Goal: Information Seeking & Learning: Learn about a topic

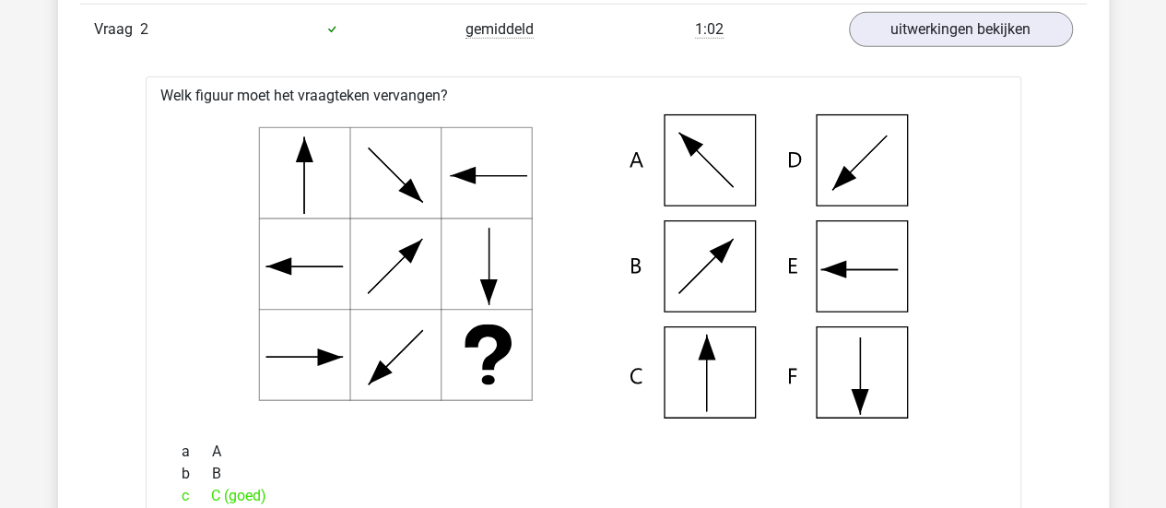
scroll to position [2881, 0]
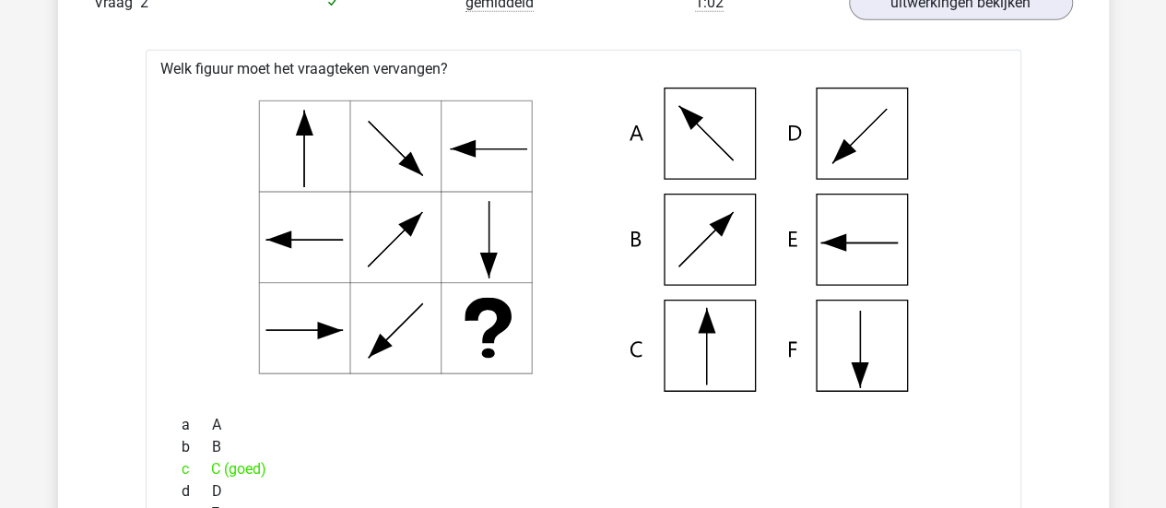
click at [551, 183] on icon at bounding box center [583, 240] width 817 height 304
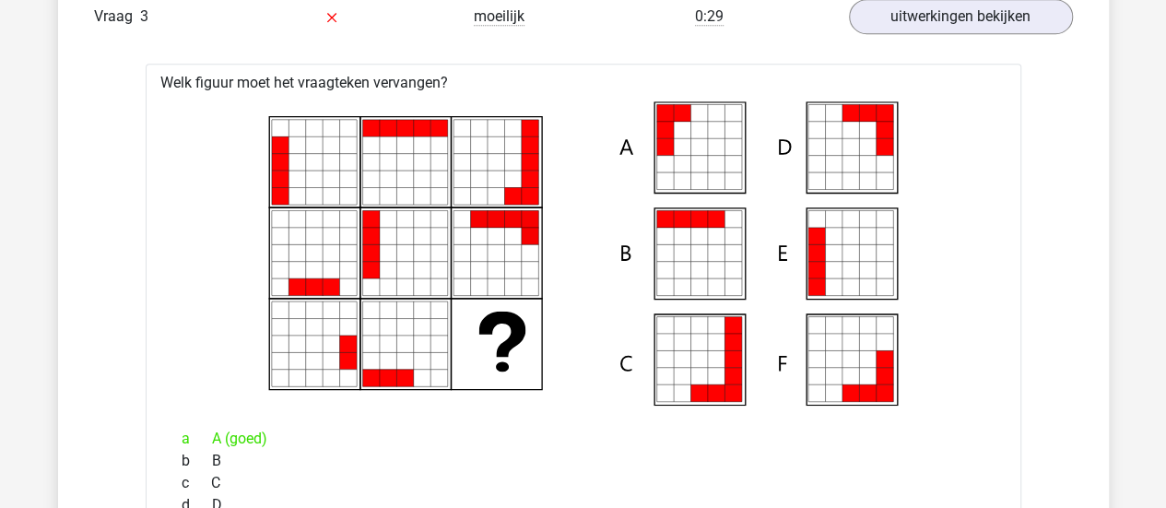
scroll to position [4119, 0]
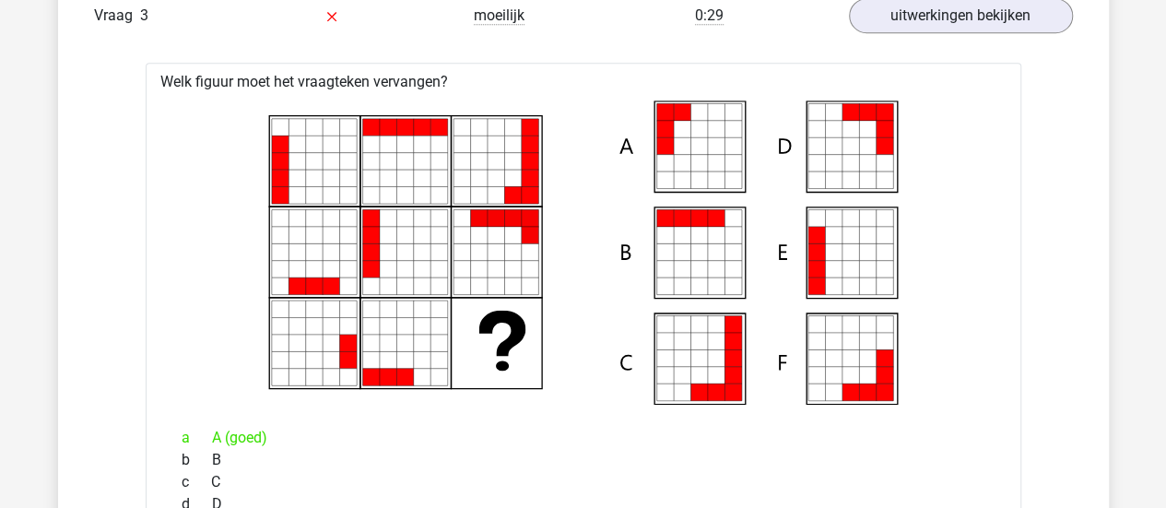
click at [580, 248] on icon at bounding box center [583, 252] width 817 height 304
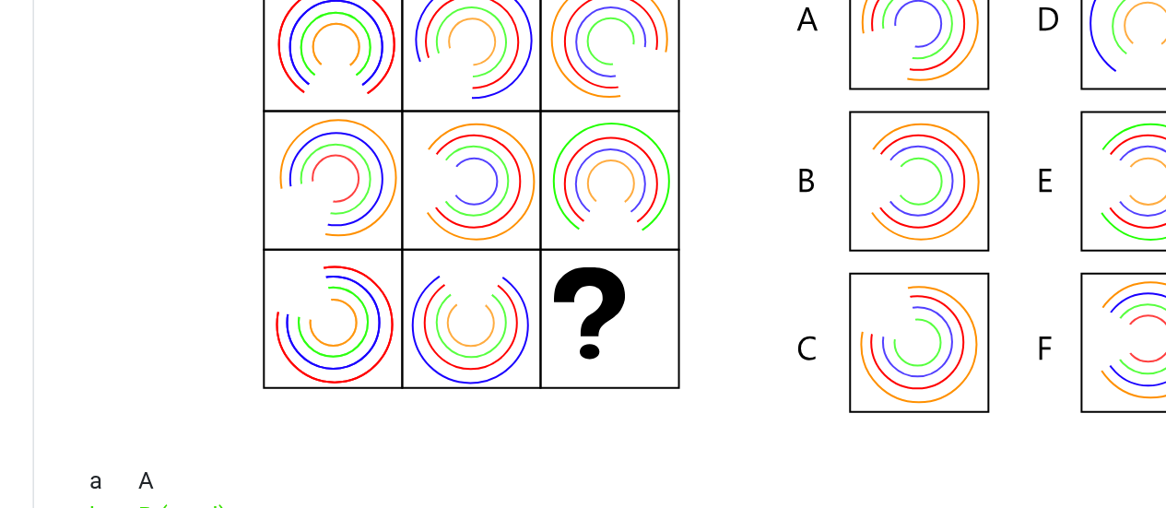
scroll to position [6384, 0]
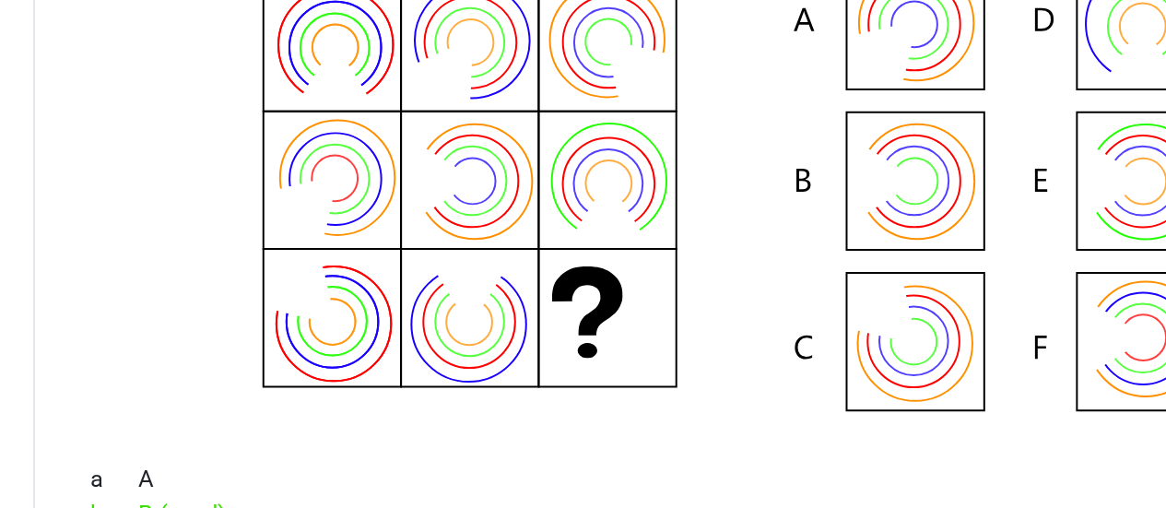
click at [348, 268] on icon at bounding box center [583, 219] width 817 height 304
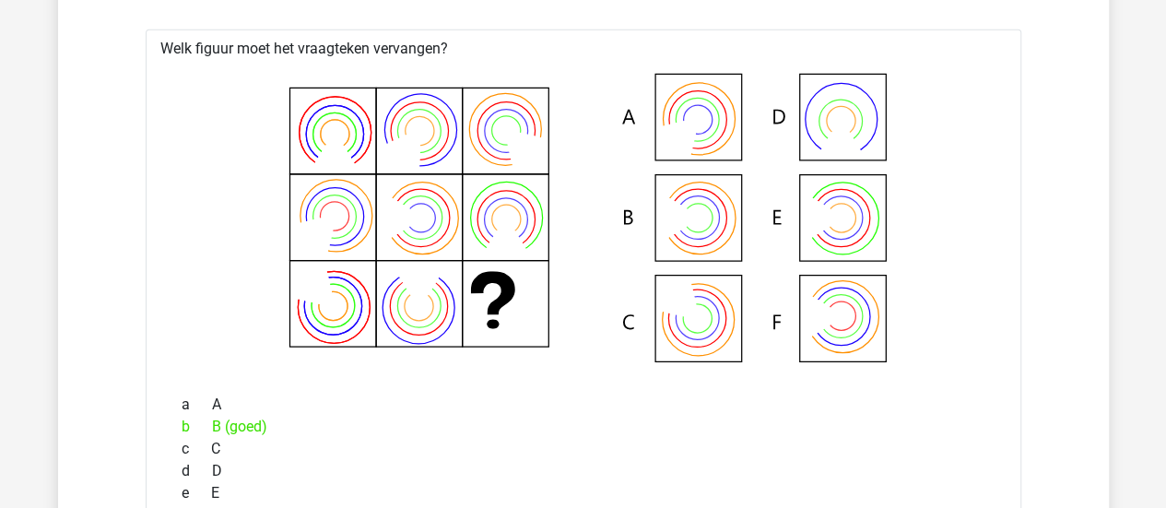
click at [597, 196] on icon at bounding box center [583, 219] width 817 height 304
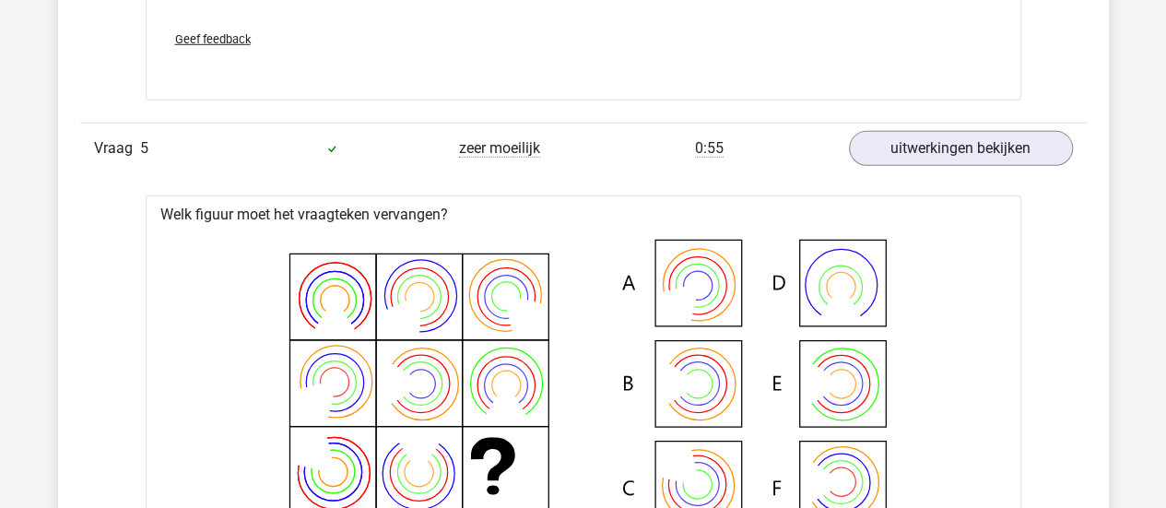
scroll to position [5776, 0]
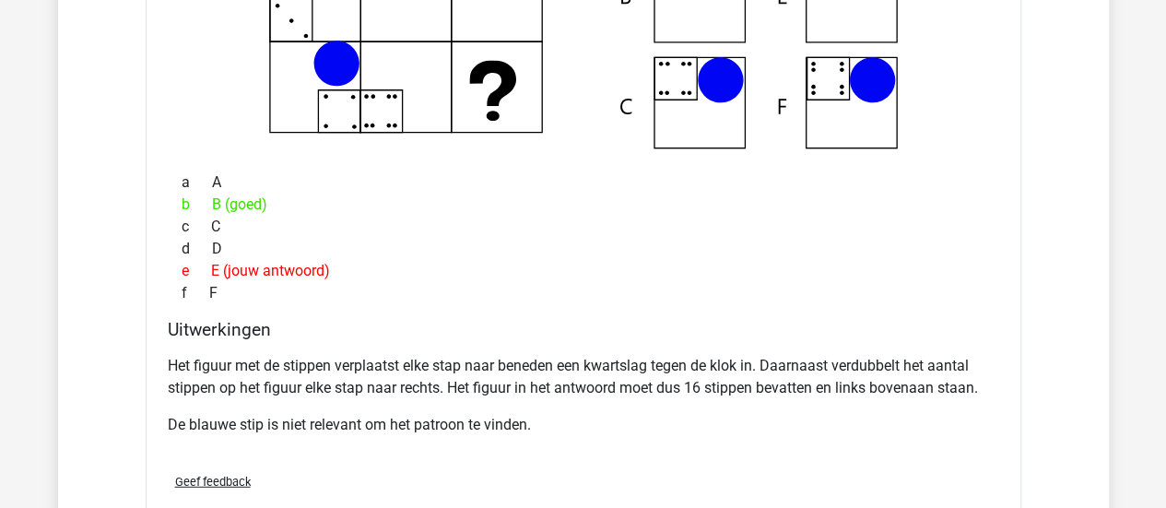
click at [635, 223] on div "c C" at bounding box center [583, 227] width 831 height 22
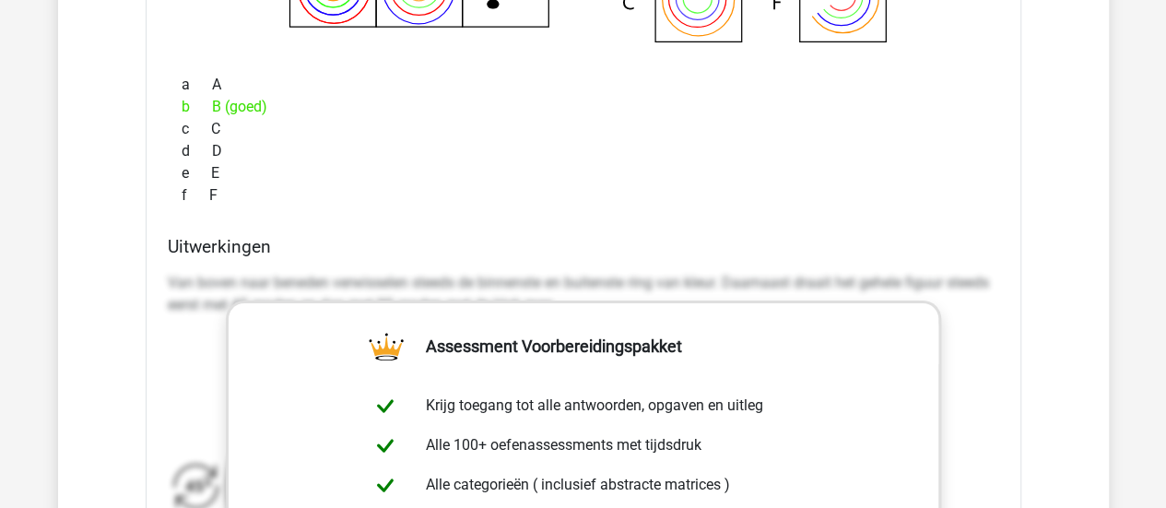
scroll to position [6389, 0]
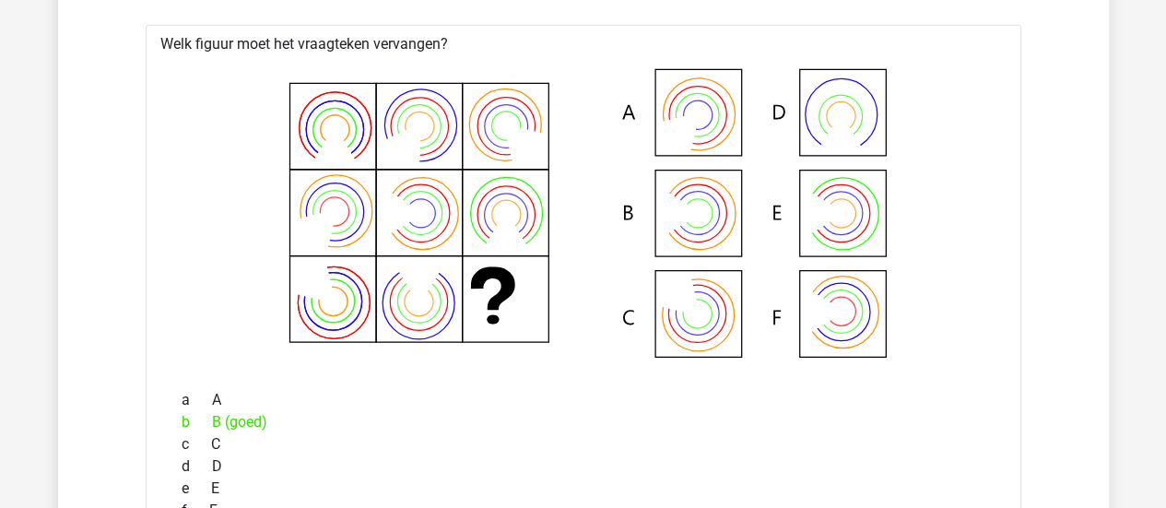
click at [591, 202] on icon at bounding box center [583, 215] width 817 height 304
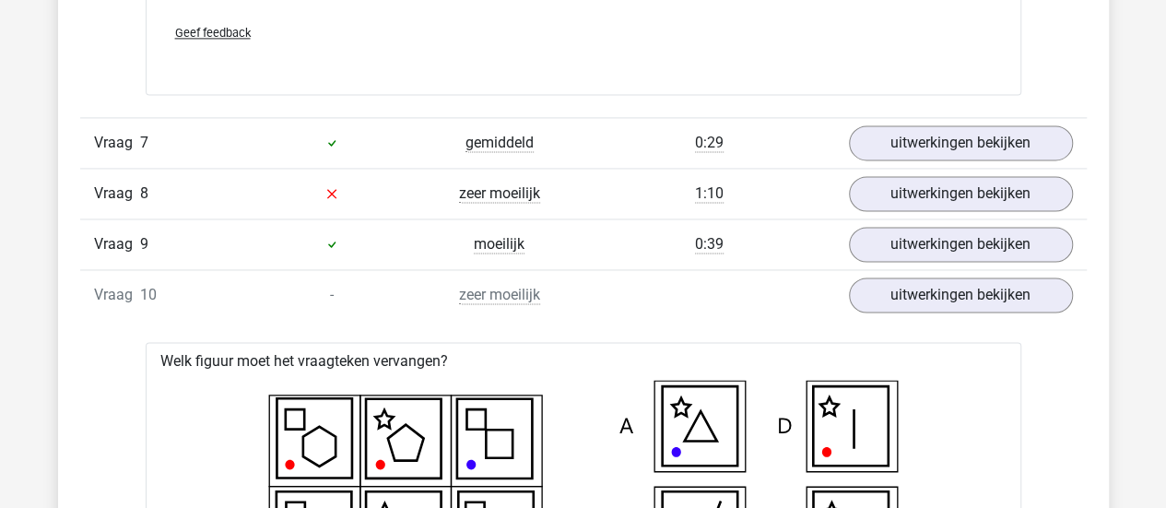
scroll to position [8329, 0]
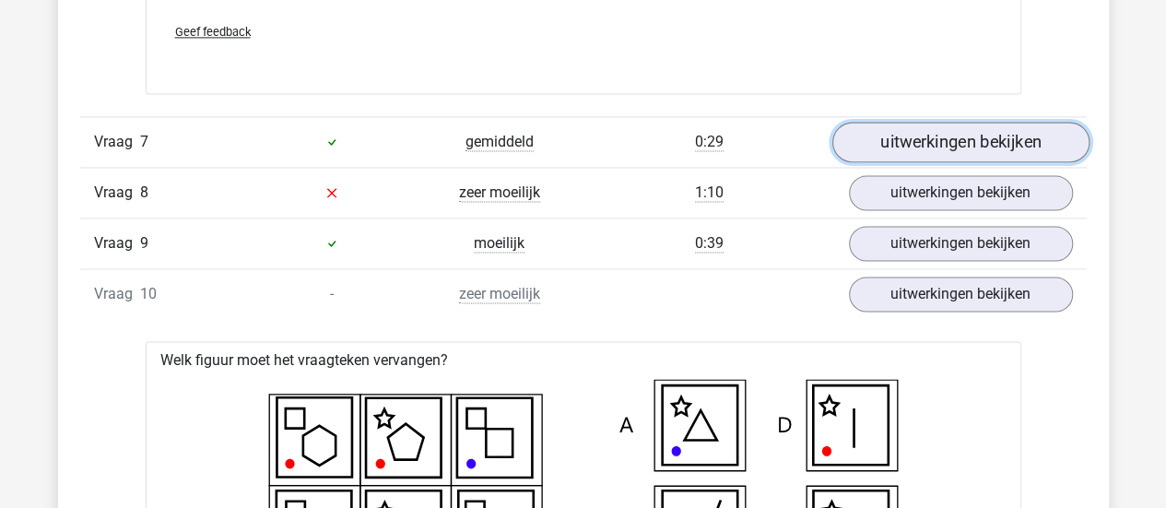
click at [895, 124] on link "uitwerkingen bekijken" at bounding box center [959, 142] width 257 height 41
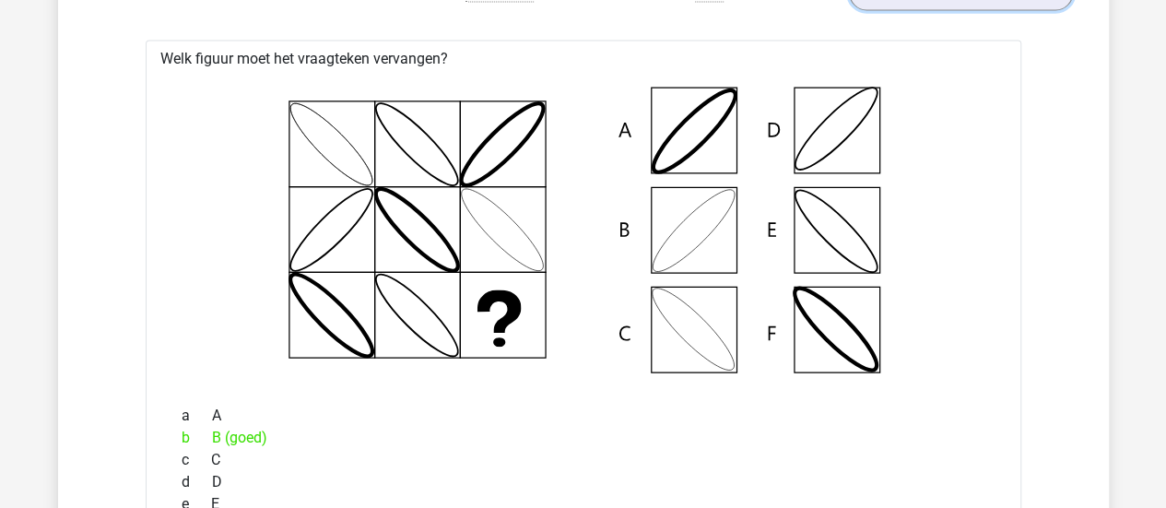
scroll to position [8468, 0]
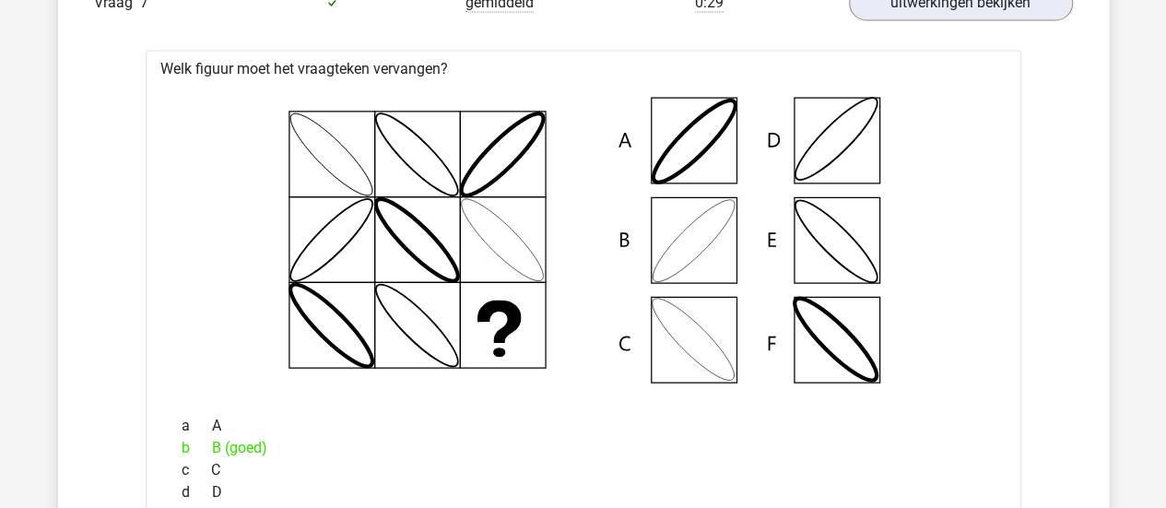
click at [987, 283] on icon at bounding box center [583, 240] width 817 height 304
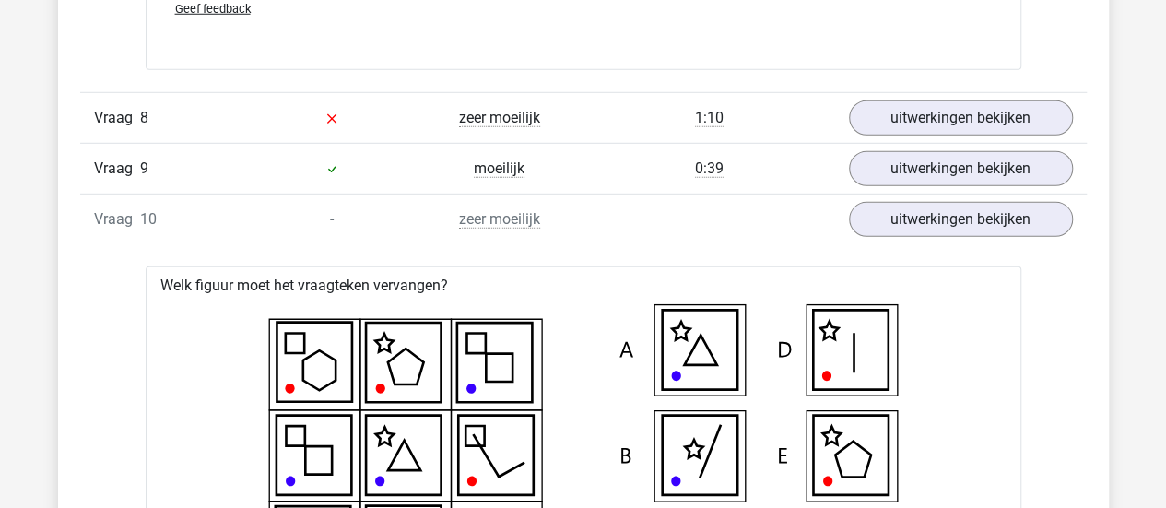
scroll to position [9679, 0]
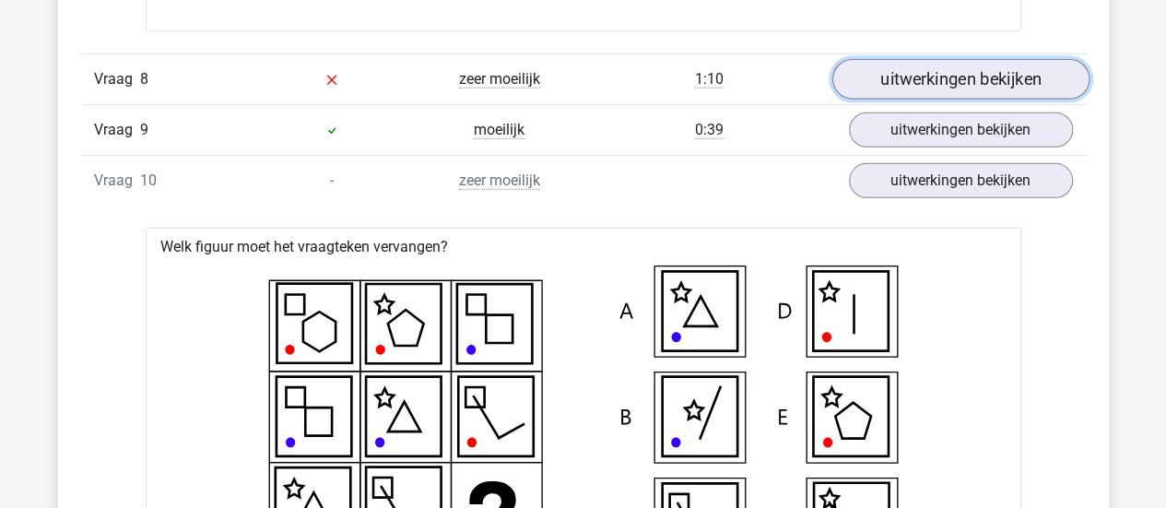
click at [958, 59] on link "uitwerkingen bekijken" at bounding box center [959, 79] width 257 height 41
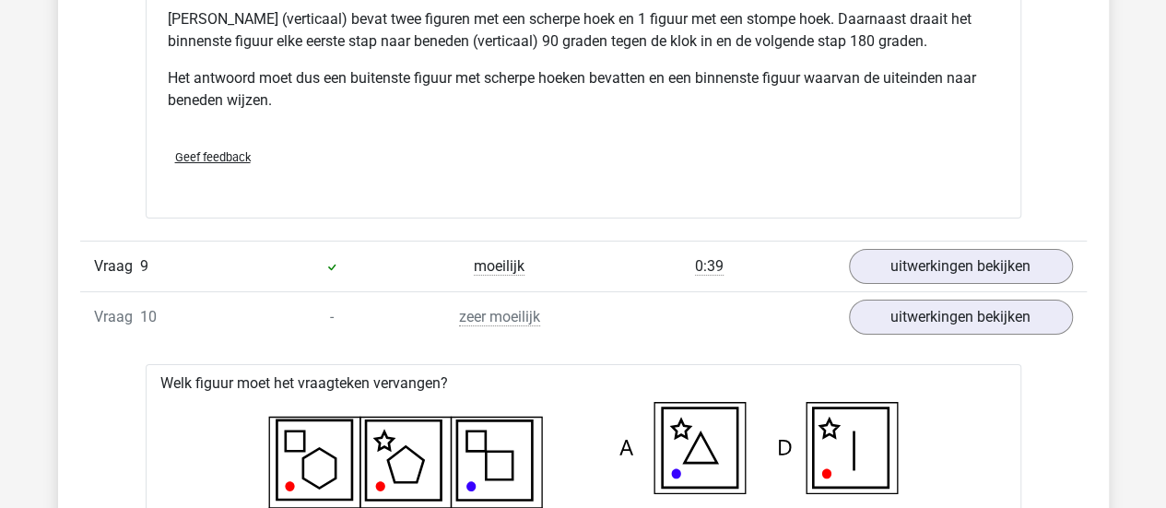
scroll to position [10494, 0]
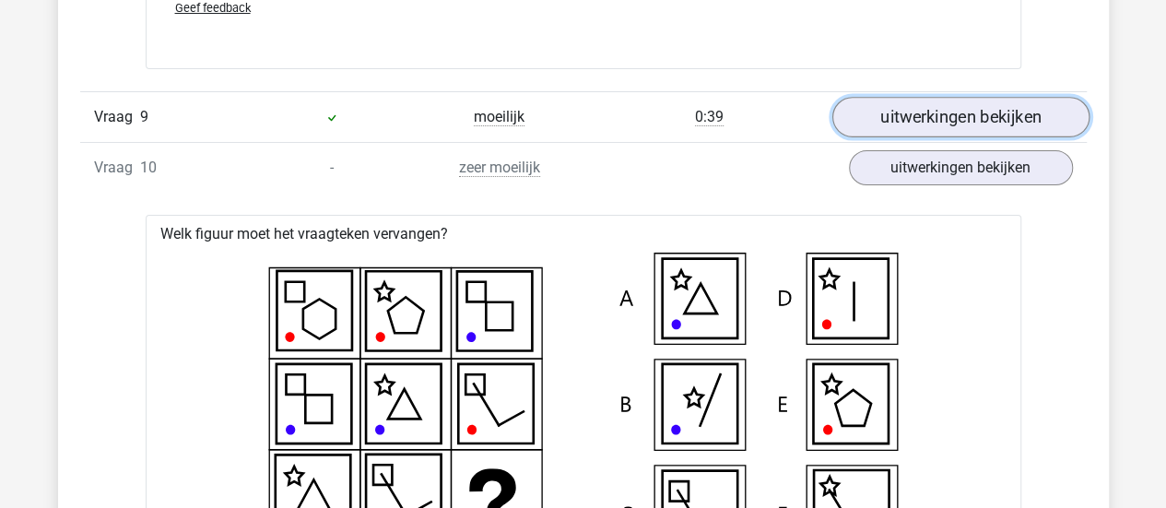
click at [946, 110] on link "uitwerkingen bekijken" at bounding box center [959, 117] width 257 height 41
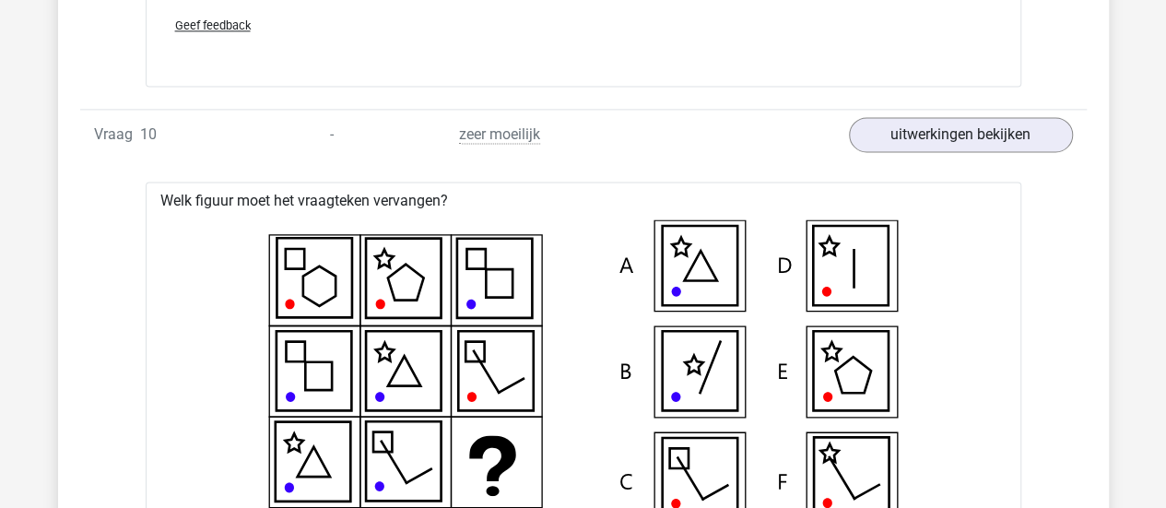
scroll to position [11770, 0]
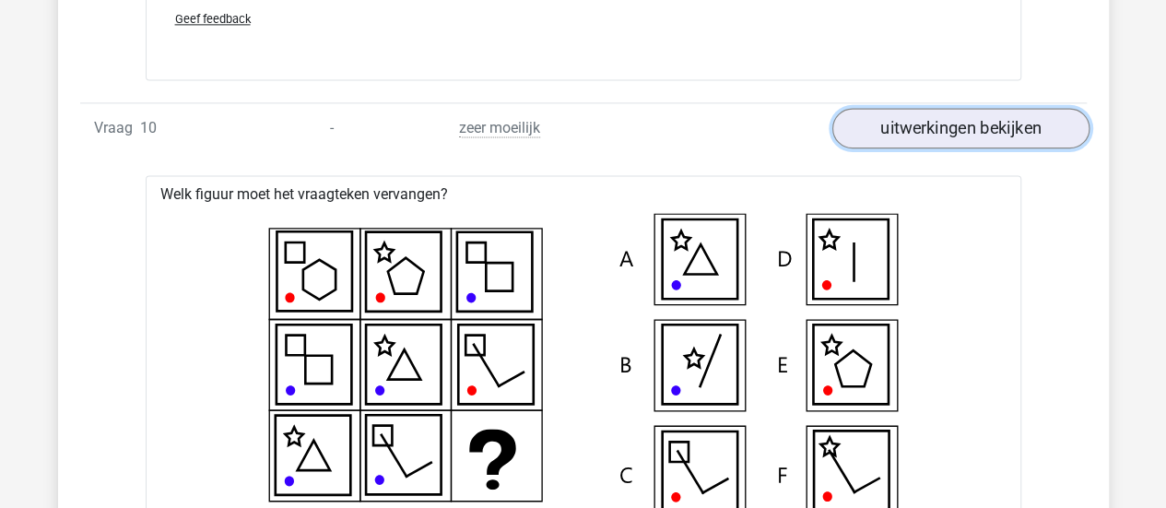
click at [1005, 113] on link "uitwerkingen bekijken" at bounding box center [959, 128] width 257 height 41
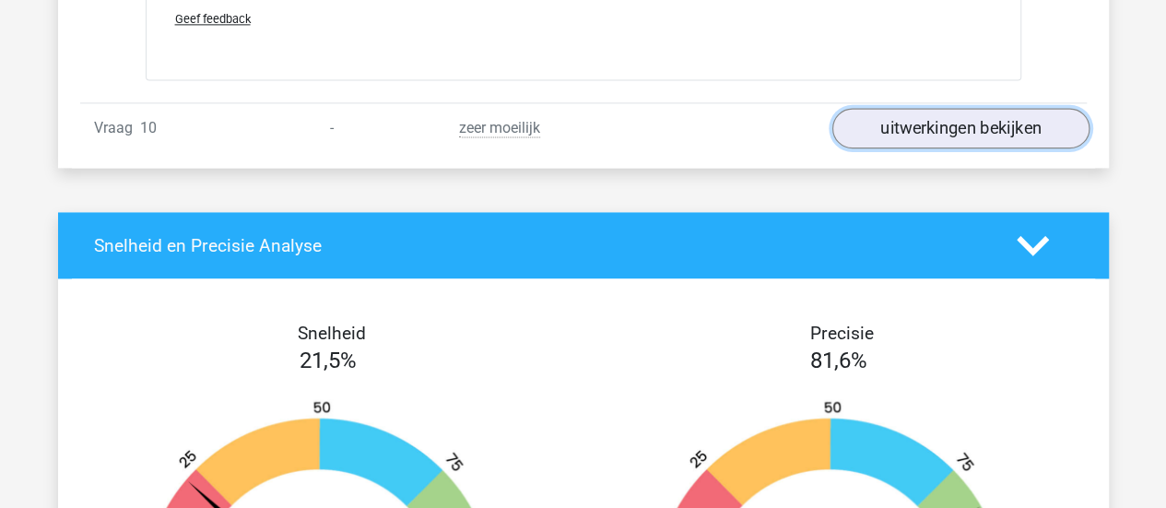
click at [1005, 113] on link "uitwerkingen bekijken" at bounding box center [959, 128] width 257 height 41
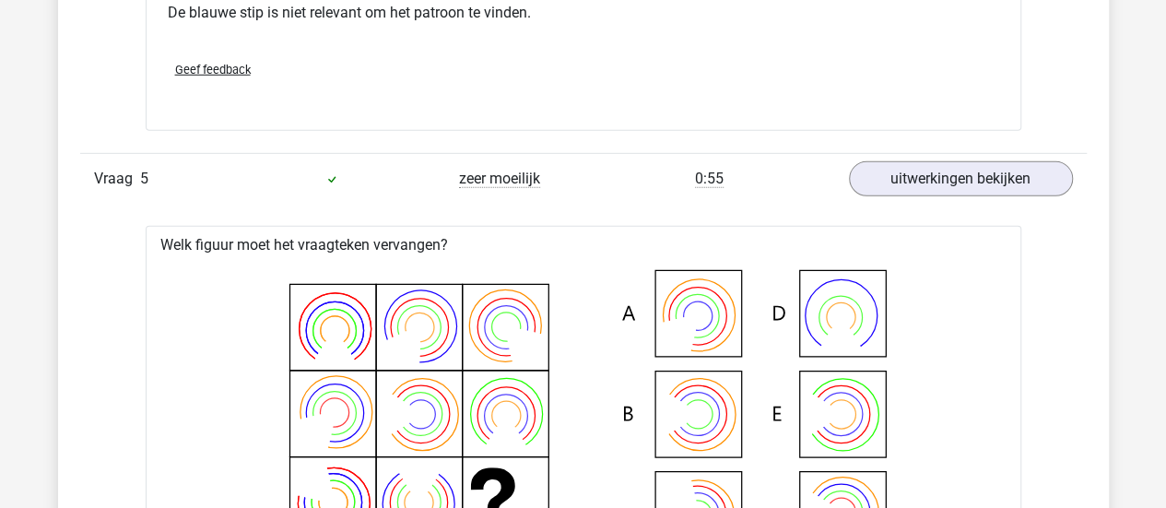
scroll to position [6184, 0]
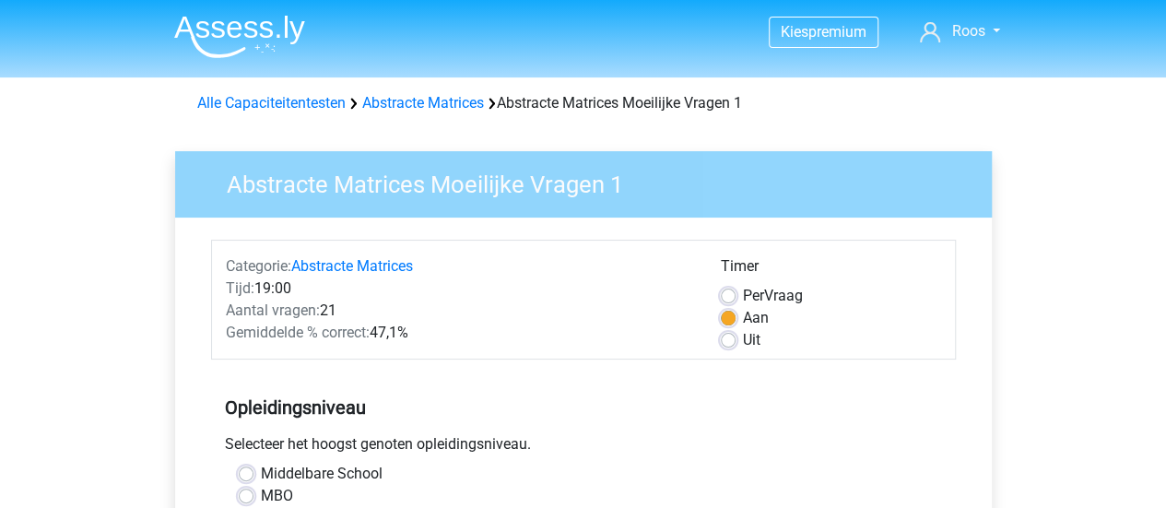
click at [743, 292] on label "Per Vraag" at bounding box center [773, 296] width 60 height 22
click at [726, 292] on input "Per Vraag" at bounding box center [728, 294] width 15 height 18
radio input "true"
click at [743, 335] on label "Uit" at bounding box center [752, 340] width 18 height 22
click at [730, 335] on input "Uit" at bounding box center [728, 338] width 15 height 18
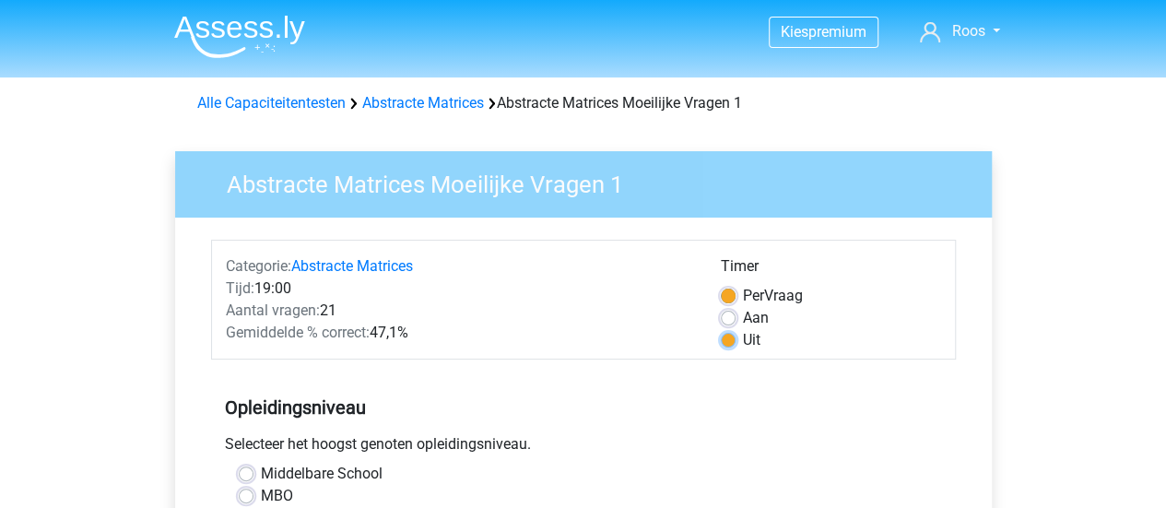
radio input "true"
click at [610, 307] on div "Aantal vragen: 21" at bounding box center [459, 311] width 495 height 22
click at [533, 303] on div "Aantal vragen: 21" at bounding box center [459, 311] width 495 height 22
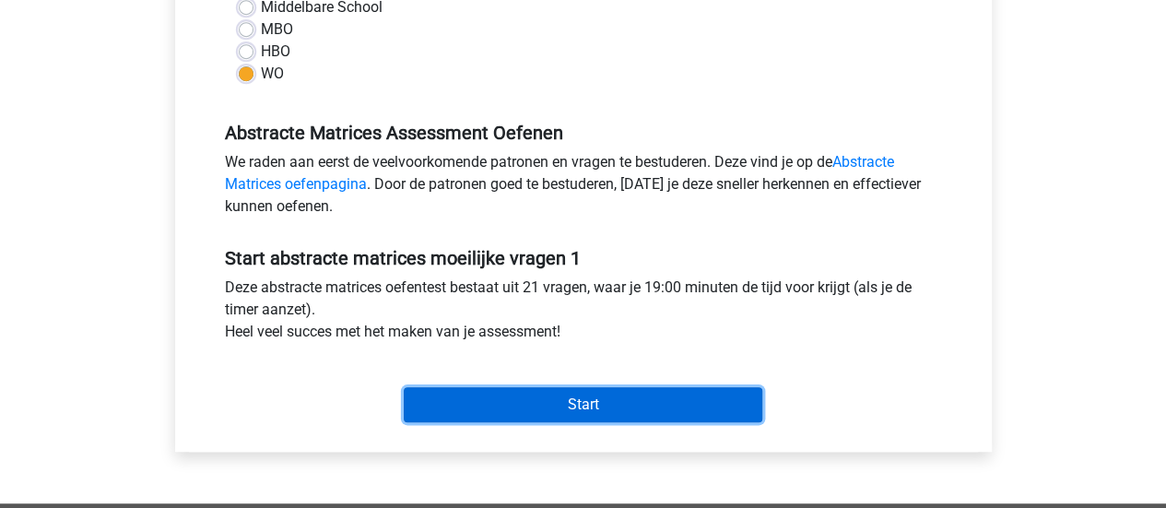
click at [551, 402] on input "Start" at bounding box center [583, 404] width 359 height 35
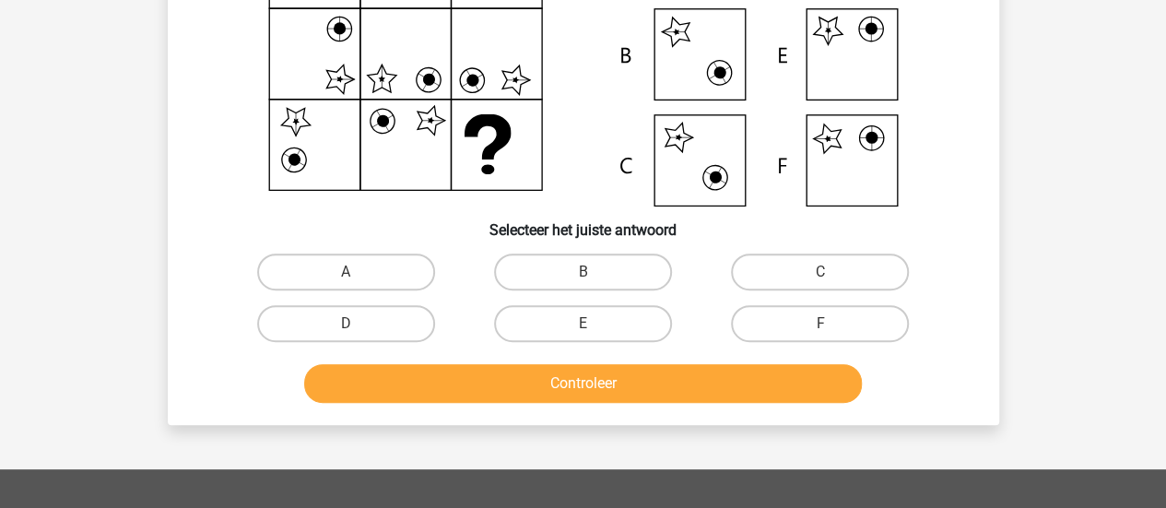
scroll to position [288, 0]
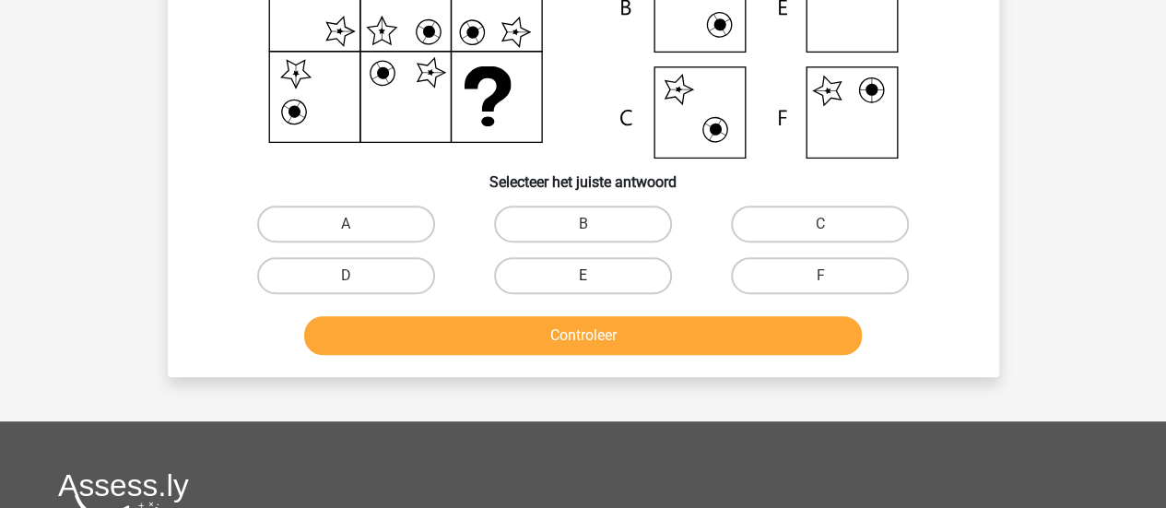
click at [608, 274] on label "E" at bounding box center [583, 275] width 178 height 37
click at [594, 276] on input "E" at bounding box center [588, 282] width 12 height 12
radio input "true"
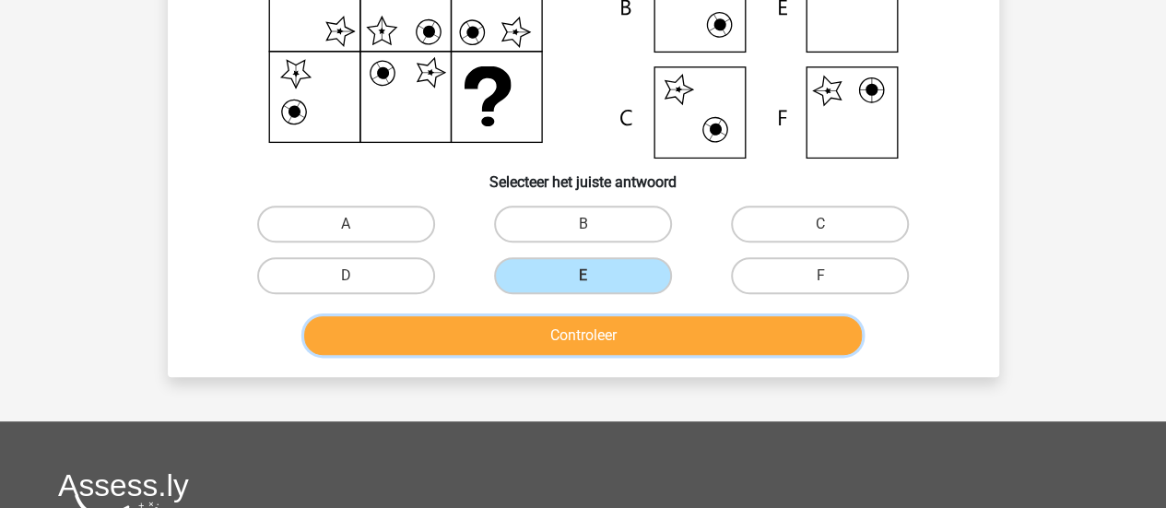
click at [614, 335] on button "Controleer" at bounding box center [583, 335] width 558 height 39
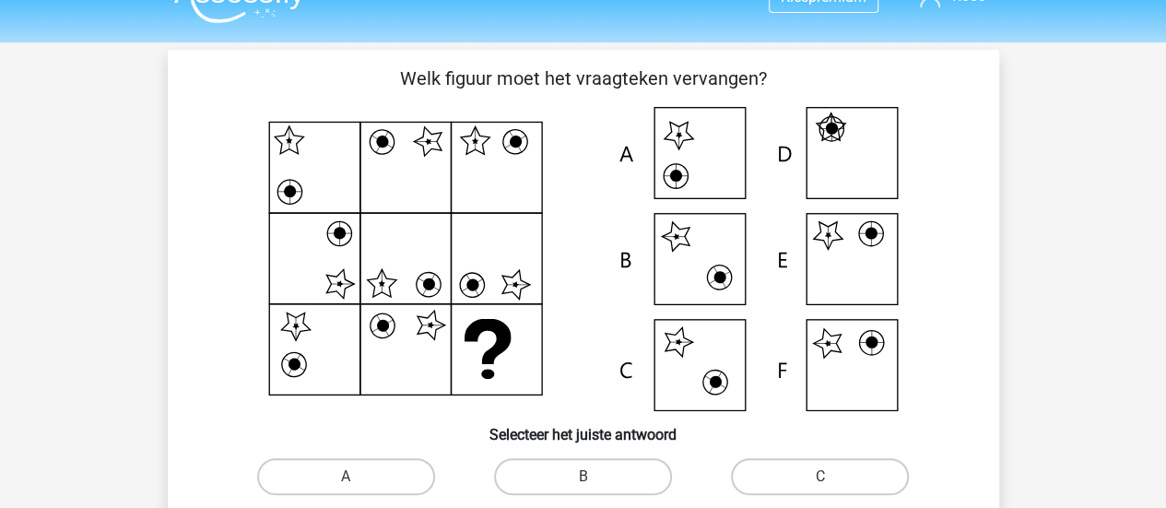
scroll to position [0, 0]
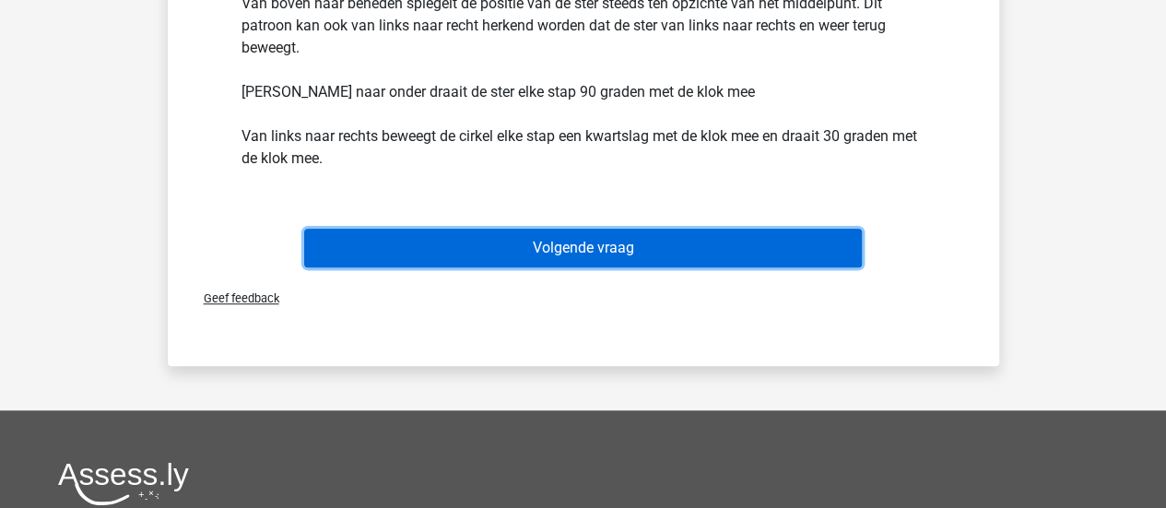
click at [678, 248] on button "Volgende vraag" at bounding box center [583, 248] width 558 height 39
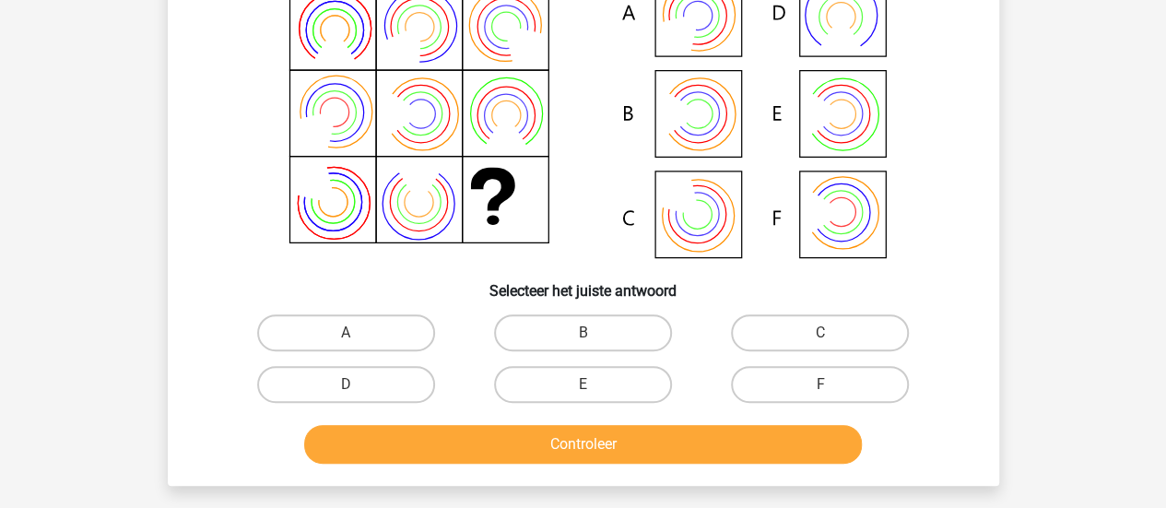
scroll to position [181, 0]
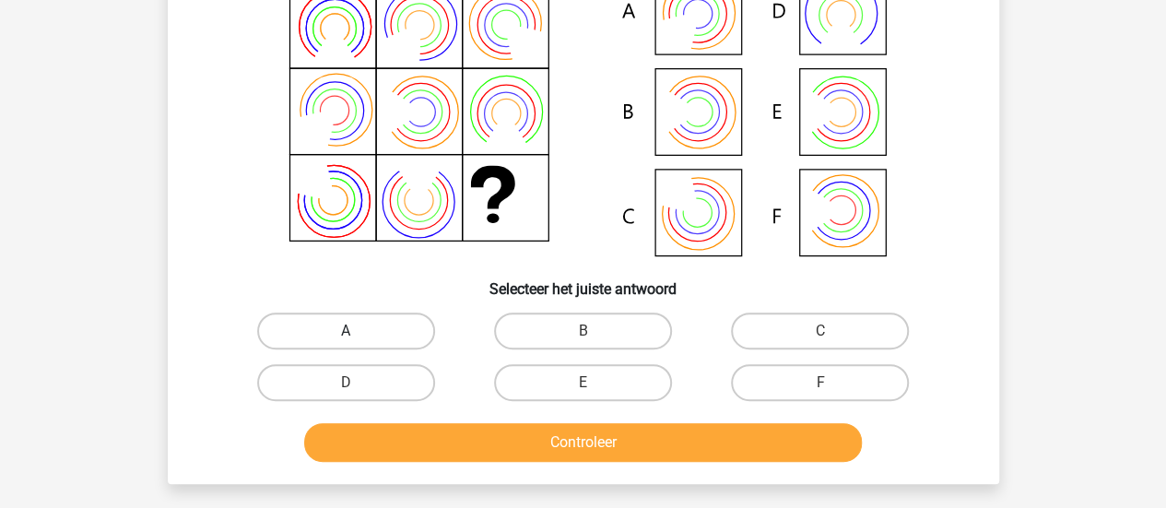
click at [348, 312] on label "A" at bounding box center [346, 330] width 178 height 37
click at [348, 331] on input "A" at bounding box center [352, 337] width 12 height 12
radio input "true"
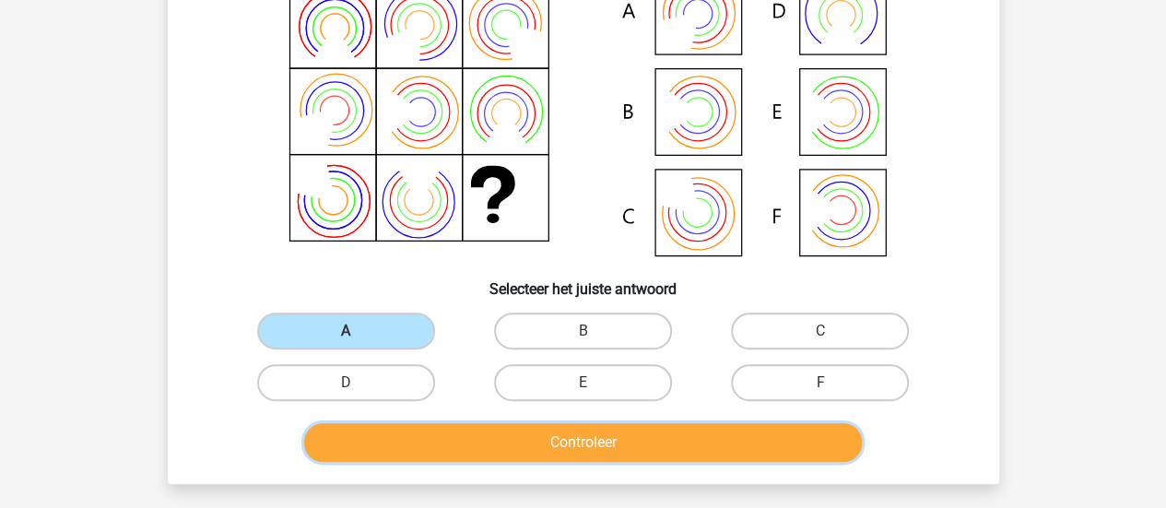
click at [610, 456] on button "Controleer" at bounding box center [583, 442] width 558 height 39
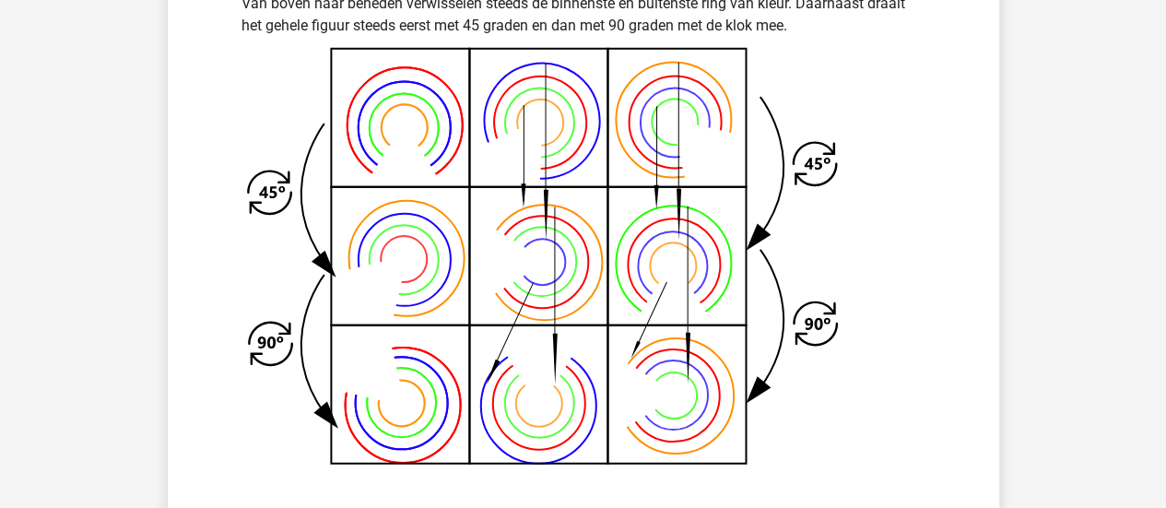
scroll to position [667, 0]
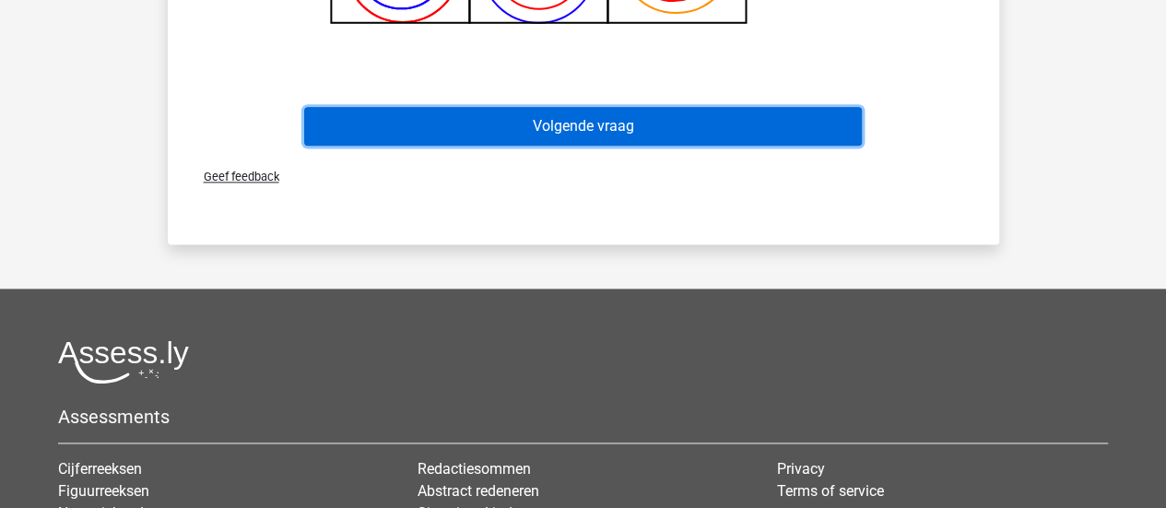
click at [810, 143] on button "Volgende vraag" at bounding box center [583, 126] width 558 height 39
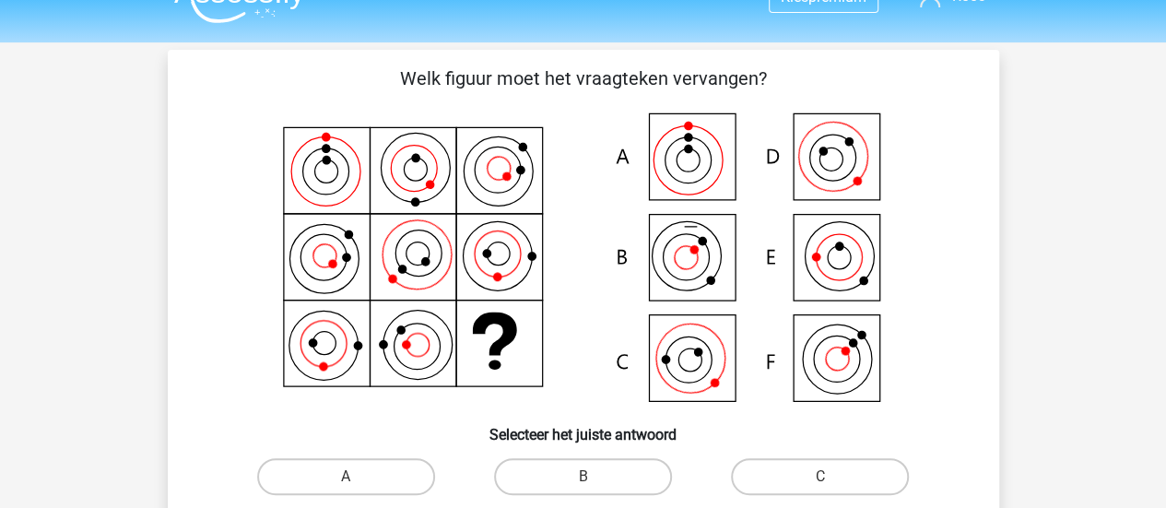
scroll to position [36, 0]
click at [586, 483] on input "B" at bounding box center [588, 482] width 12 height 12
radio input "true"
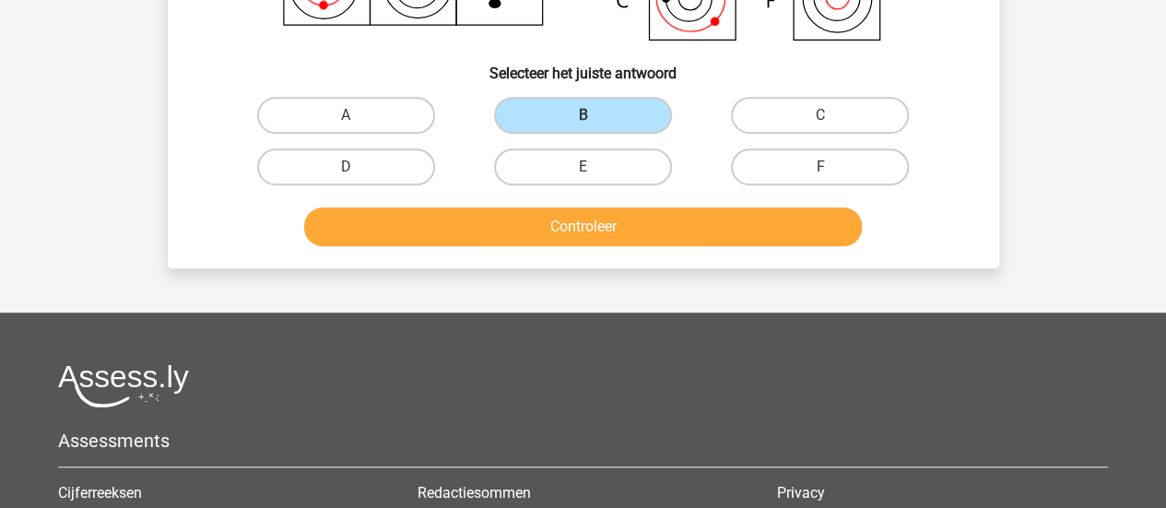
scroll to position [397, 0]
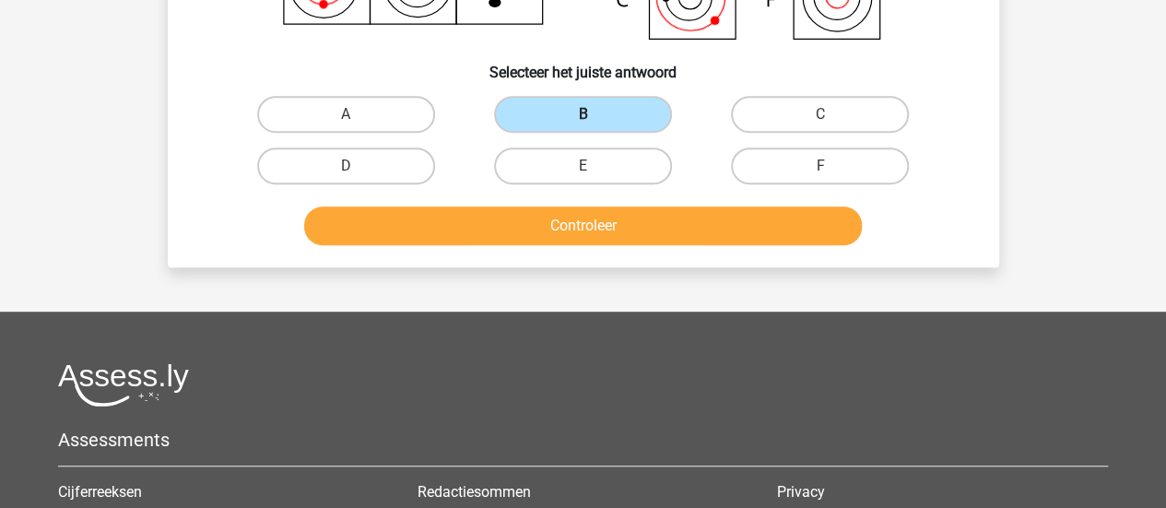
click at [653, 119] on label "B" at bounding box center [583, 114] width 178 height 37
click at [594, 119] on input "B" at bounding box center [588, 120] width 12 height 12
click at [717, 244] on div "Controleer" at bounding box center [583, 229] width 711 height 46
click at [649, 220] on button "Controleer" at bounding box center [583, 225] width 558 height 39
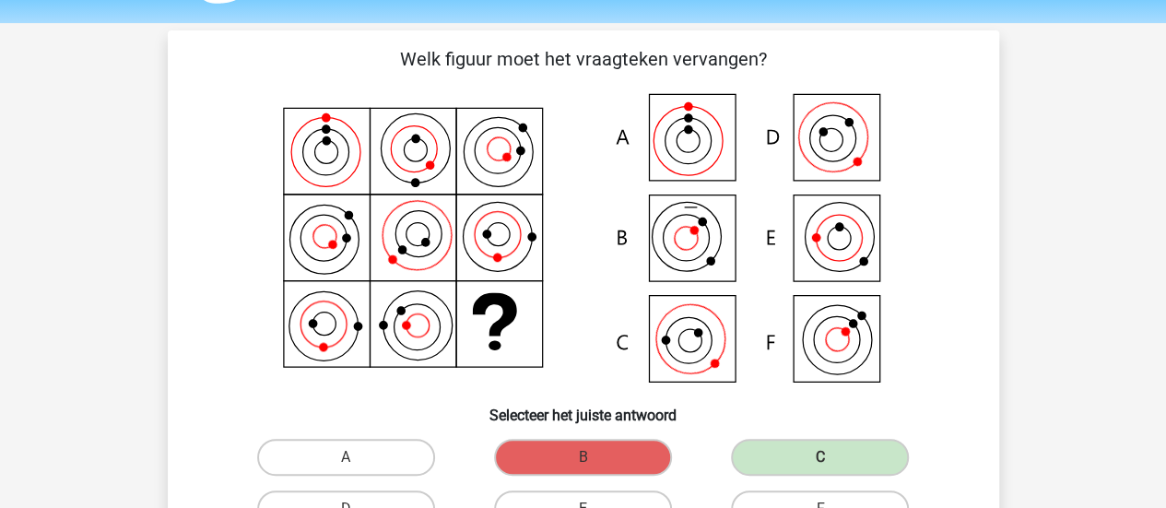
scroll to position [56, 0]
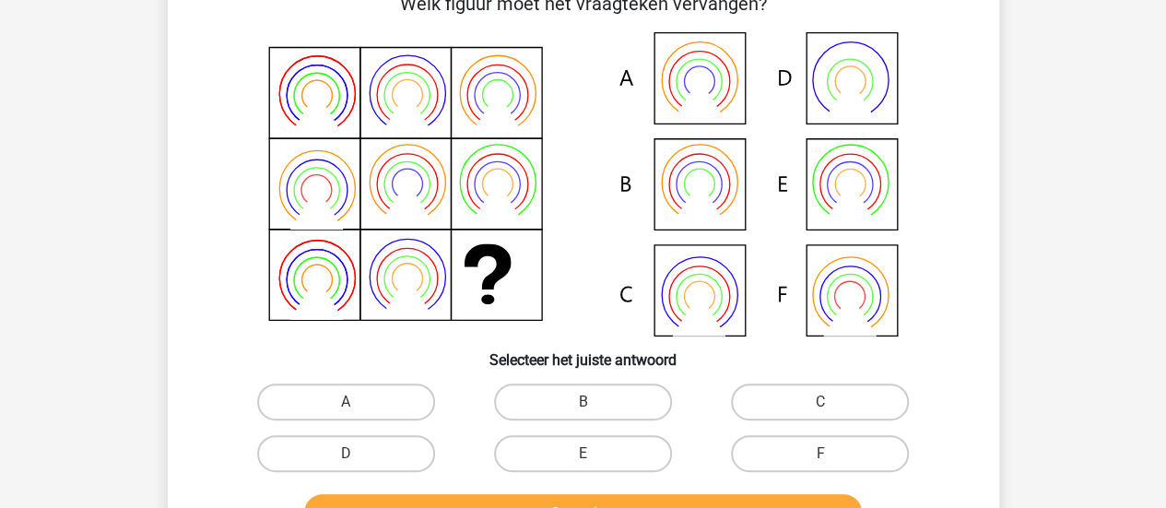
scroll to position [123, 0]
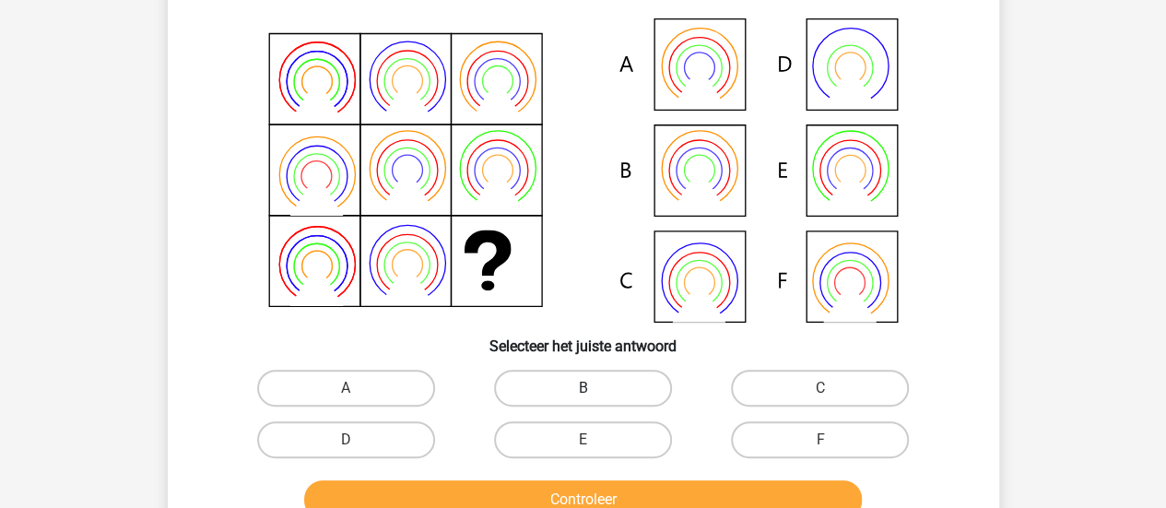
click at [616, 384] on label "B" at bounding box center [583, 388] width 178 height 37
click at [594, 388] on input "B" at bounding box center [588, 394] width 12 height 12
radio input "true"
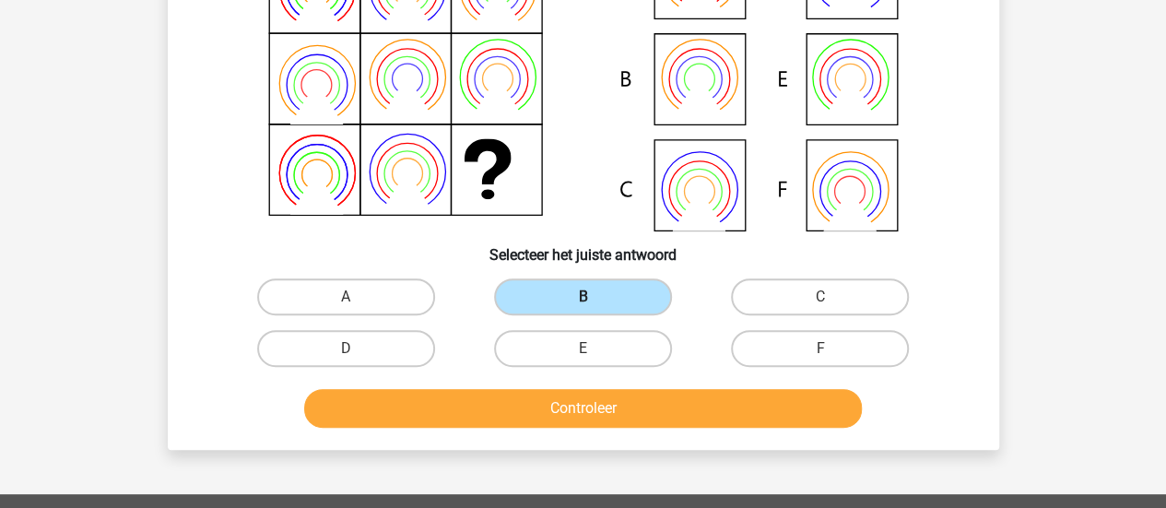
scroll to position [218, 0]
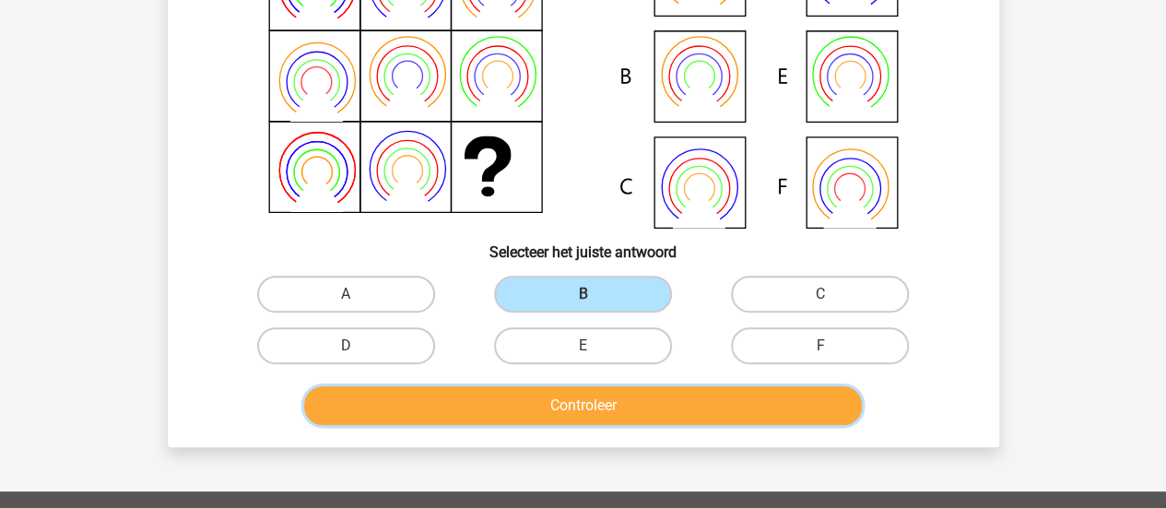
click at [645, 399] on button "Controleer" at bounding box center [583, 405] width 558 height 39
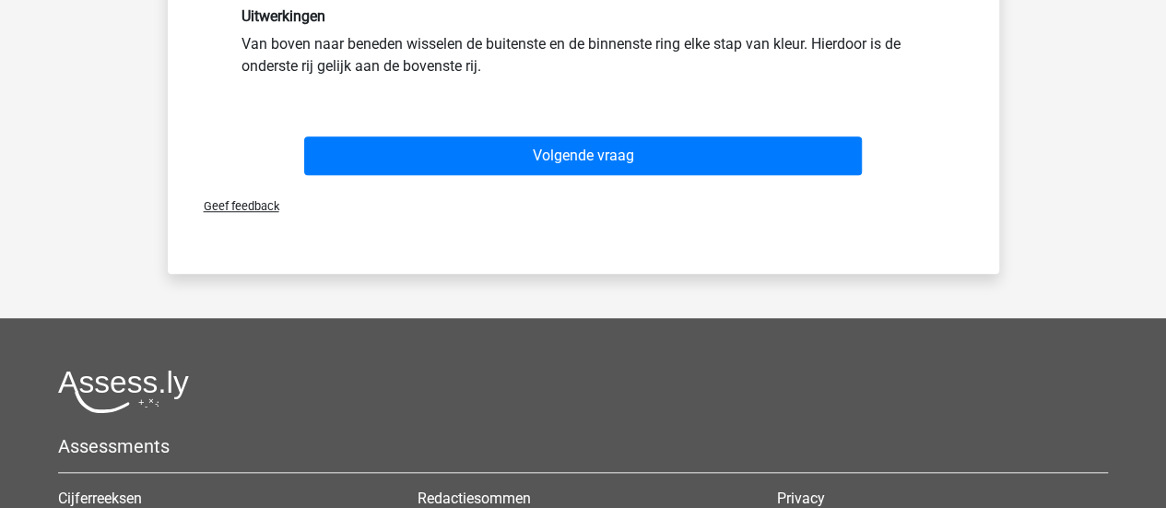
scroll to position [627, 0]
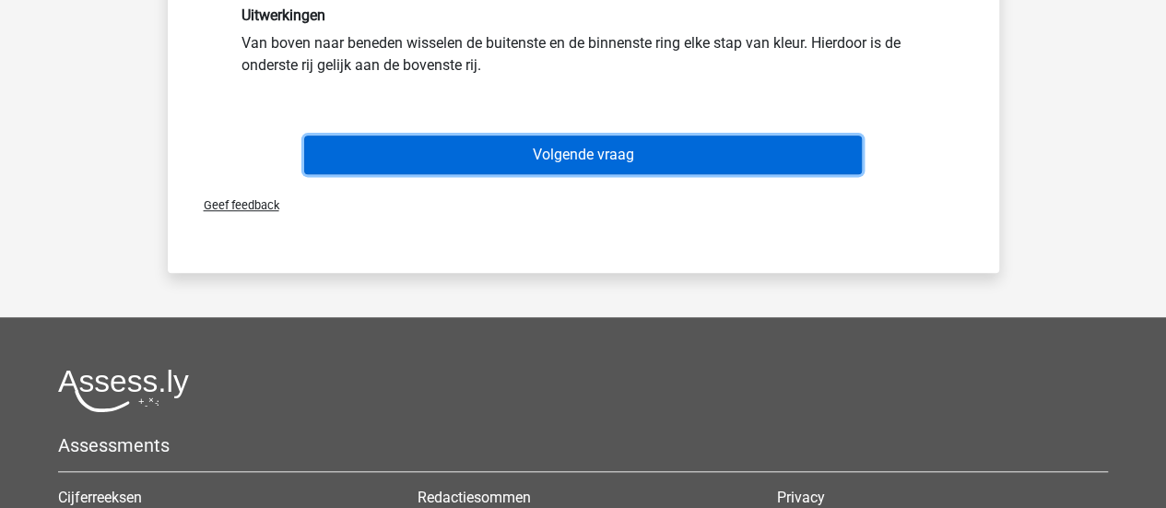
click at [751, 163] on button "Volgende vraag" at bounding box center [583, 154] width 558 height 39
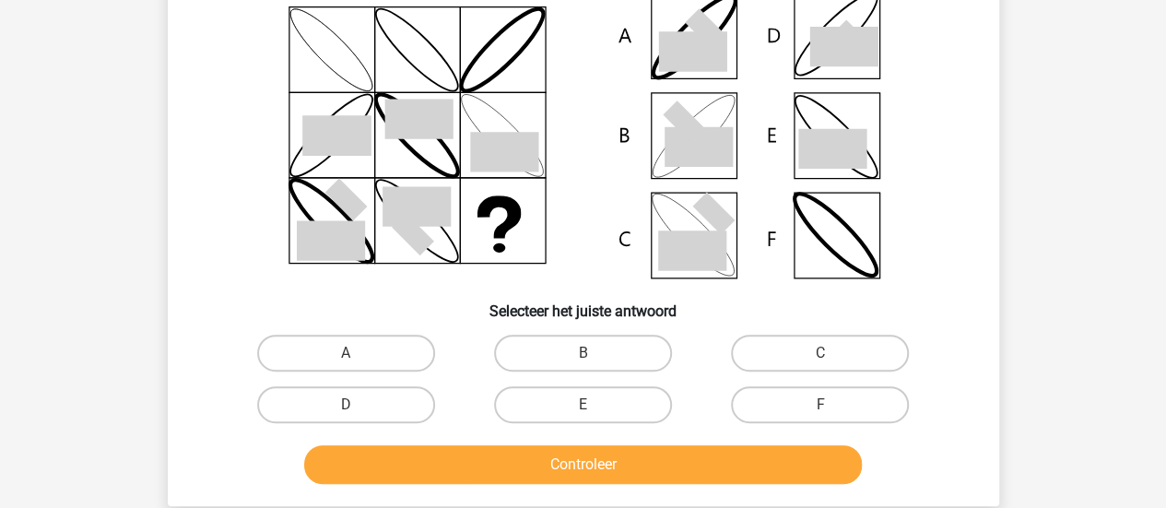
scroll to position [188, 0]
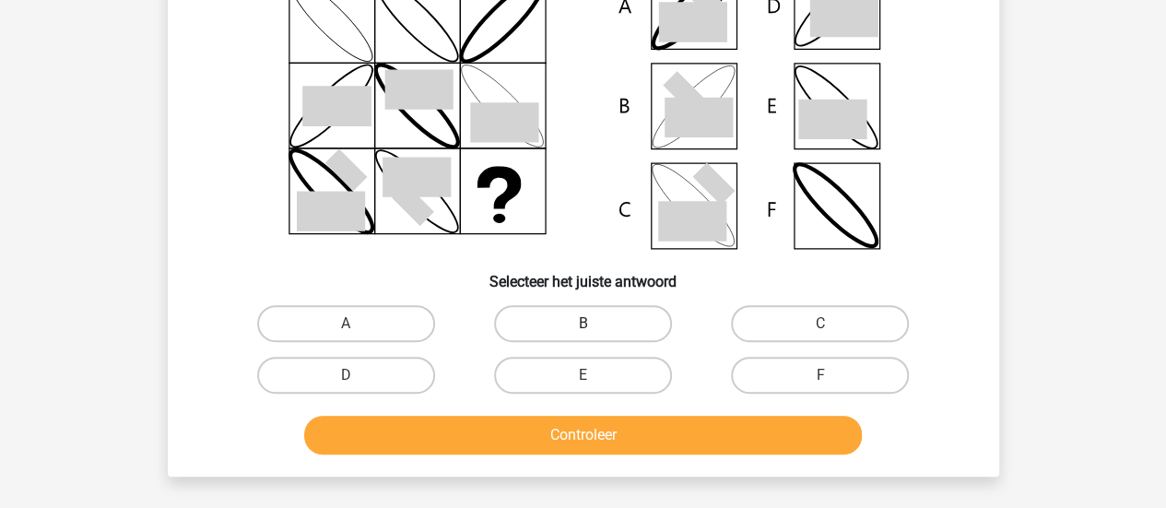
click at [603, 318] on label "B" at bounding box center [583, 323] width 178 height 37
click at [594, 323] on input "B" at bounding box center [588, 329] width 12 height 12
radio input "true"
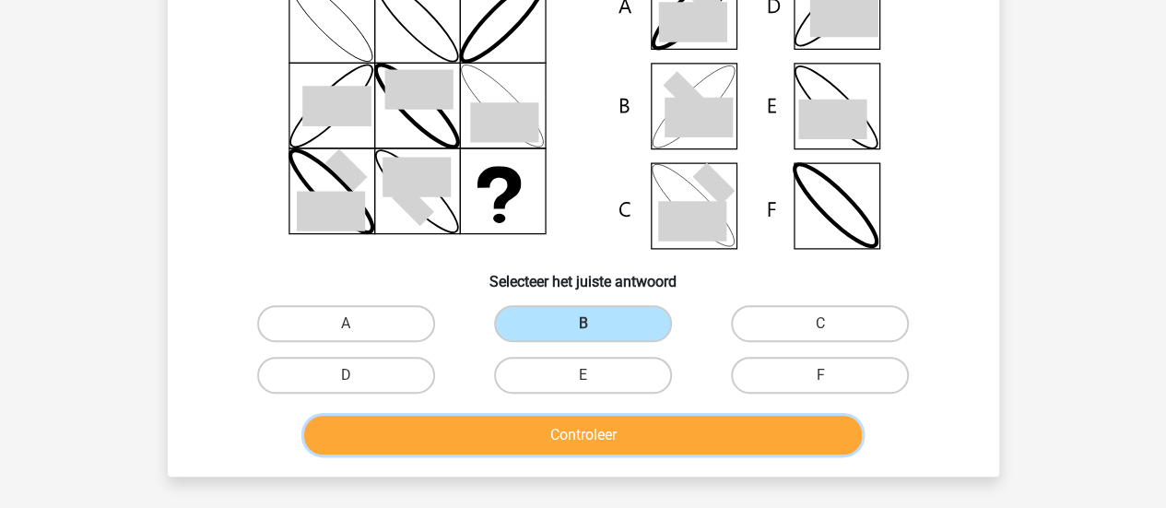
click at [664, 436] on button "Controleer" at bounding box center [583, 435] width 558 height 39
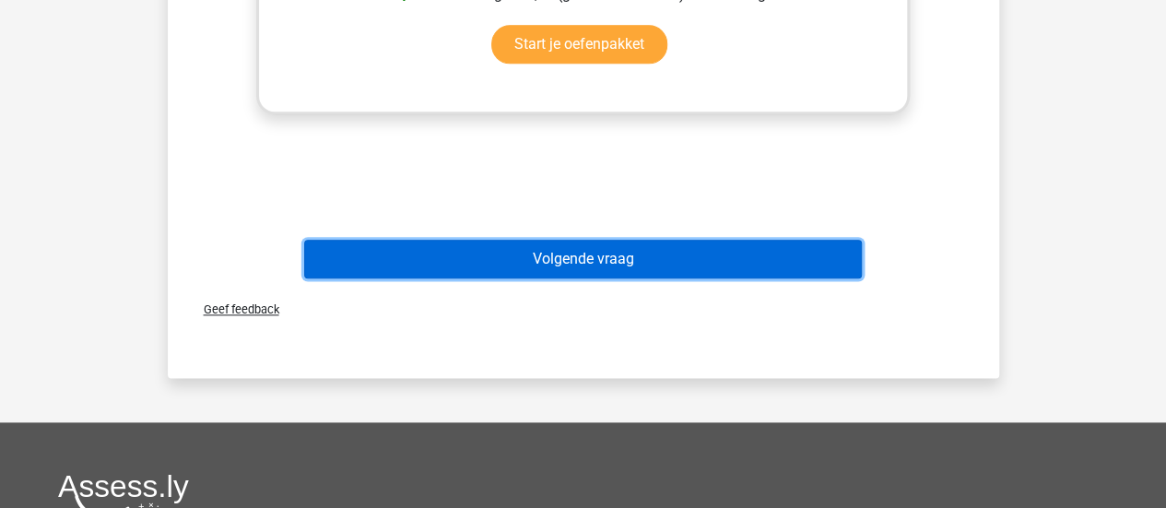
click at [831, 244] on button "Volgende vraag" at bounding box center [583, 259] width 558 height 39
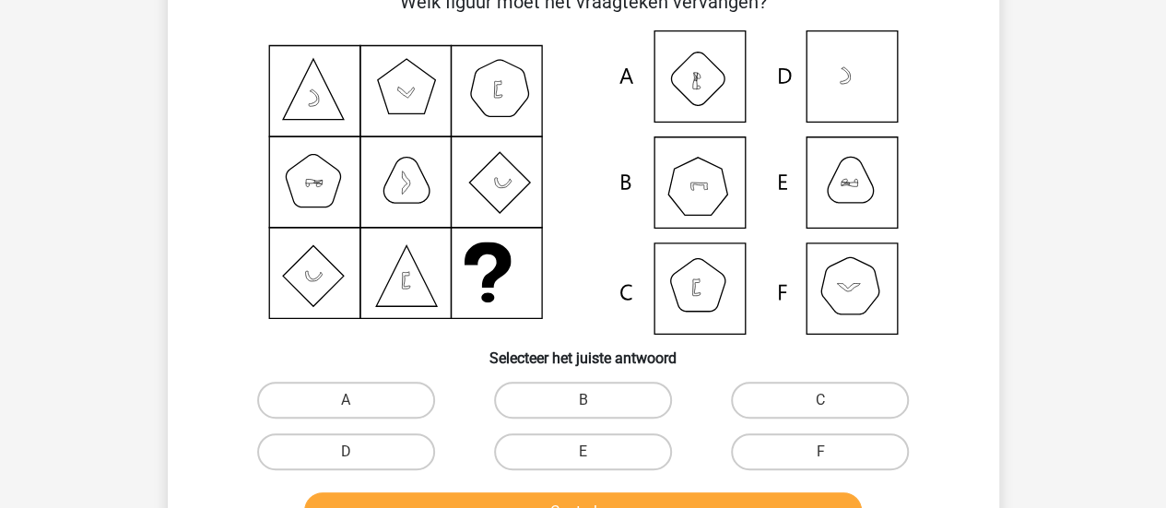
scroll to position [112, 0]
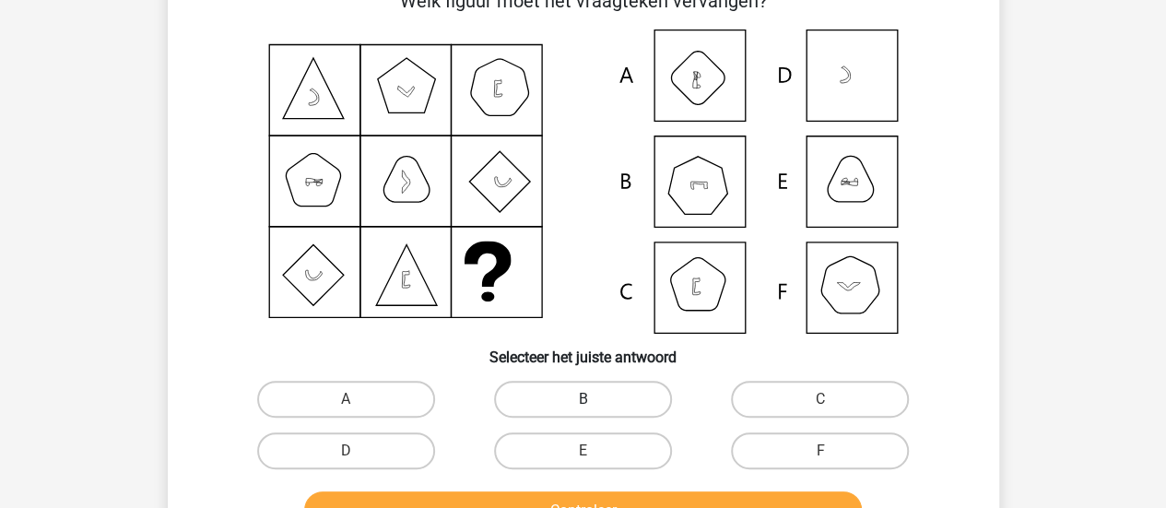
click at [568, 408] on label "B" at bounding box center [583, 399] width 178 height 37
click at [582, 408] on input "B" at bounding box center [588, 405] width 12 height 12
radio input "true"
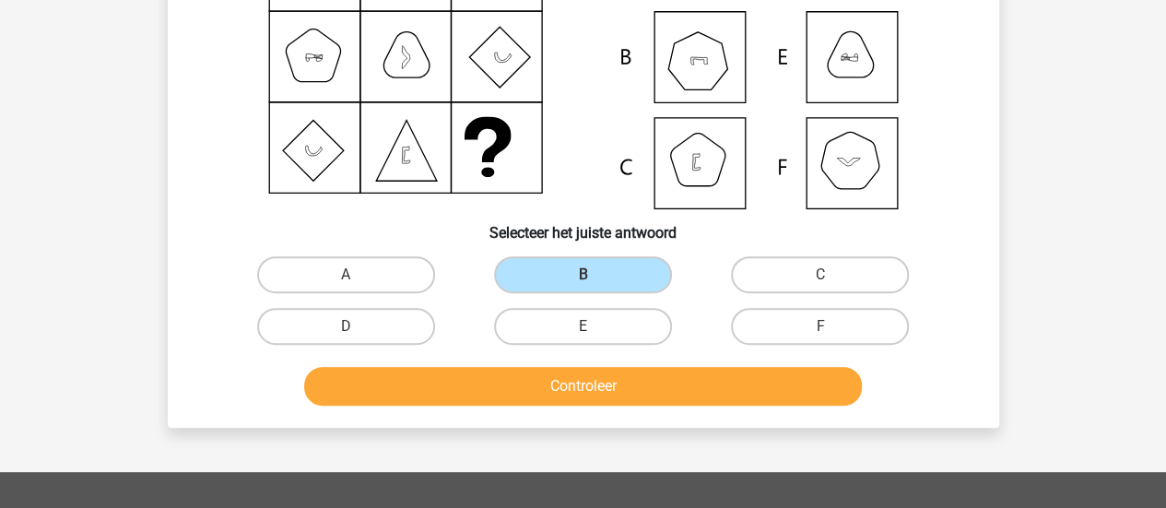
scroll to position [240, 0]
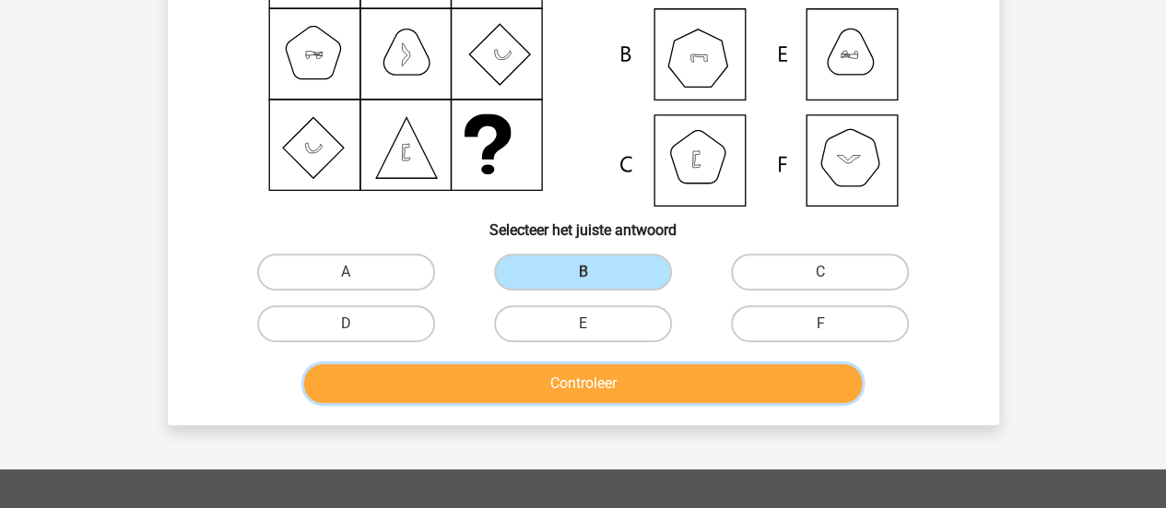
click at [643, 400] on button "Controleer" at bounding box center [583, 383] width 558 height 39
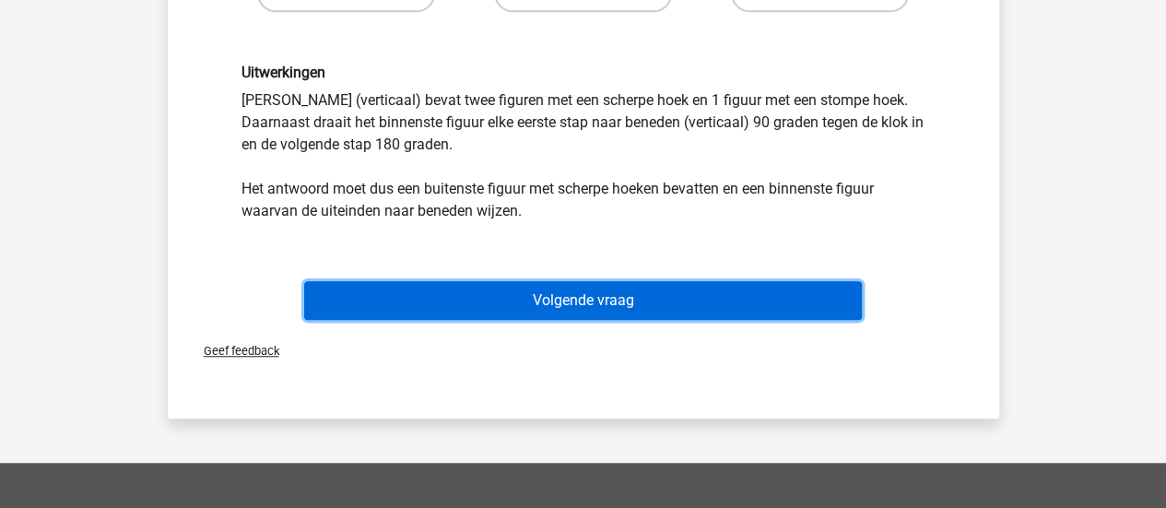
click at [773, 310] on button "Volgende vraag" at bounding box center [583, 300] width 558 height 39
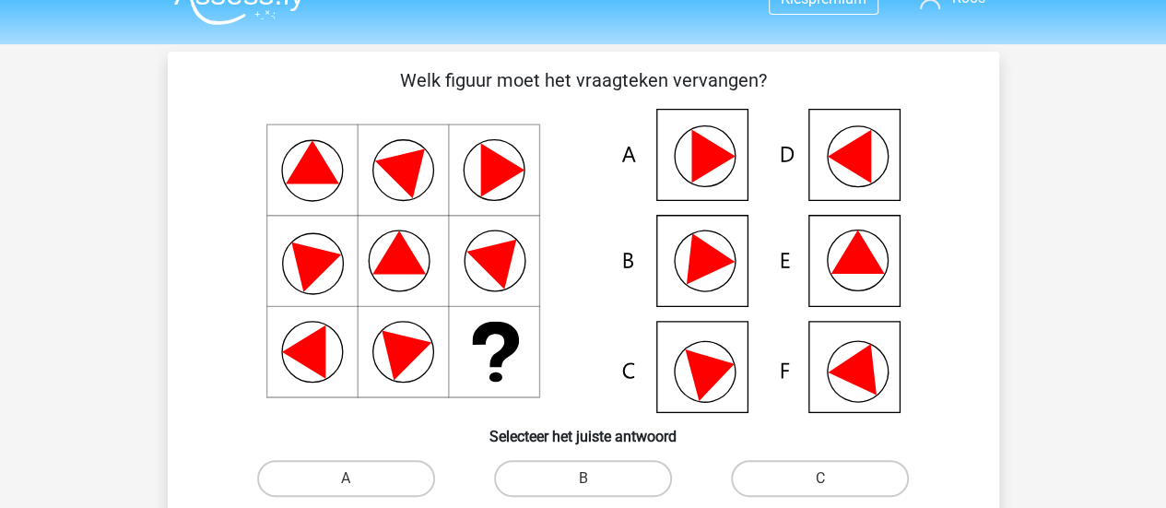
scroll to position [171, 0]
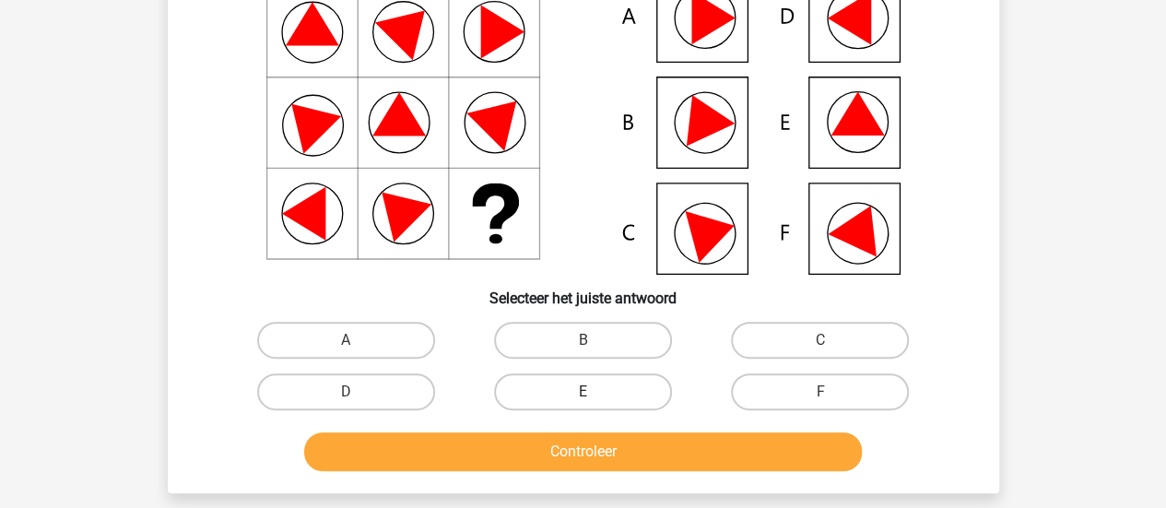
click at [627, 383] on label "E" at bounding box center [583, 391] width 178 height 37
click at [594, 392] on input "E" at bounding box center [588, 398] width 12 height 12
radio input "true"
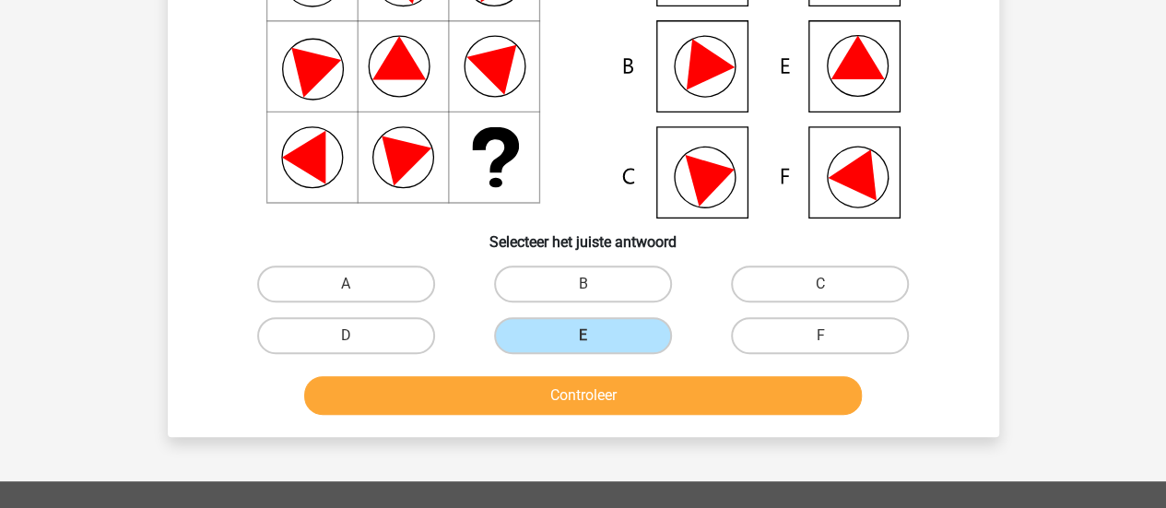
scroll to position [271, 0]
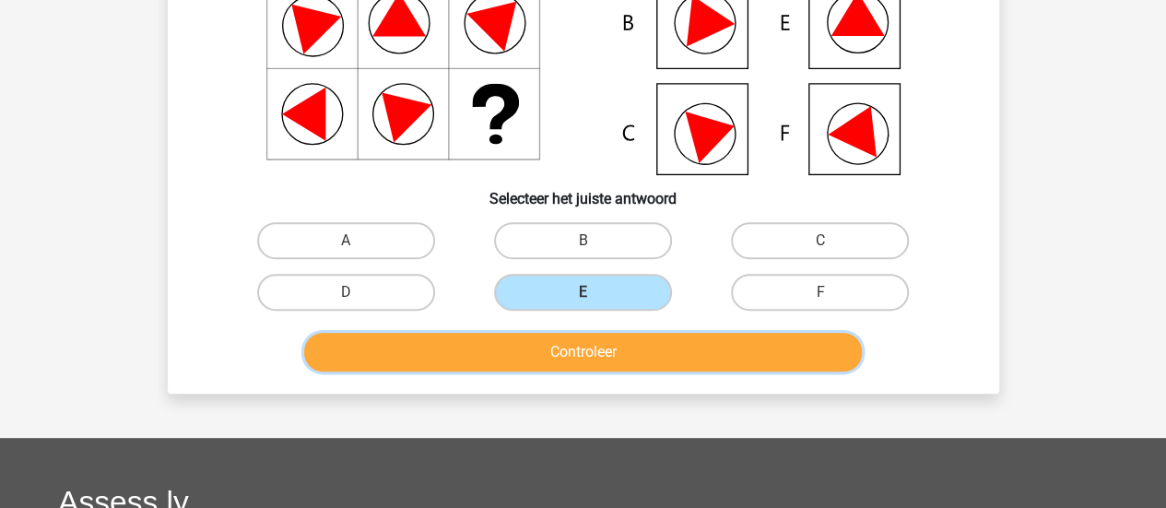
click at [691, 357] on button "Controleer" at bounding box center [583, 352] width 558 height 39
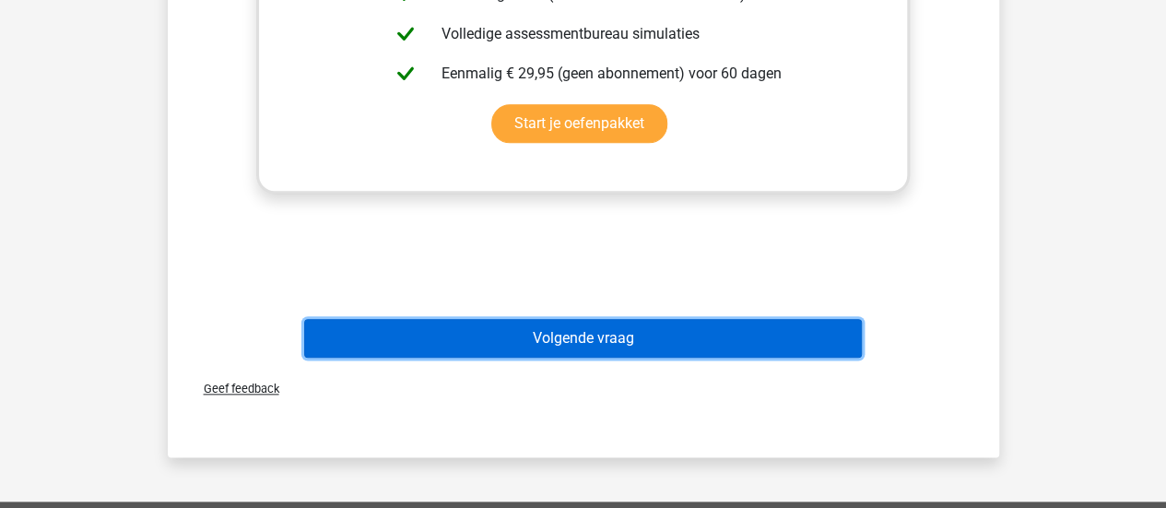
click at [785, 322] on button "Volgende vraag" at bounding box center [583, 338] width 558 height 39
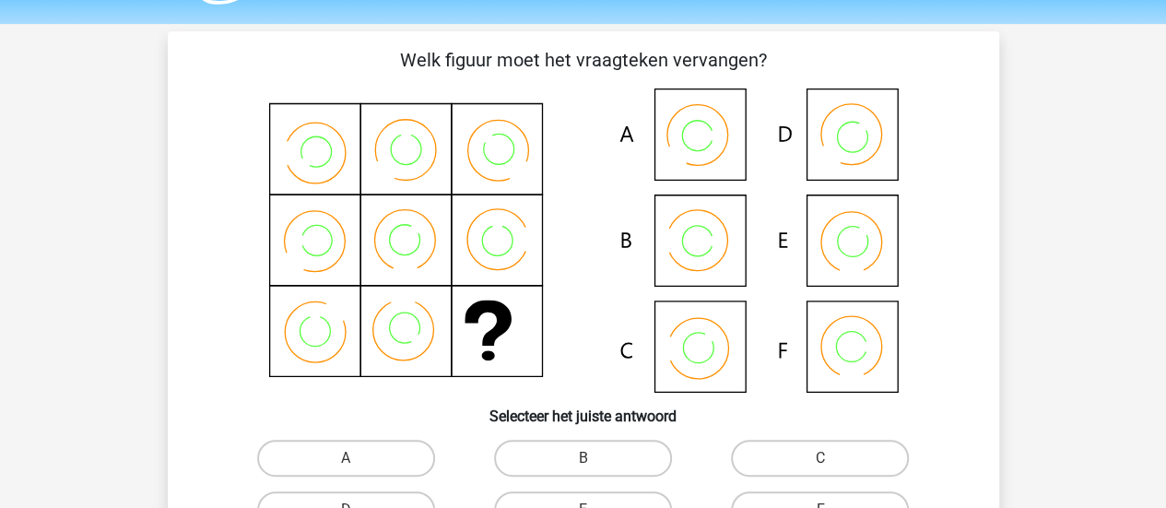
scroll to position [73, 0]
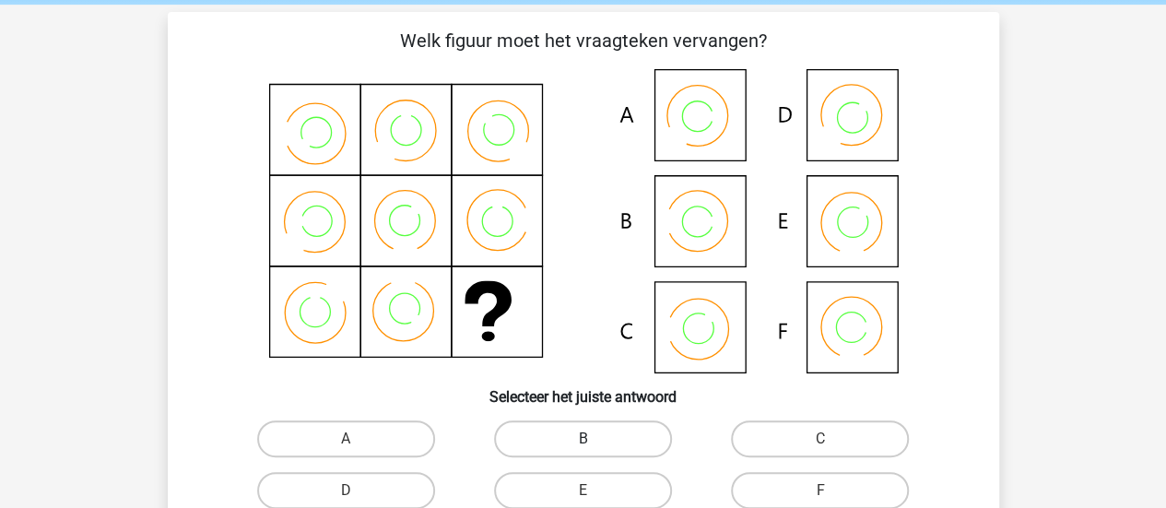
click at [608, 441] on label "B" at bounding box center [583, 438] width 178 height 37
click at [594, 441] on input "B" at bounding box center [588, 445] width 12 height 12
radio input "true"
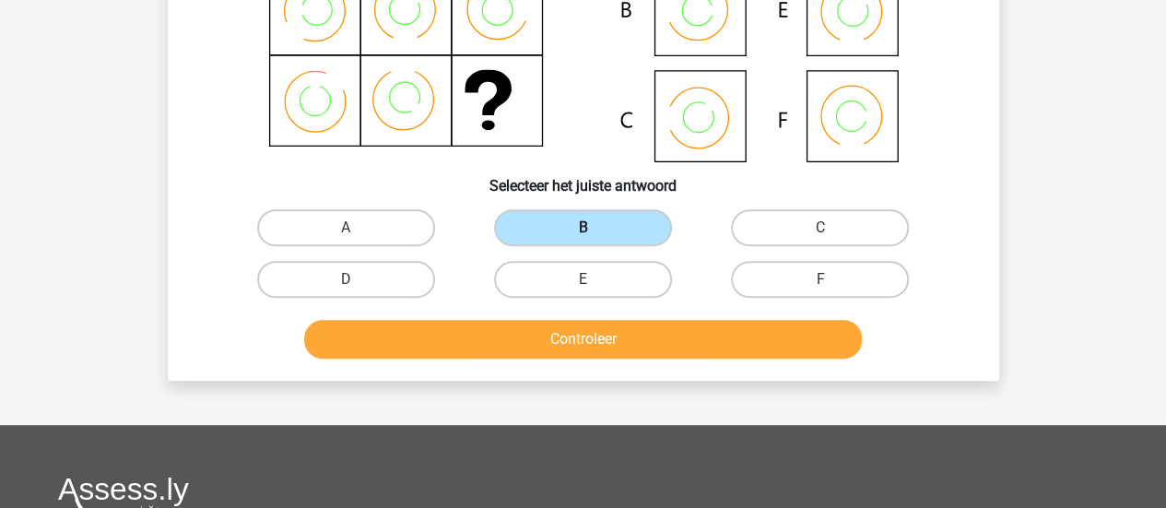
scroll to position [287, 0]
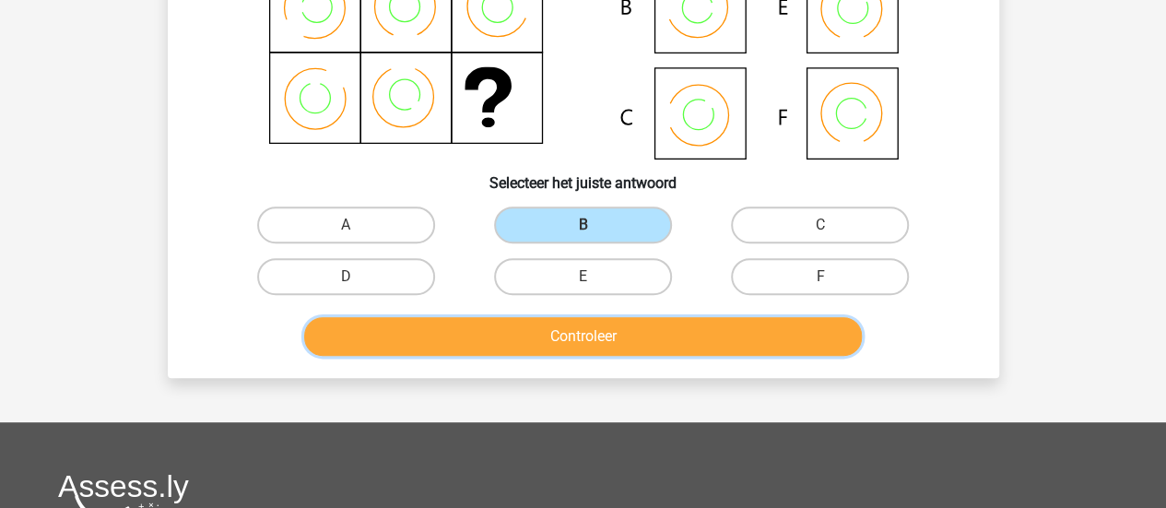
click at [723, 348] on button "Controleer" at bounding box center [583, 336] width 558 height 39
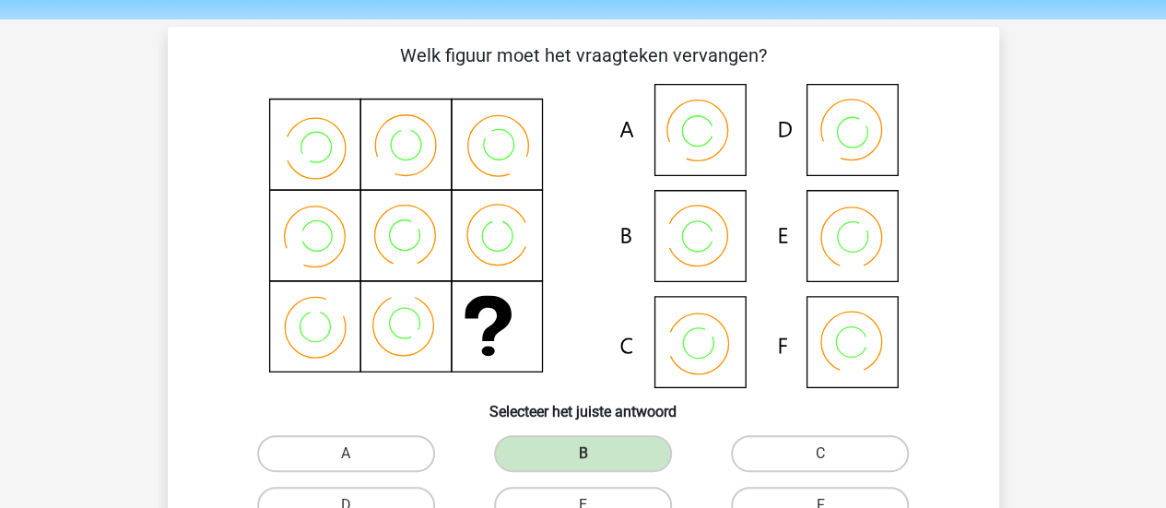
scroll to position [55, 0]
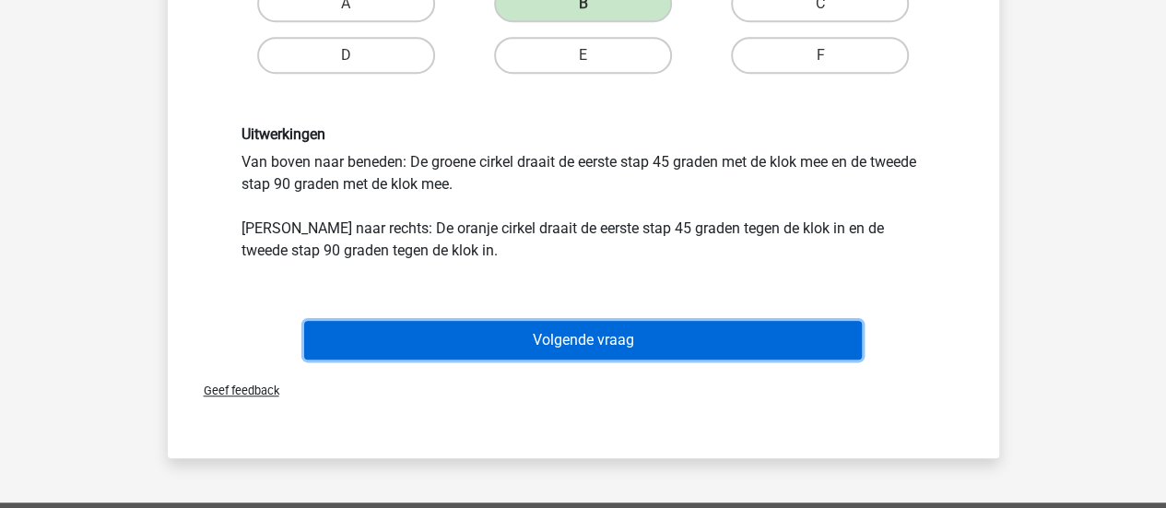
click at [802, 347] on button "Volgende vraag" at bounding box center [583, 340] width 558 height 39
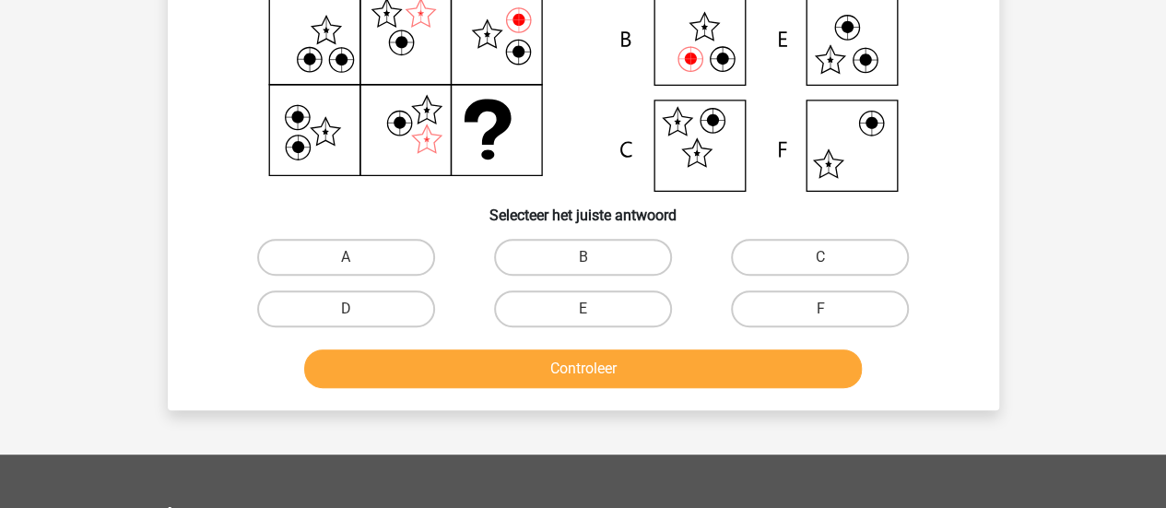
scroll to position [289, 0]
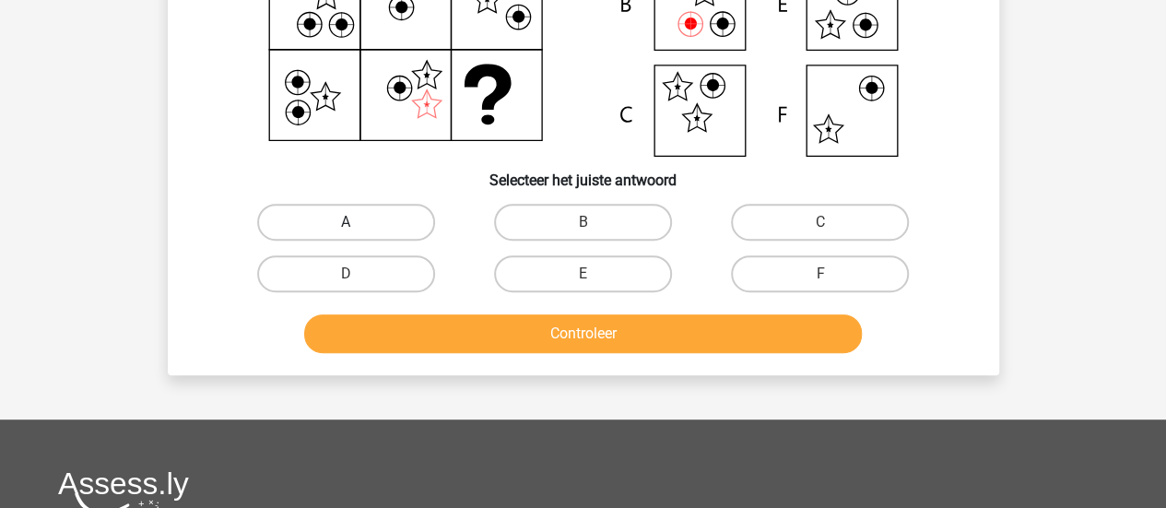
click at [307, 233] on label "A" at bounding box center [346, 222] width 178 height 37
click at [346, 233] on input "A" at bounding box center [352, 228] width 12 height 12
radio input "true"
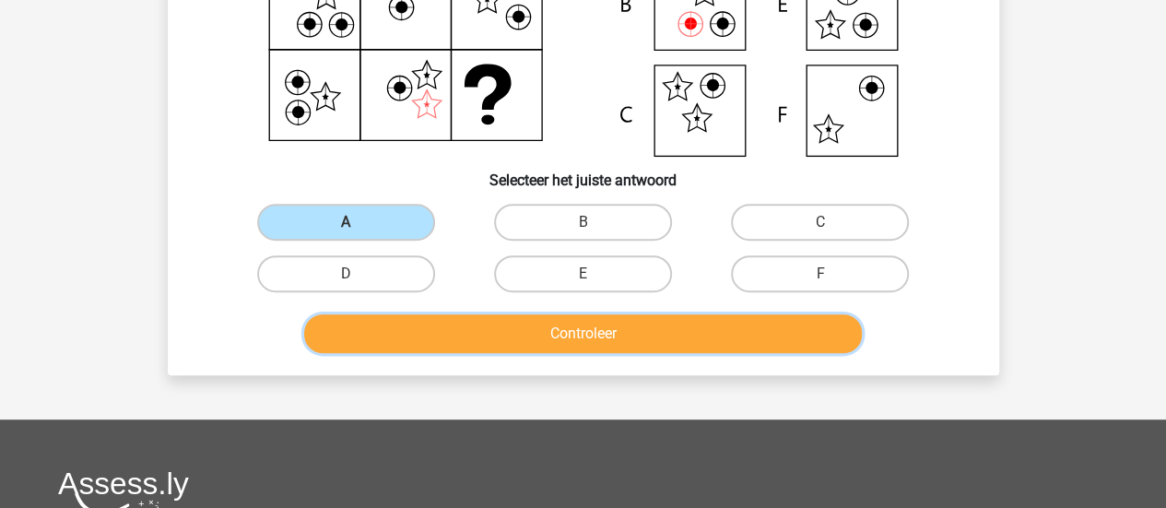
click at [630, 334] on button "Controleer" at bounding box center [583, 333] width 558 height 39
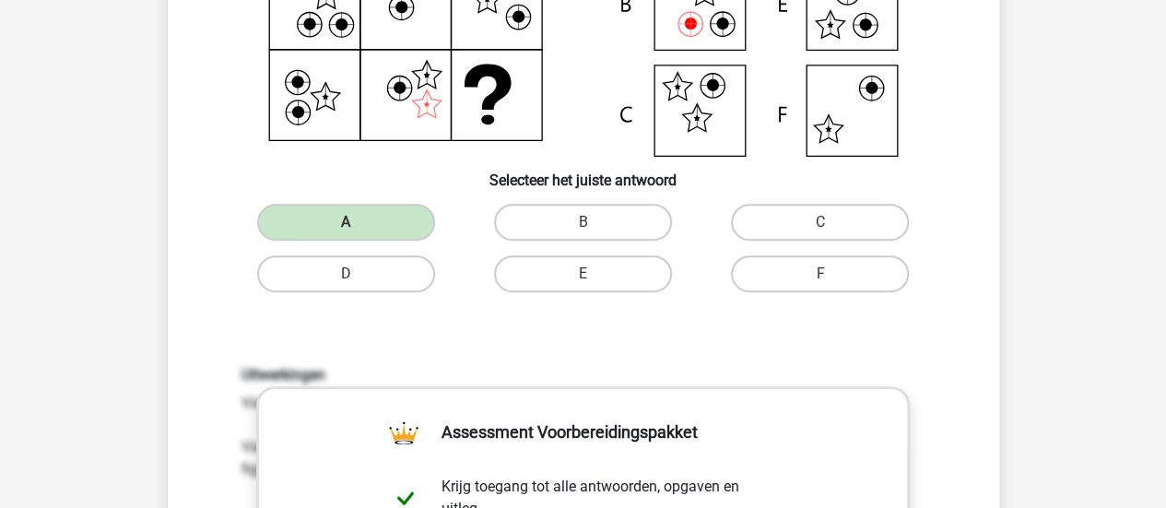
scroll to position [0, 0]
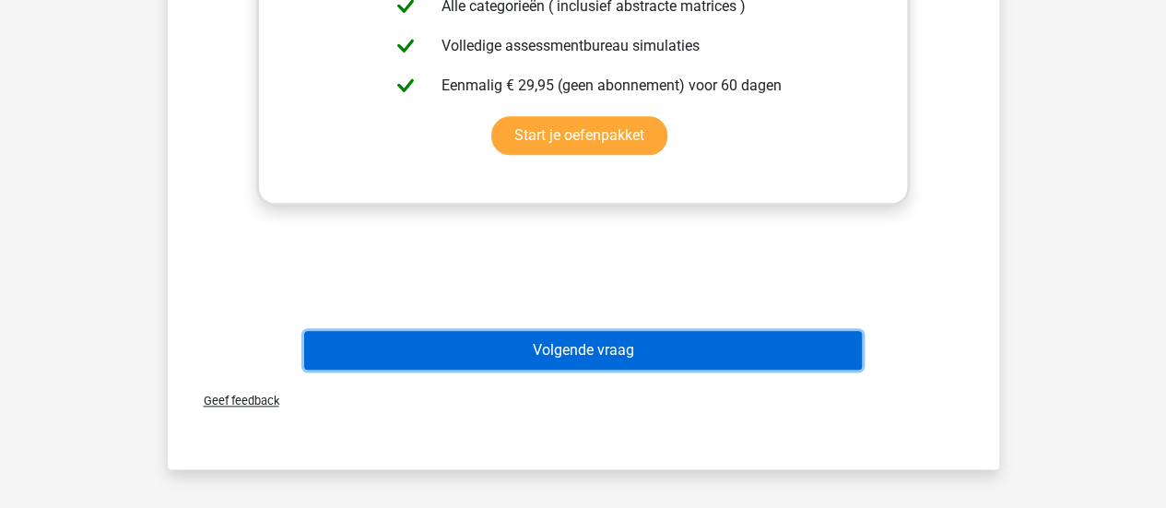
click at [805, 357] on button "Volgende vraag" at bounding box center [583, 350] width 558 height 39
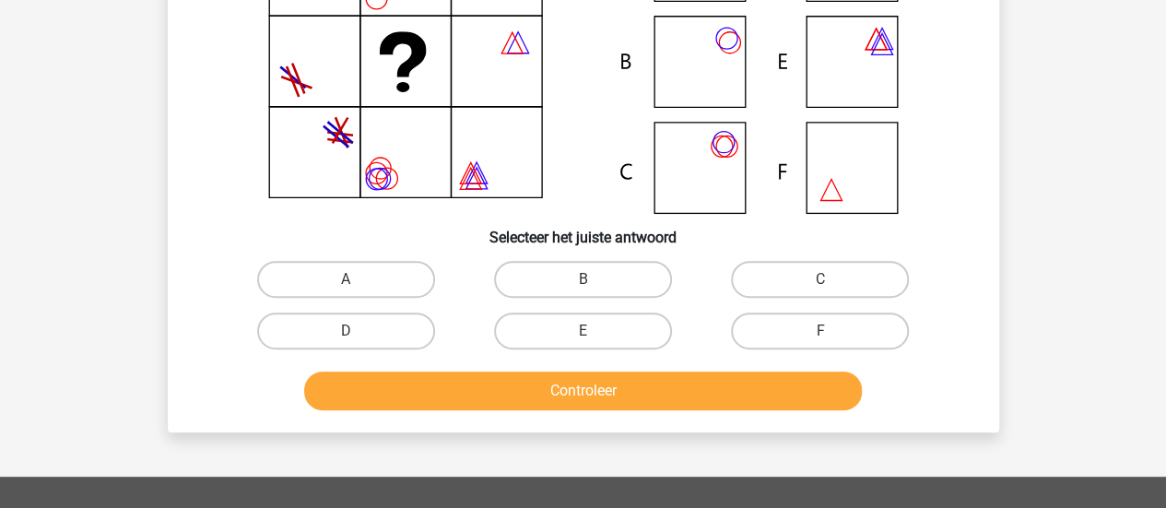
scroll to position [239, 0]
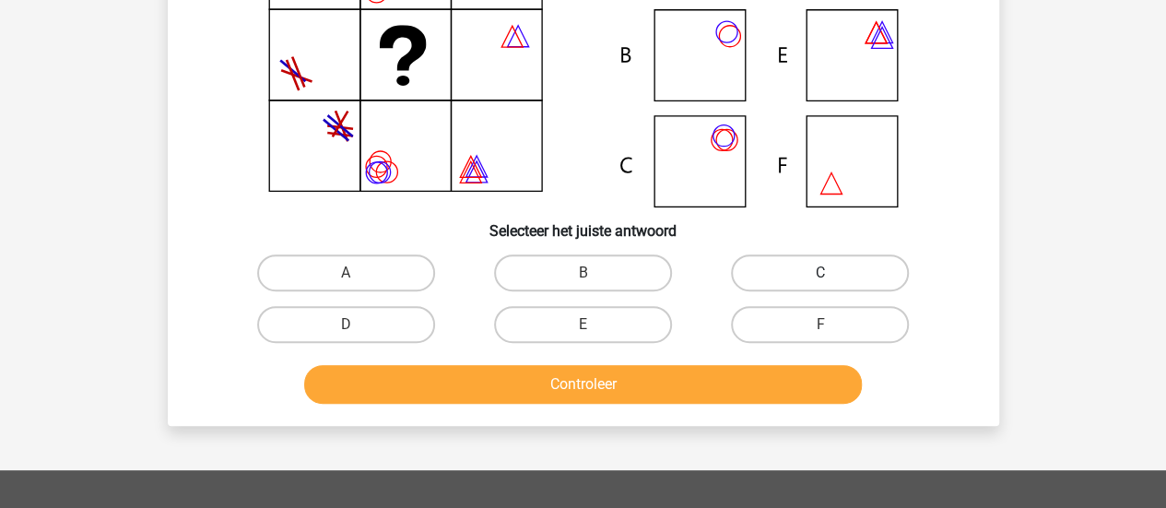
click at [764, 279] on label "C" at bounding box center [820, 272] width 178 height 37
click at [820, 279] on input "C" at bounding box center [826, 279] width 12 height 12
radio input "true"
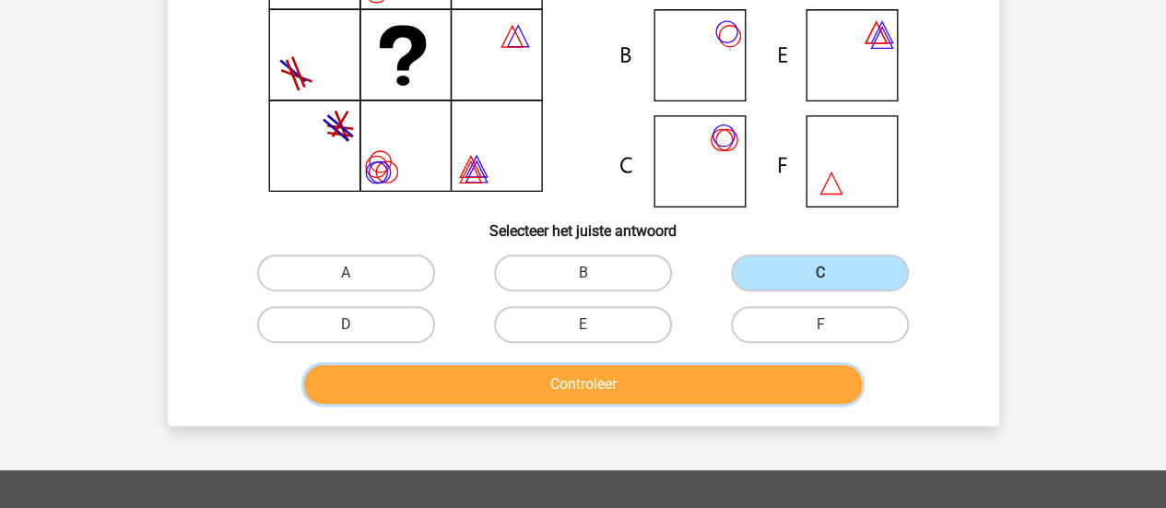
click at [757, 384] on button "Controleer" at bounding box center [583, 384] width 558 height 39
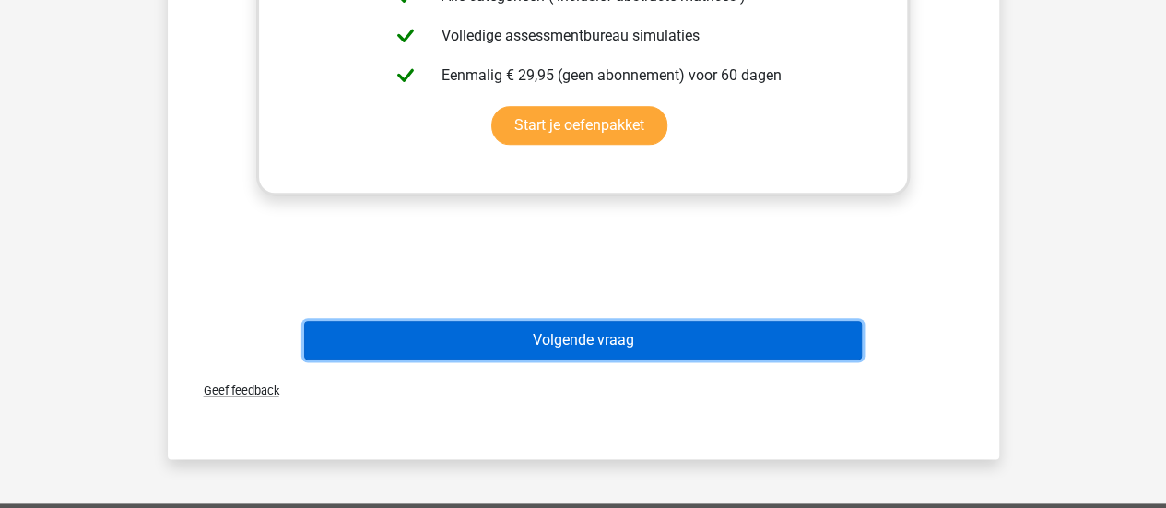
click at [852, 337] on button "Volgende vraag" at bounding box center [583, 340] width 558 height 39
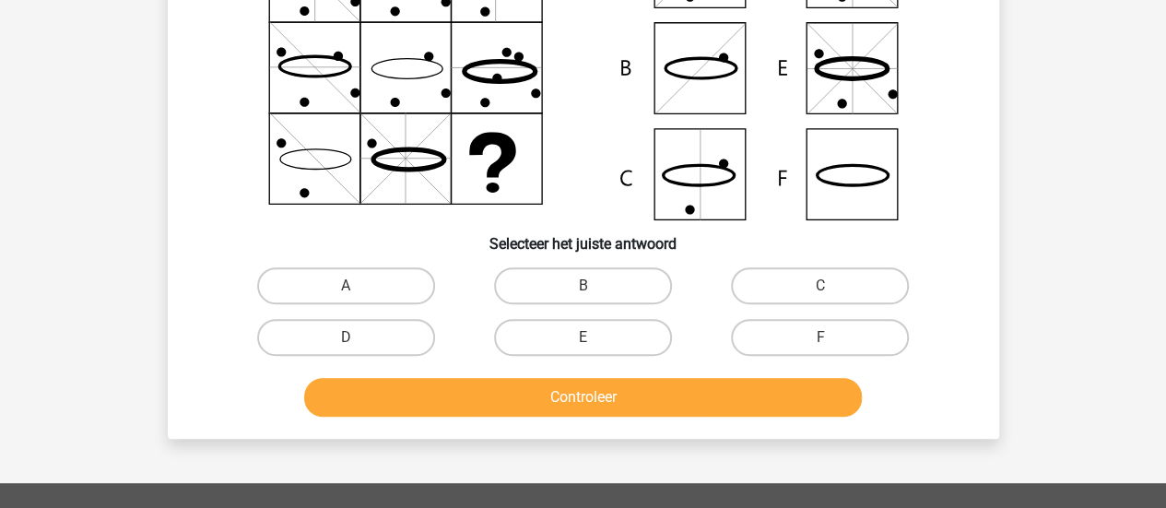
scroll to position [249, 0]
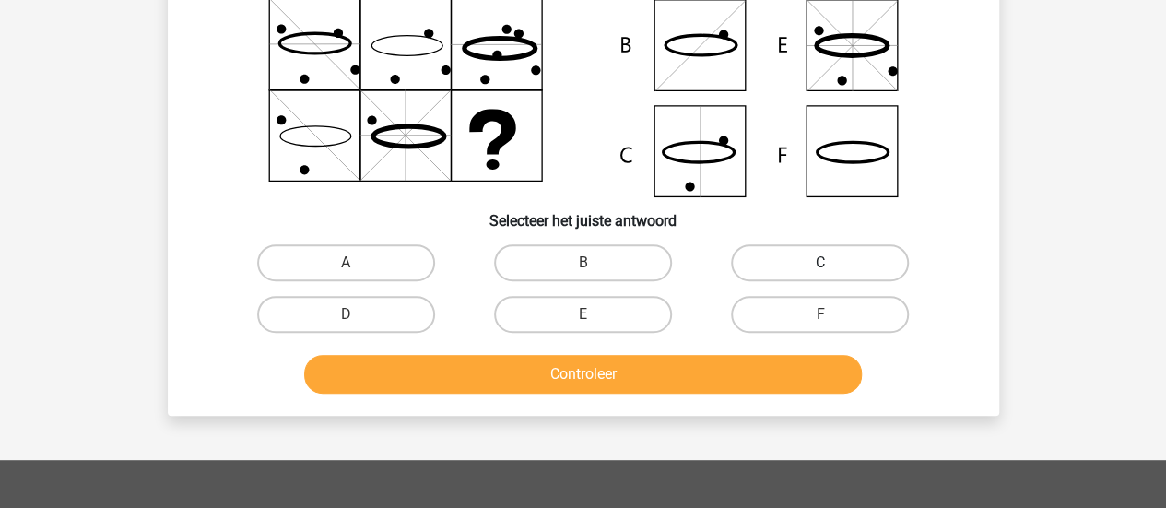
click at [849, 271] on label "C" at bounding box center [820, 262] width 178 height 37
click at [832, 271] on input "C" at bounding box center [826, 269] width 12 height 12
radio input "true"
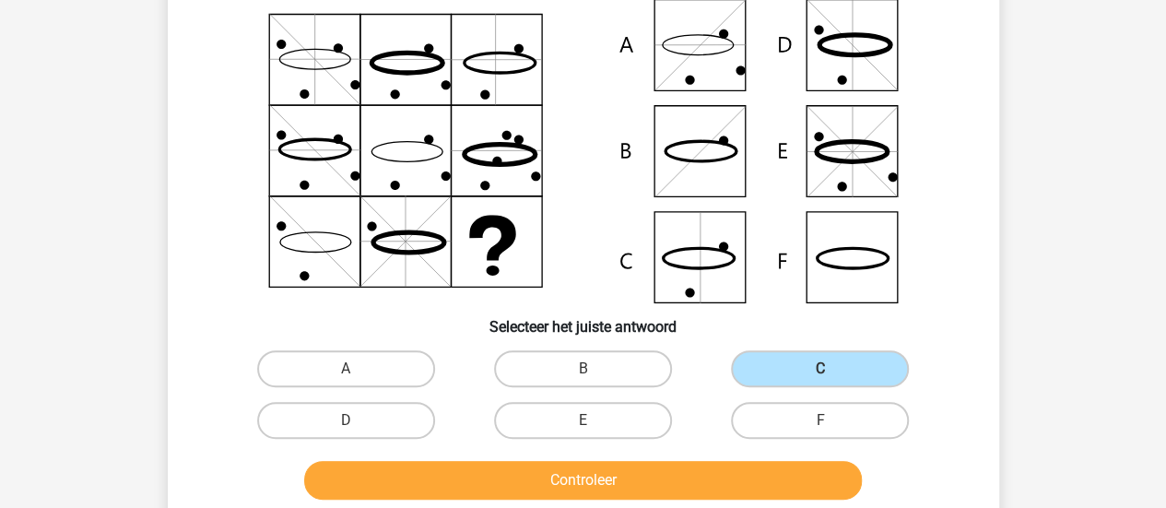
scroll to position [145, 0]
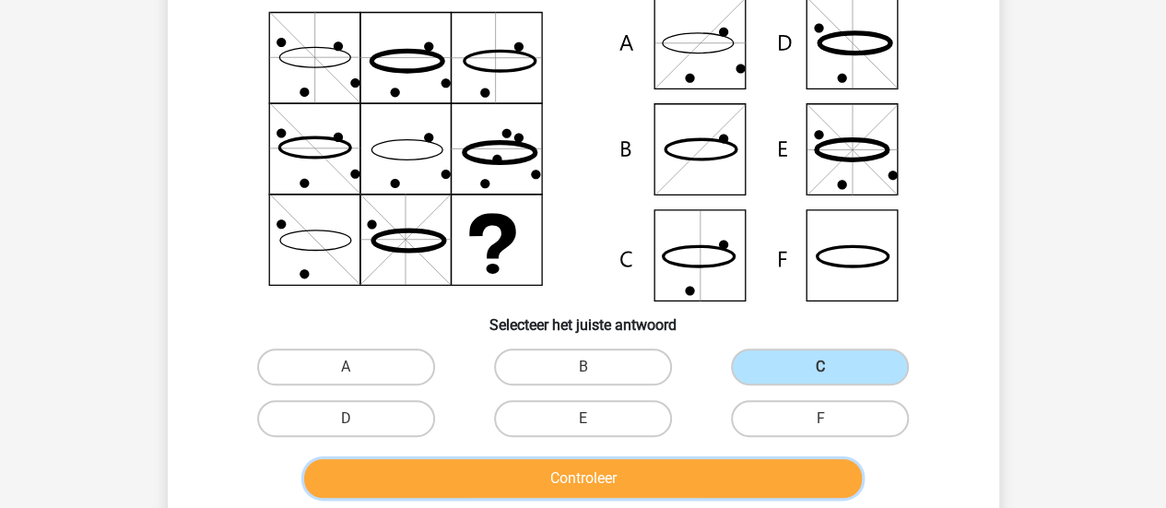
click at [831, 476] on button "Controleer" at bounding box center [583, 478] width 558 height 39
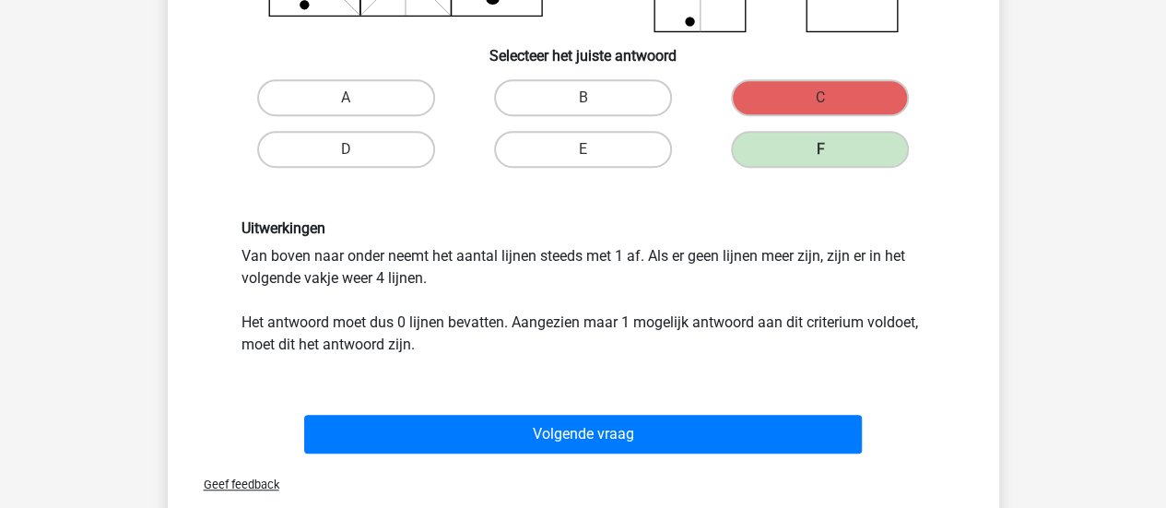
scroll to position [420, 0]
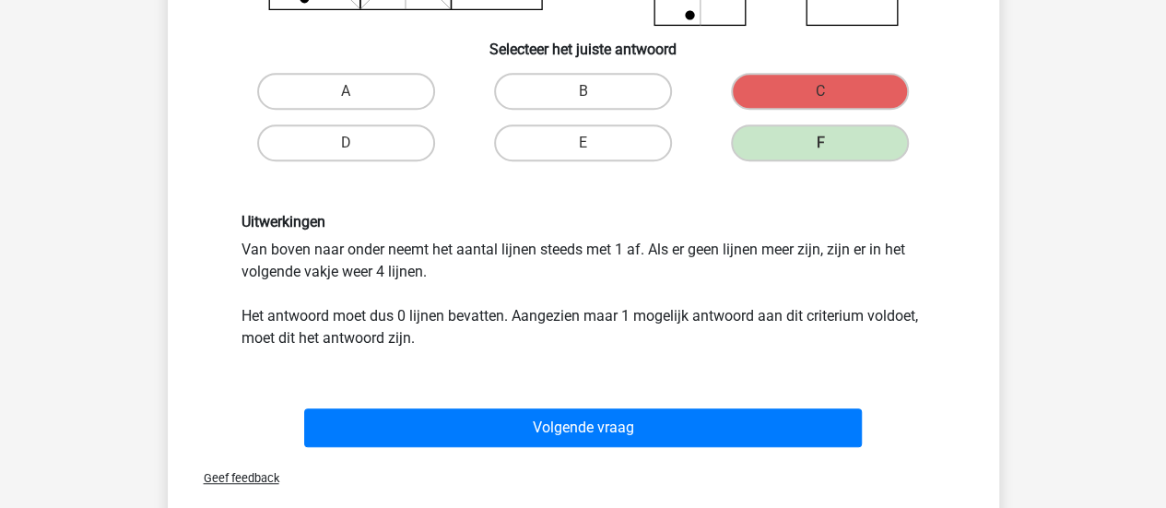
click at [834, 454] on div "Geef feedback" at bounding box center [583, 477] width 817 height 47
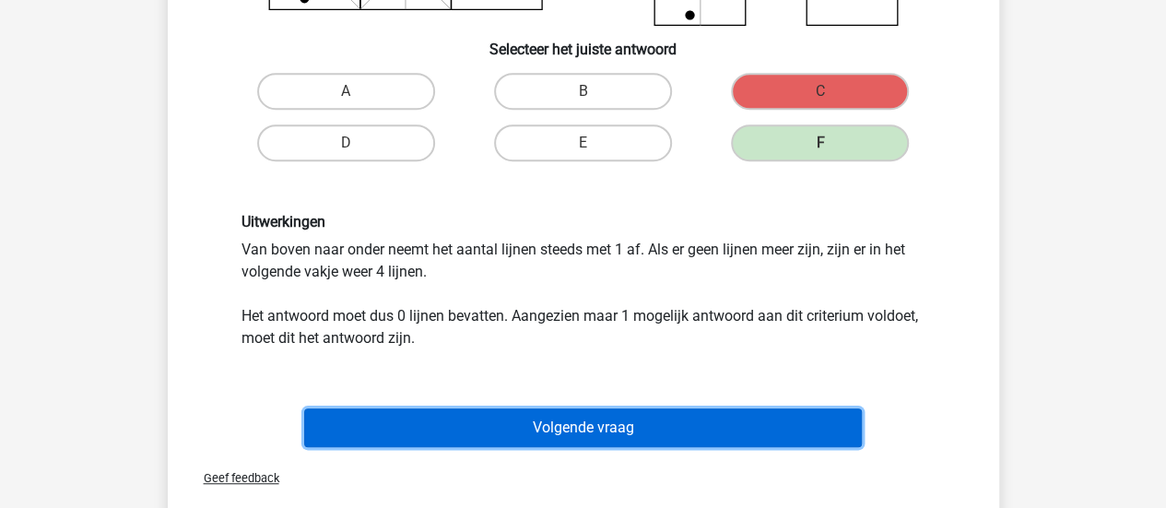
click at [833, 441] on button "Volgende vraag" at bounding box center [583, 427] width 558 height 39
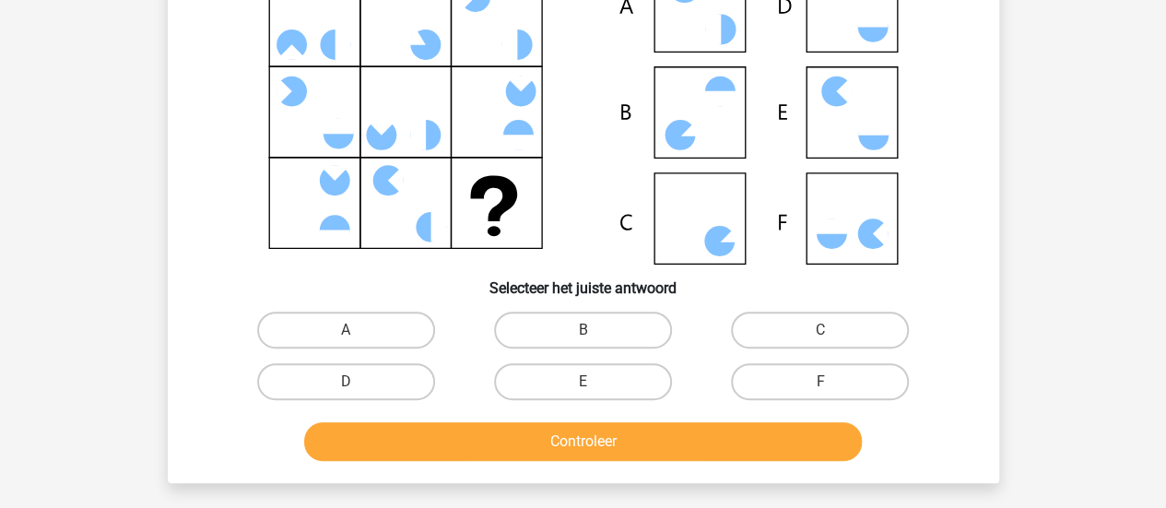
scroll to position [184, 0]
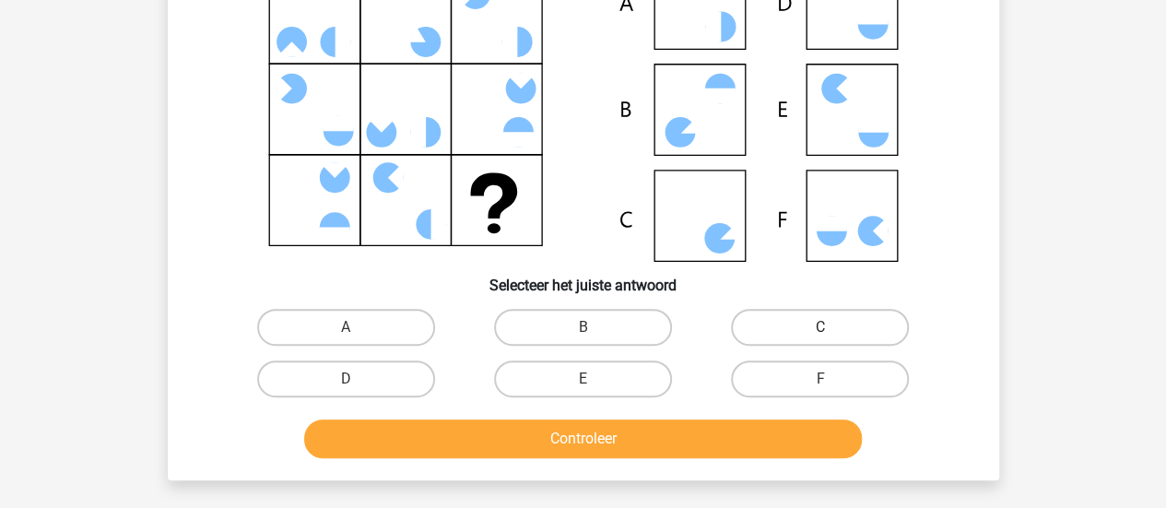
click at [836, 326] on label "C" at bounding box center [820, 327] width 178 height 37
click at [832, 327] on input "C" at bounding box center [826, 333] width 12 height 12
radio input "true"
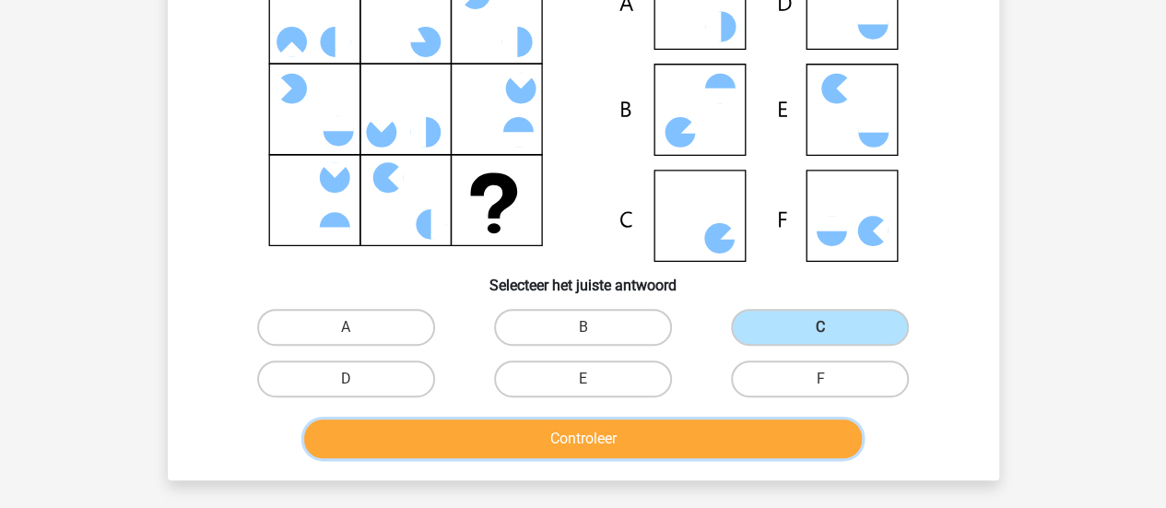
click at [796, 423] on button "Controleer" at bounding box center [583, 438] width 558 height 39
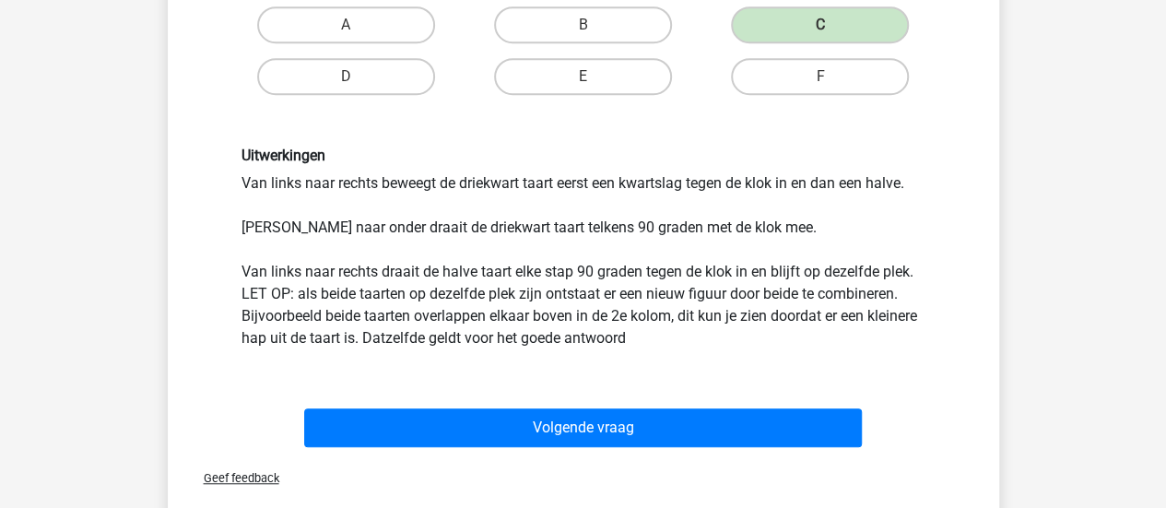
scroll to position [488, 0]
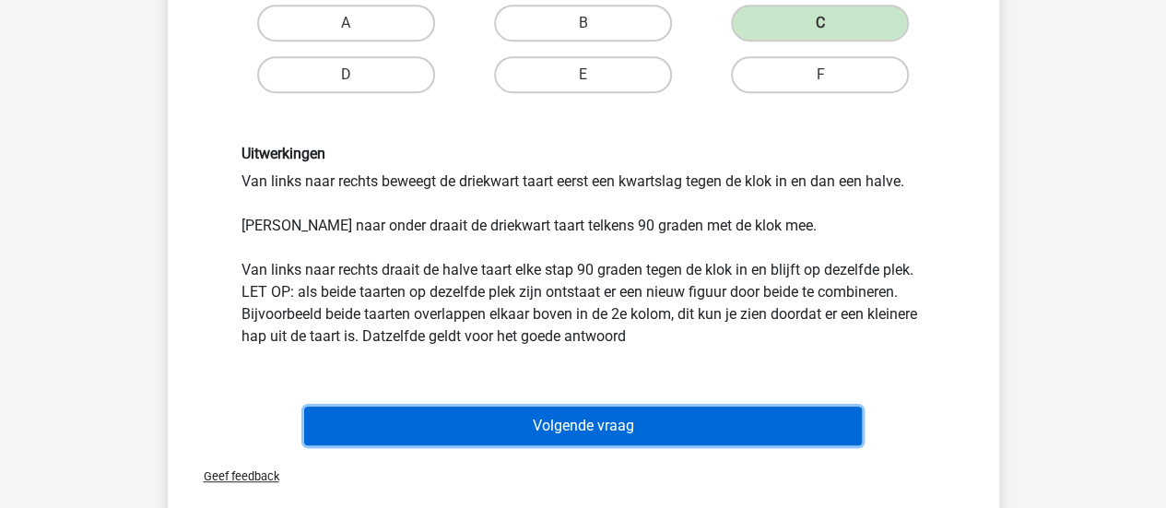
click at [776, 413] on button "Volgende vraag" at bounding box center [583, 425] width 558 height 39
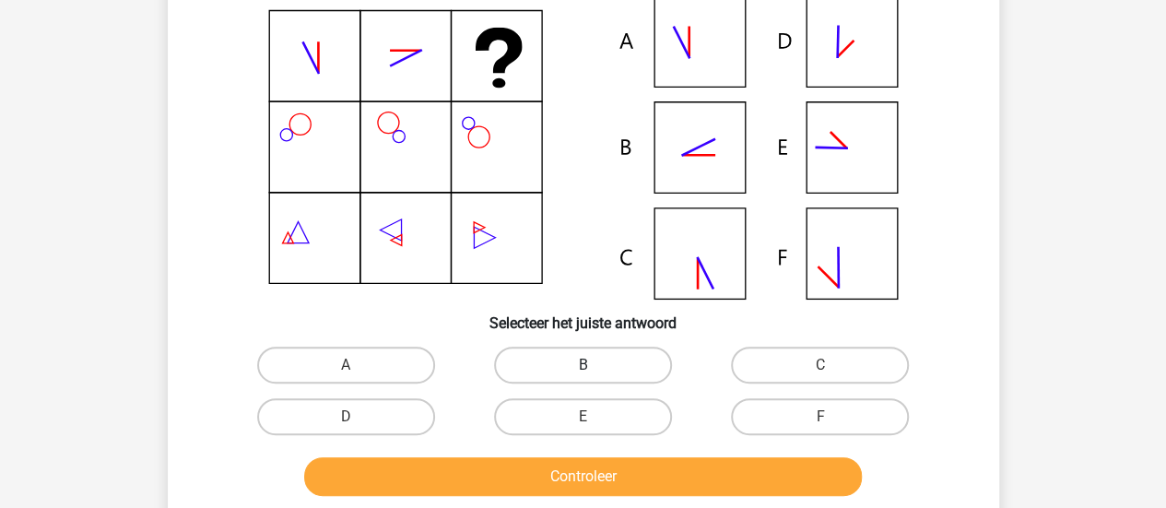
scroll to position [149, 0]
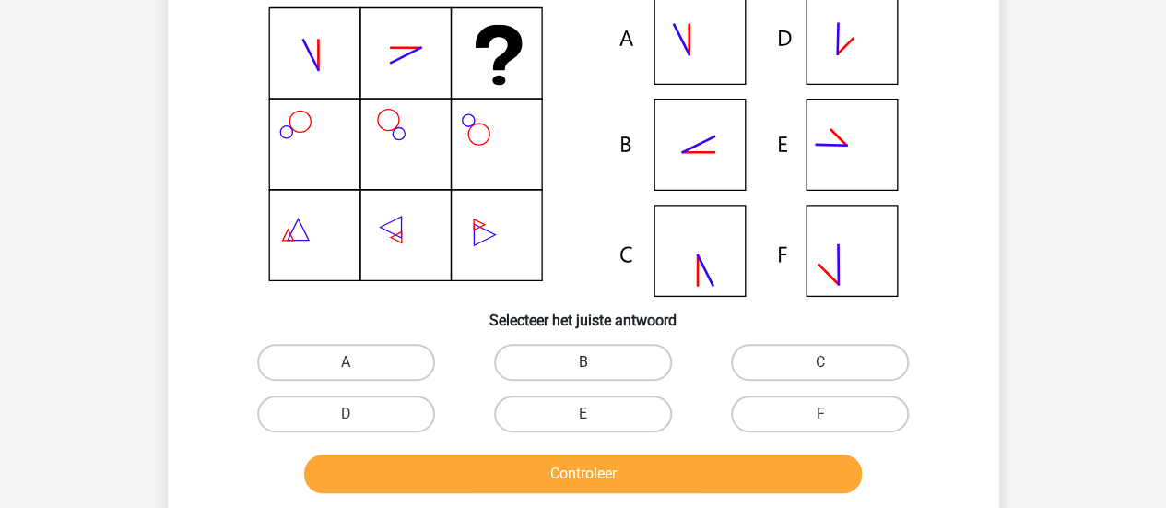
click at [566, 364] on label "B" at bounding box center [583, 362] width 178 height 37
click at [582, 364] on input "B" at bounding box center [588, 368] width 12 height 12
radio input "true"
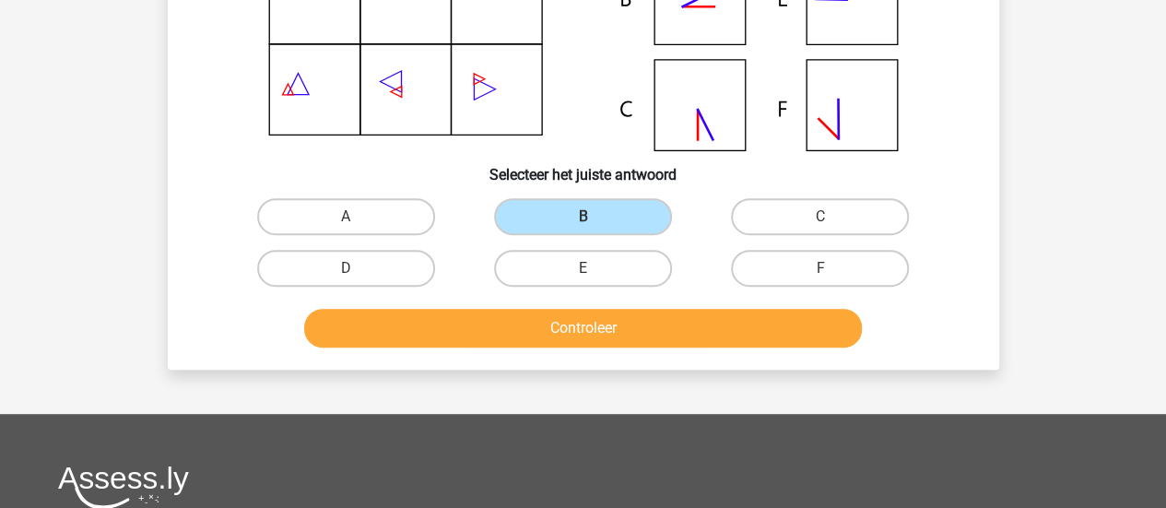
scroll to position [304, 0]
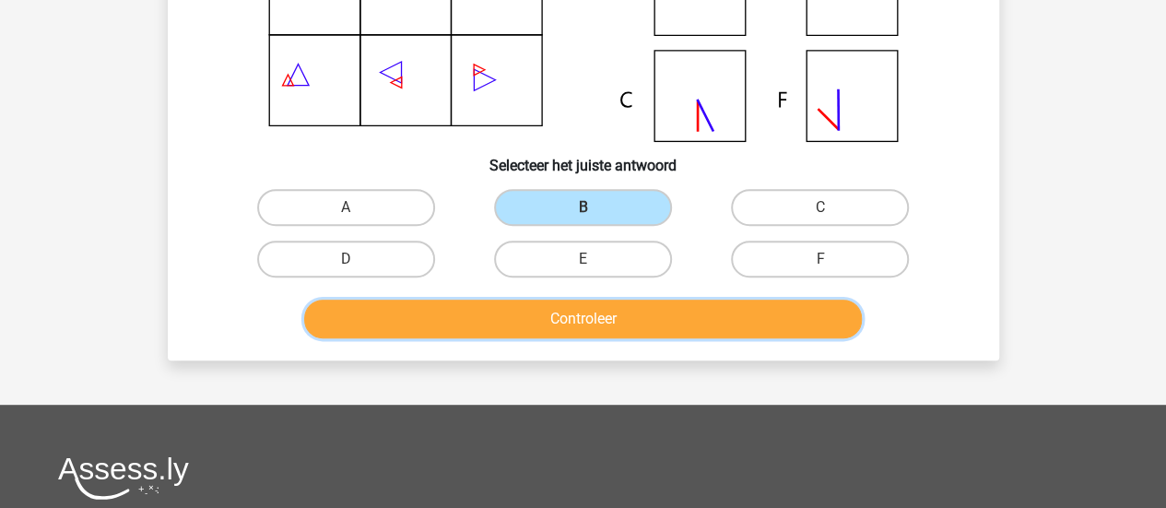
click at [854, 323] on button "Controleer" at bounding box center [583, 319] width 558 height 39
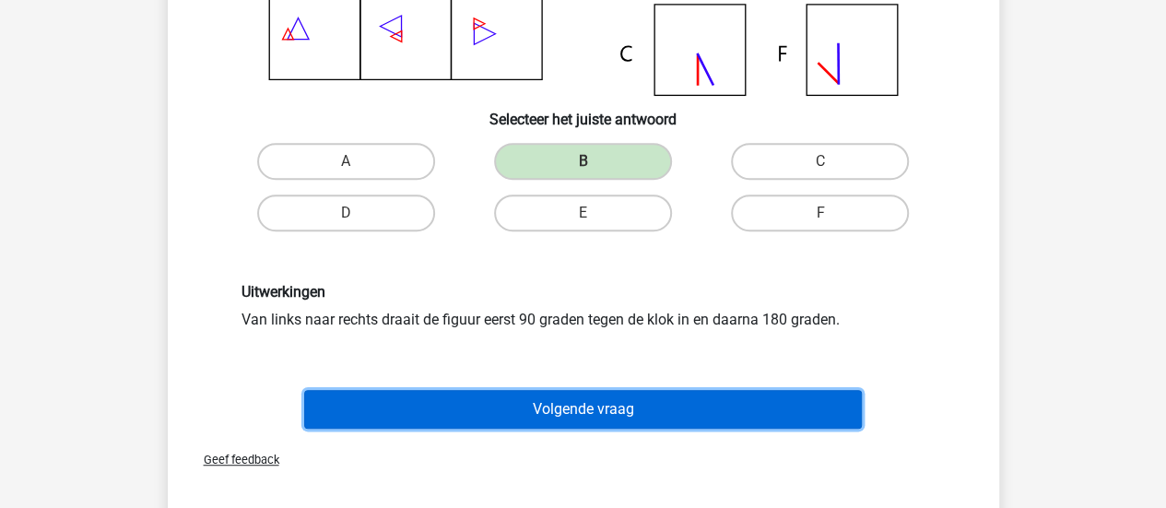
click at [817, 394] on button "Volgende vraag" at bounding box center [583, 409] width 558 height 39
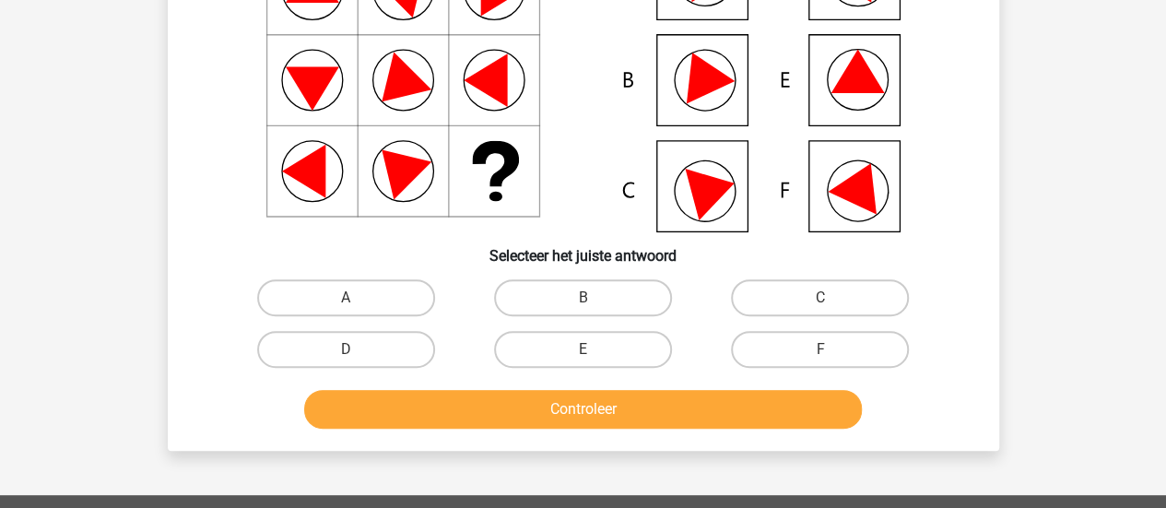
scroll to position [223, 0]
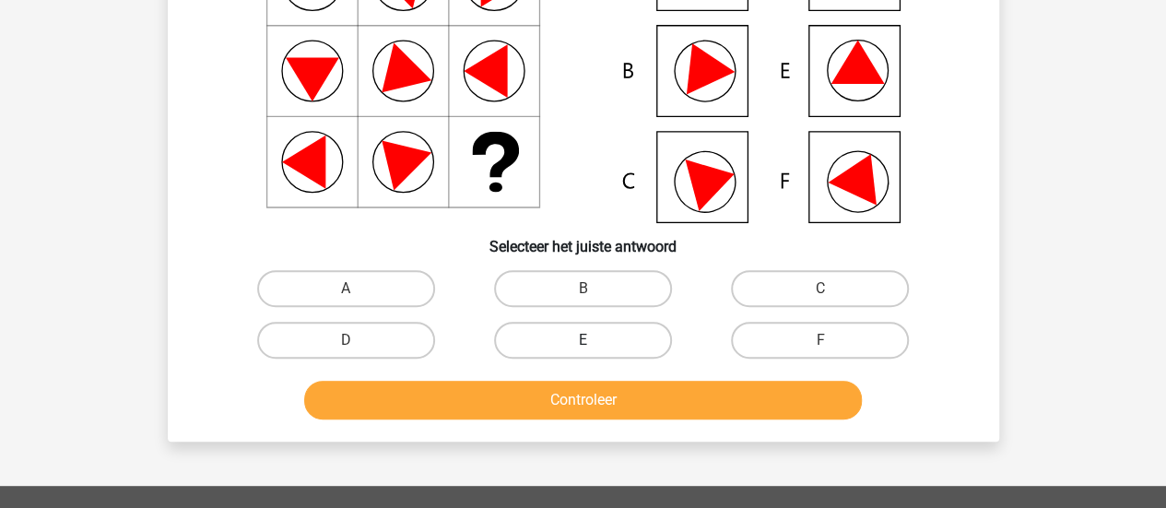
click at [614, 359] on label "E" at bounding box center [583, 340] width 178 height 37
click at [594, 352] on input "E" at bounding box center [588, 346] width 12 height 12
radio input "true"
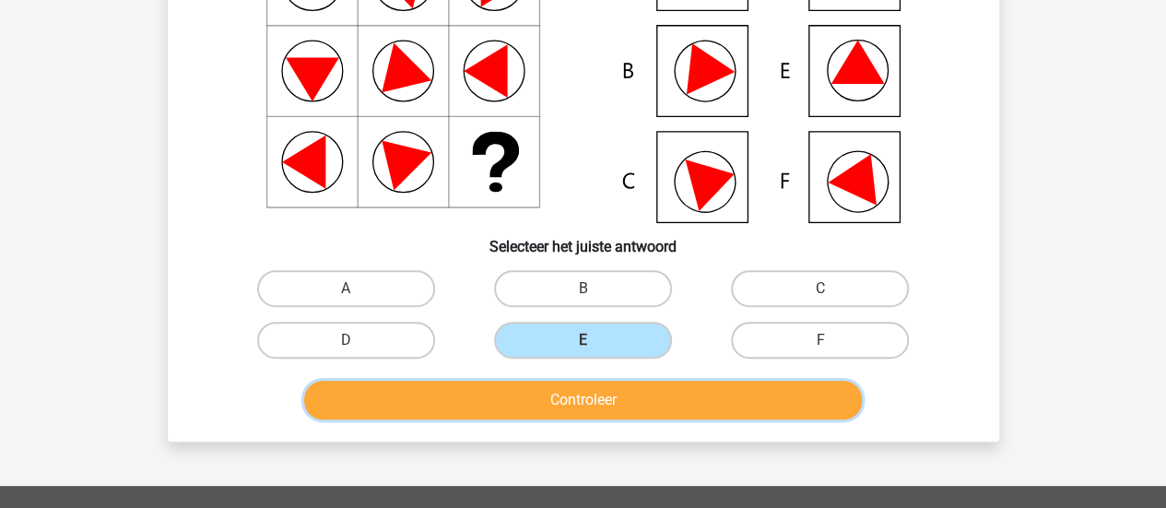
click at [662, 399] on button "Controleer" at bounding box center [583, 400] width 558 height 39
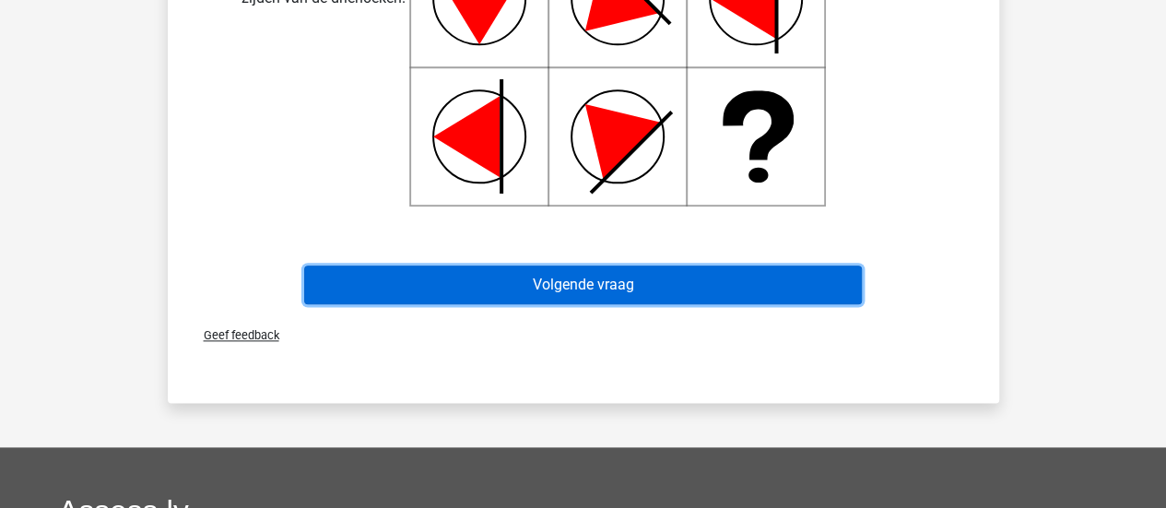
click at [830, 288] on button "Volgende vraag" at bounding box center [583, 284] width 558 height 39
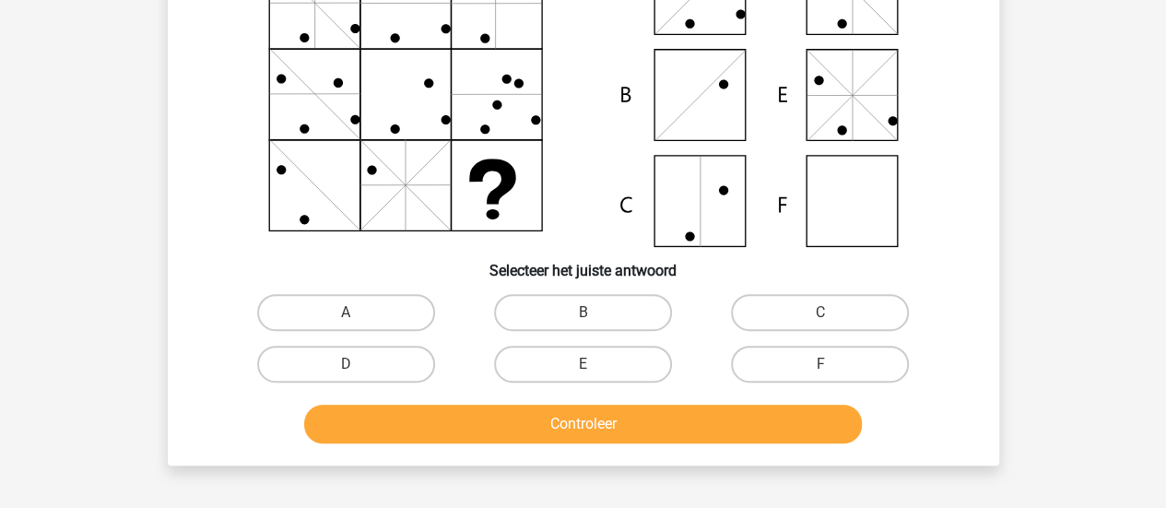
scroll to position [238, 0]
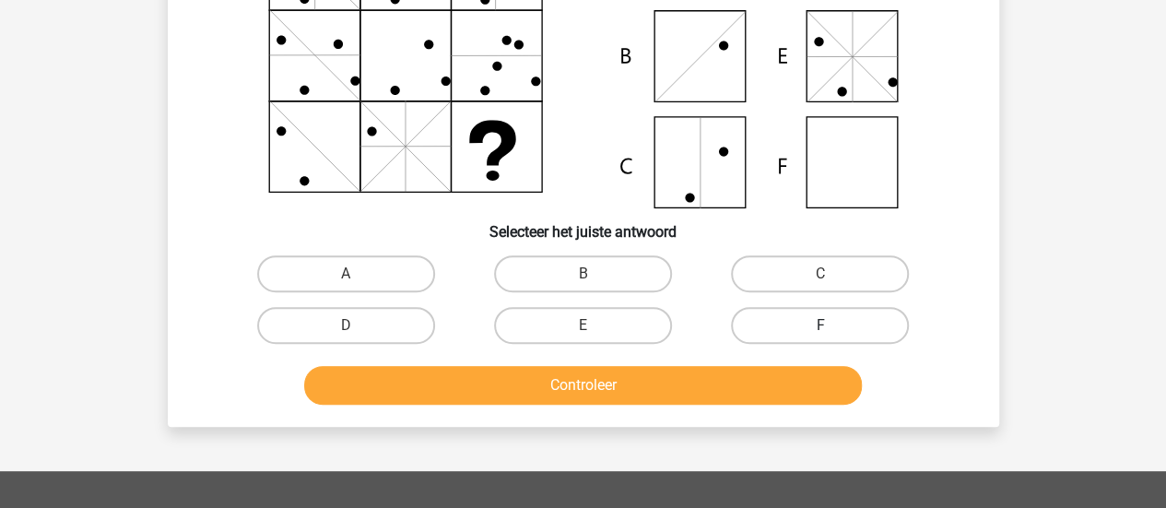
click at [845, 323] on label "F" at bounding box center [820, 325] width 178 height 37
click at [832, 325] on input "F" at bounding box center [826, 331] width 12 height 12
radio input "true"
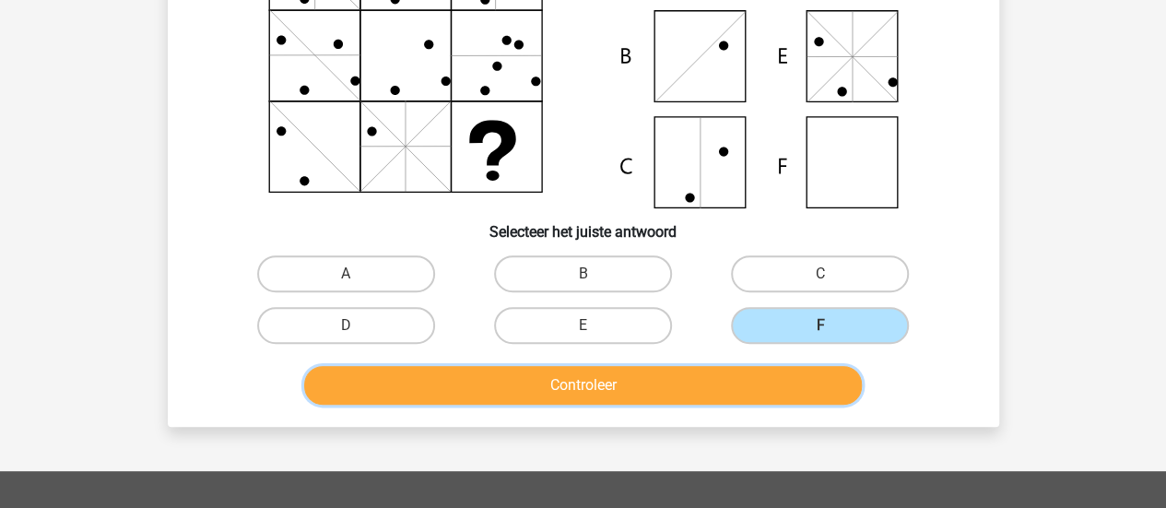
click at [813, 390] on button "Controleer" at bounding box center [583, 385] width 558 height 39
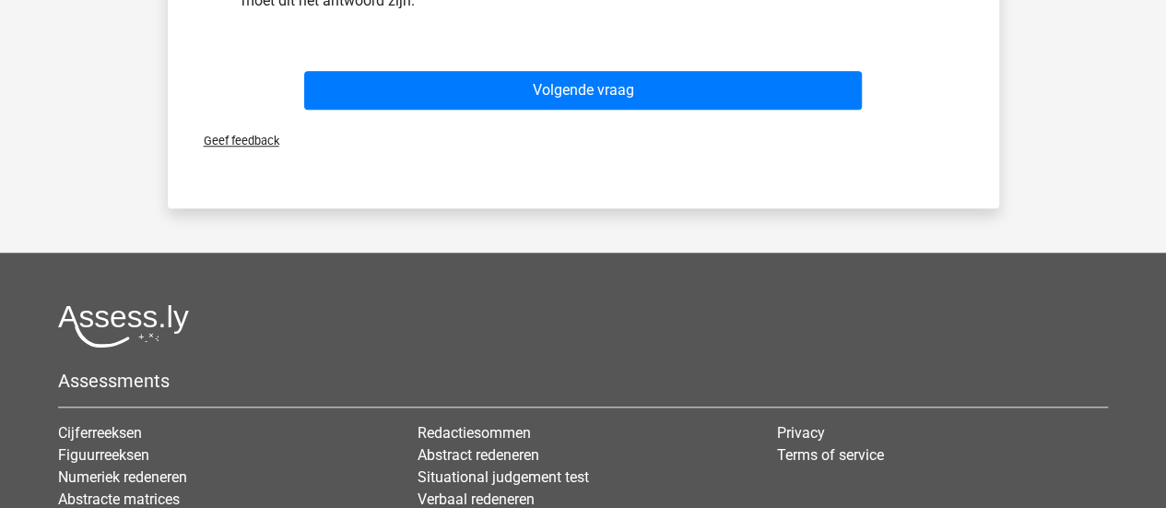
scroll to position [762, 0]
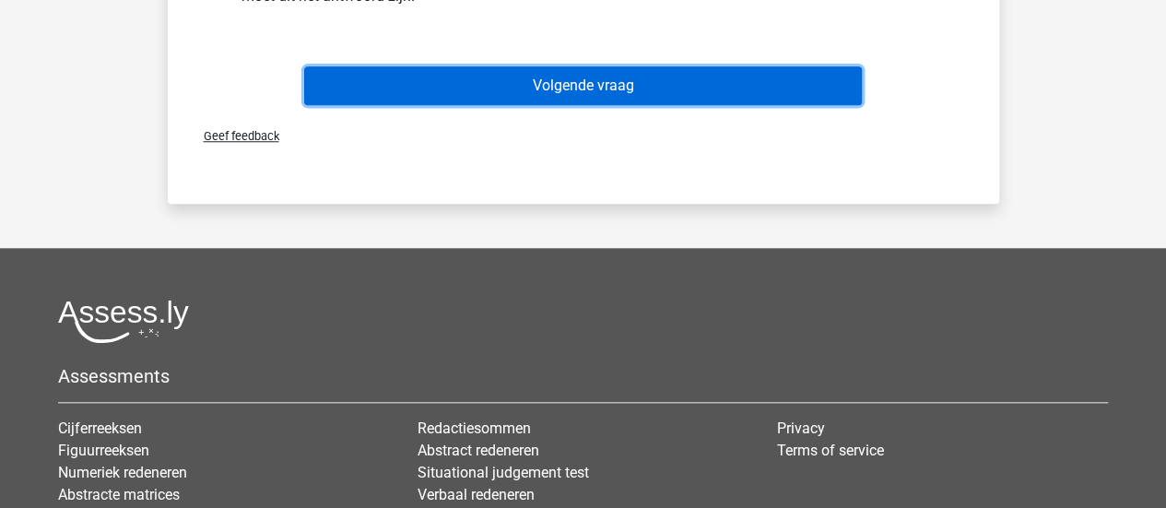
click at [781, 80] on button "Volgende vraag" at bounding box center [583, 85] width 558 height 39
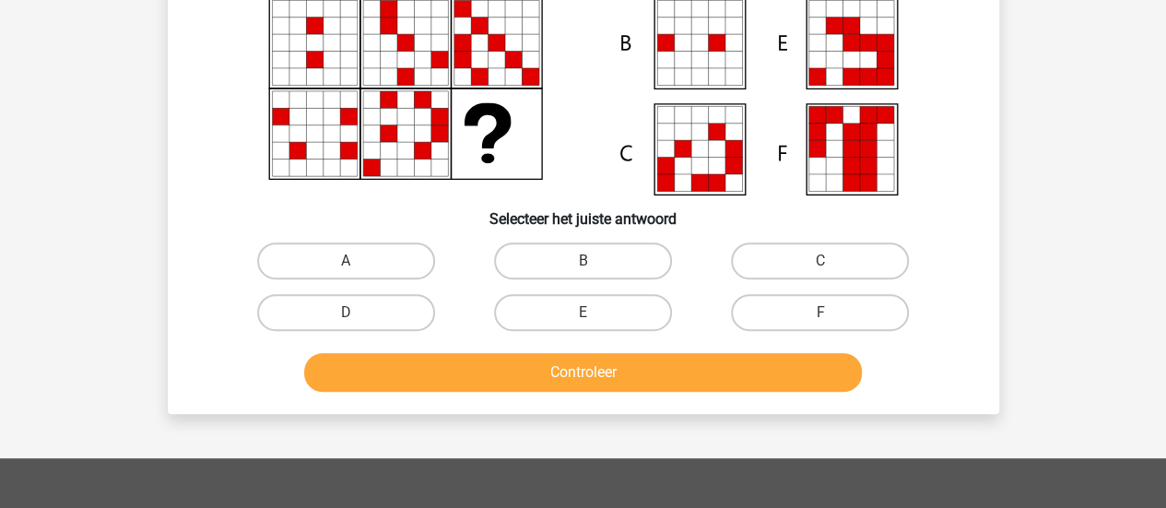
scroll to position [257, 0]
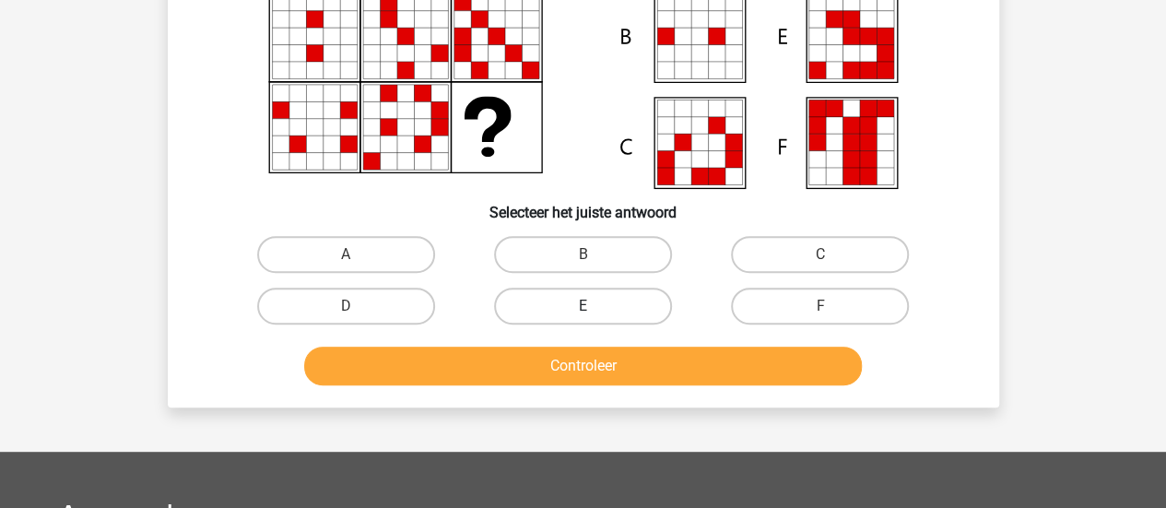
click at [608, 296] on label "E" at bounding box center [583, 306] width 178 height 37
click at [594, 306] on input "E" at bounding box center [588, 312] width 12 height 12
radio input "true"
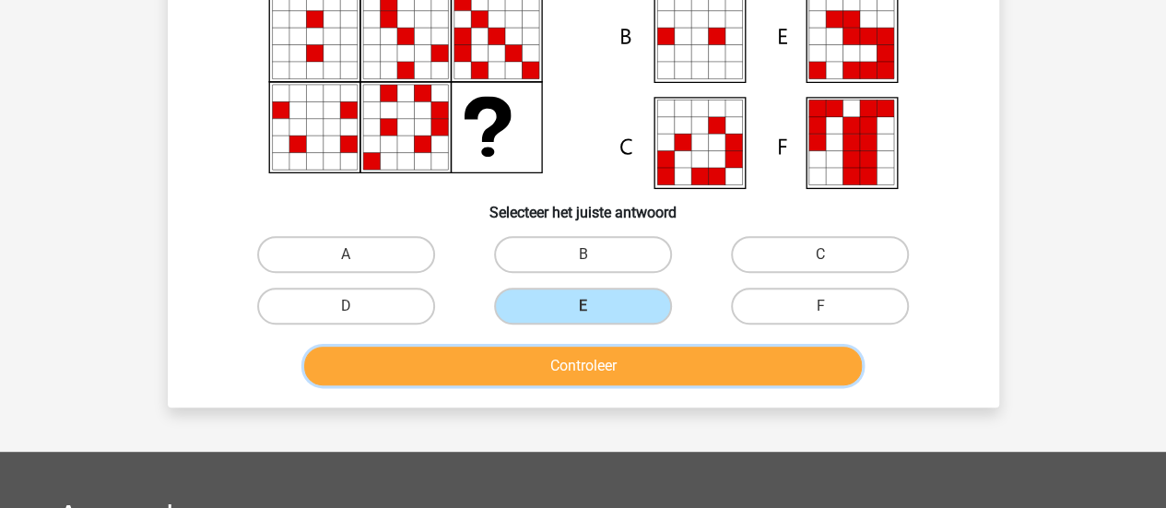
click at [643, 352] on button "Controleer" at bounding box center [583, 366] width 558 height 39
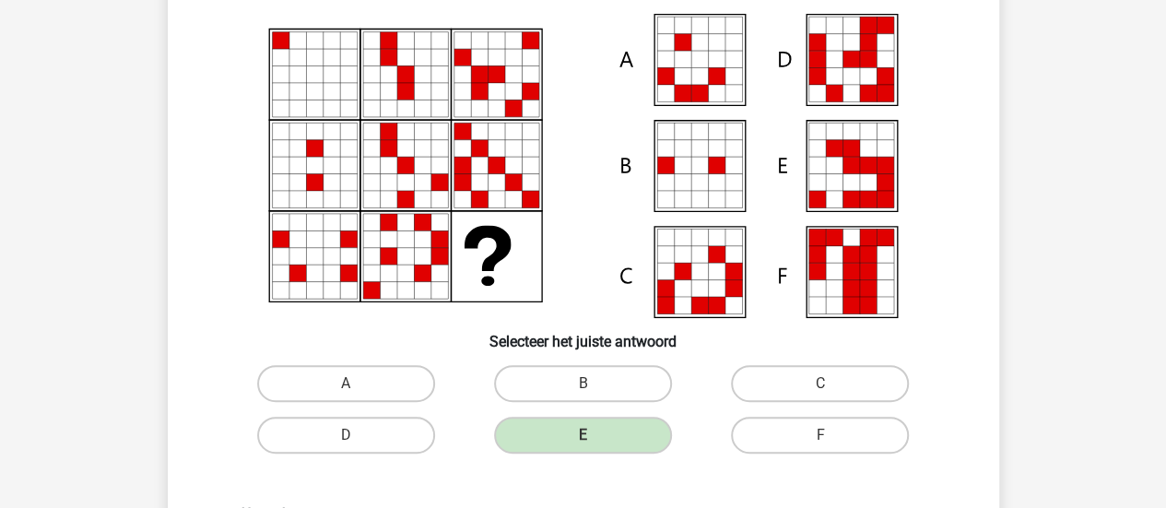
scroll to position [72, 0]
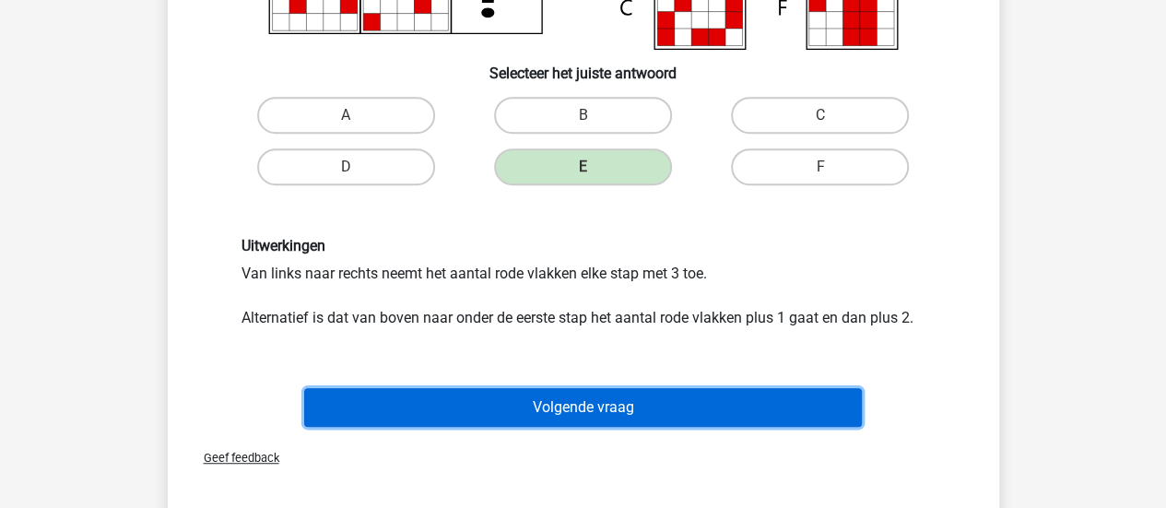
click at [818, 421] on button "Volgende vraag" at bounding box center [583, 407] width 558 height 39
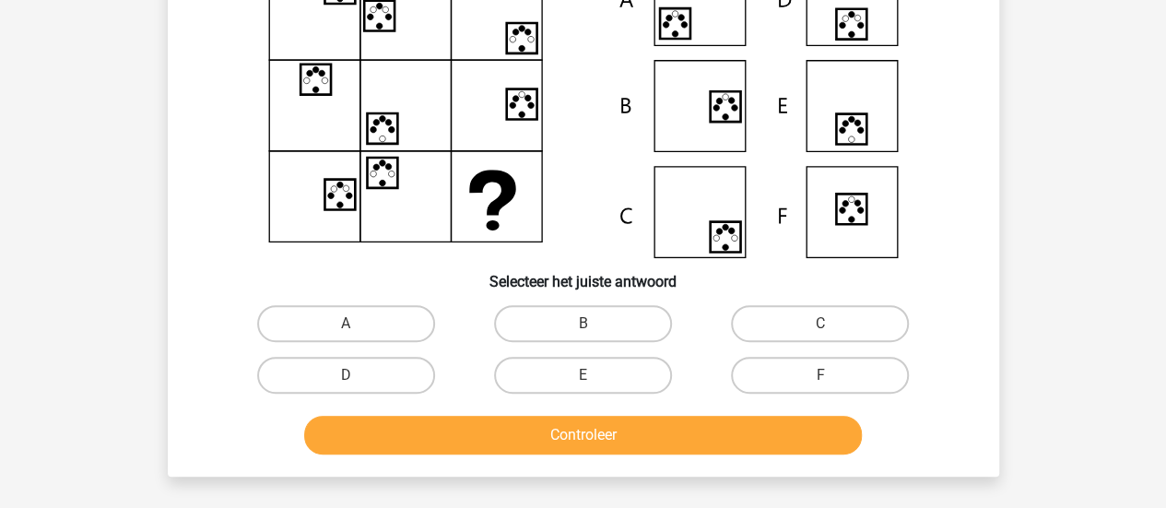
scroll to position [192, 0]
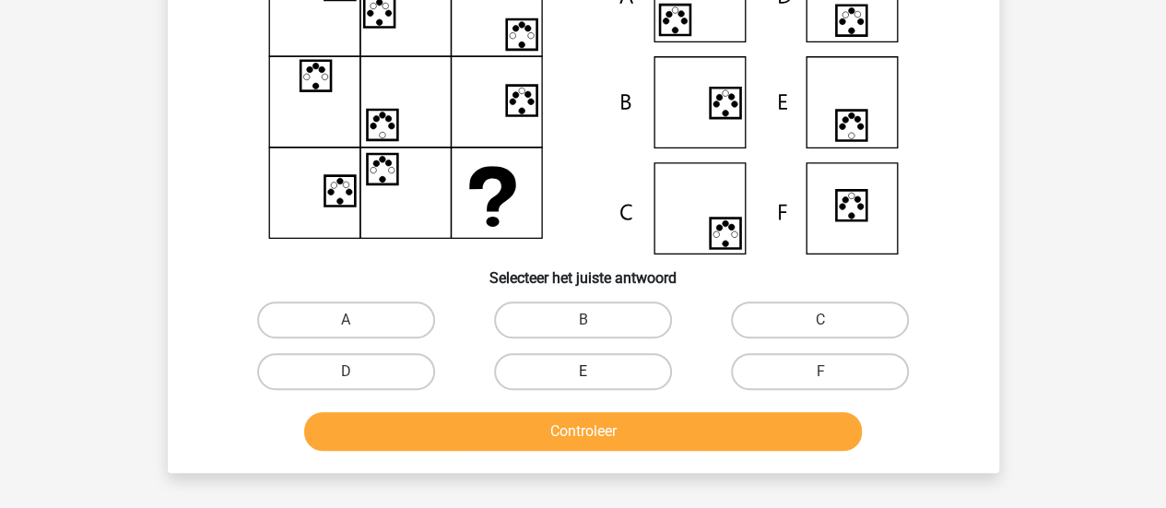
click at [624, 383] on label "E" at bounding box center [583, 371] width 178 height 37
click at [594, 383] on input "E" at bounding box center [588, 377] width 12 height 12
radio input "true"
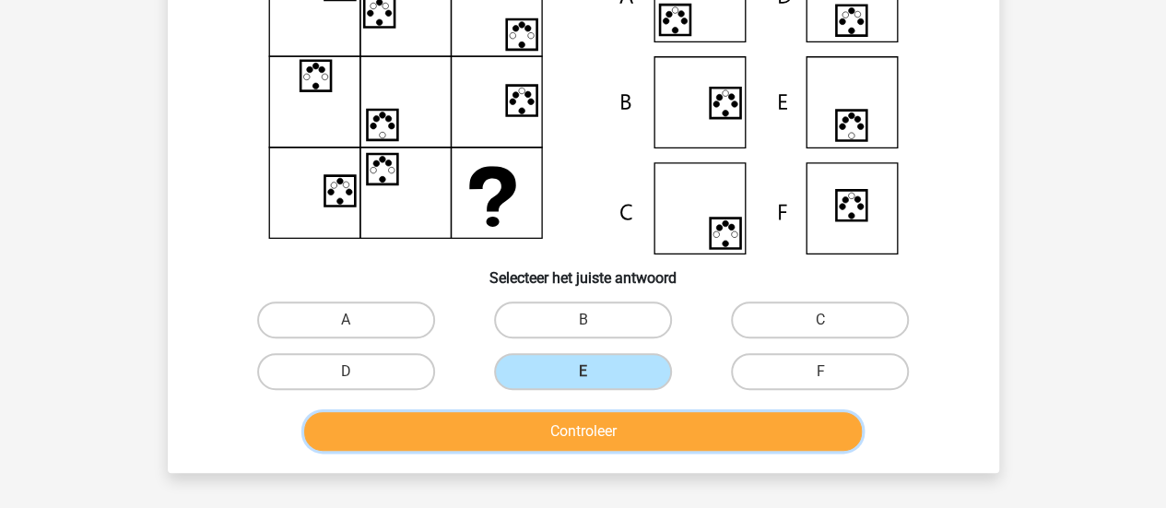
click at [668, 426] on button "Controleer" at bounding box center [583, 431] width 558 height 39
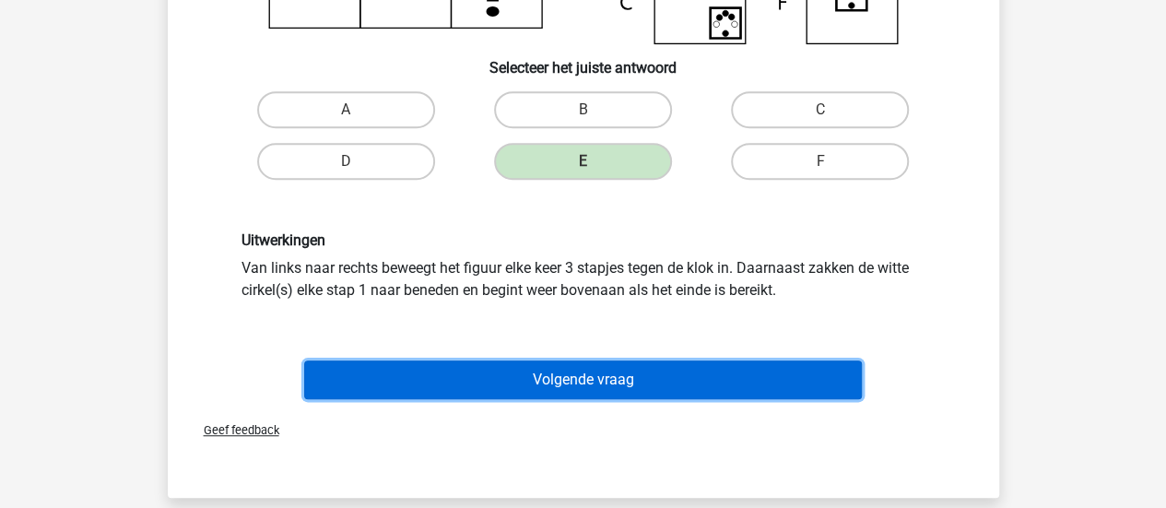
click at [840, 381] on button "Volgende vraag" at bounding box center [583, 379] width 558 height 39
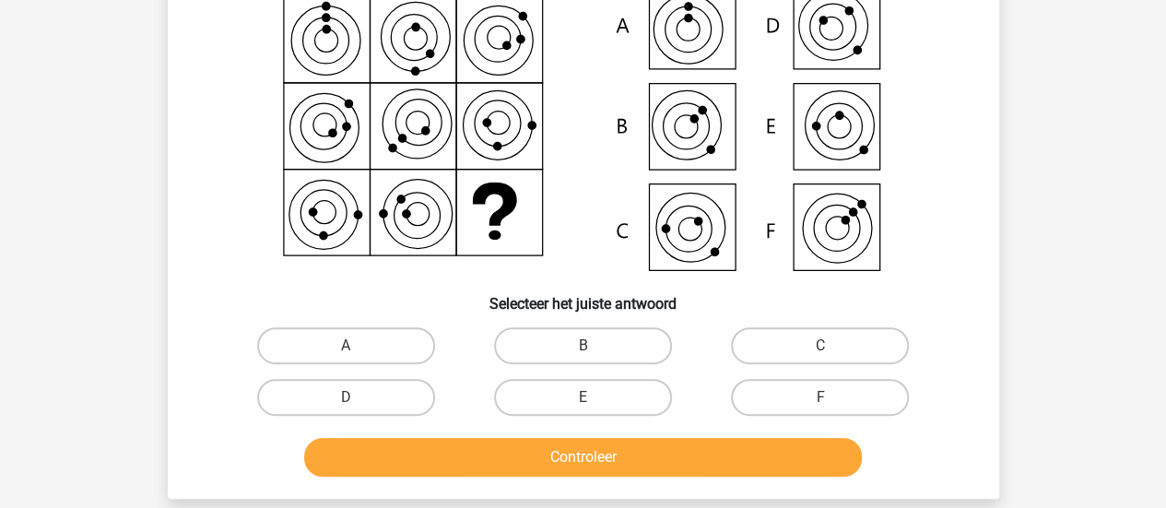
scroll to position [171, 0]
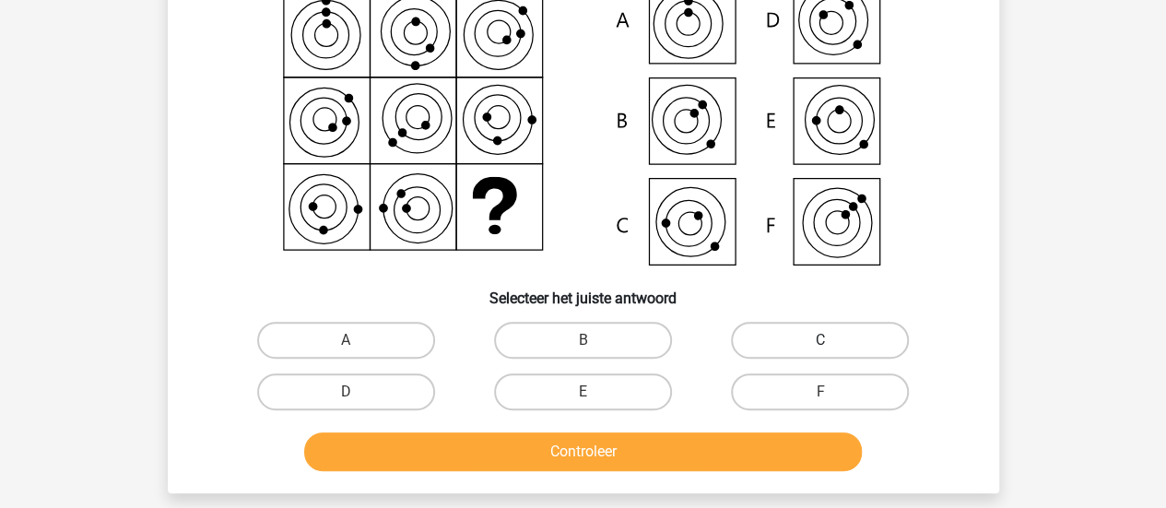
click at [824, 330] on label "C" at bounding box center [820, 340] width 178 height 37
click at [824, 340] on input "C" at bounding box center [826, 346] width 12 height 12
radio input "true"
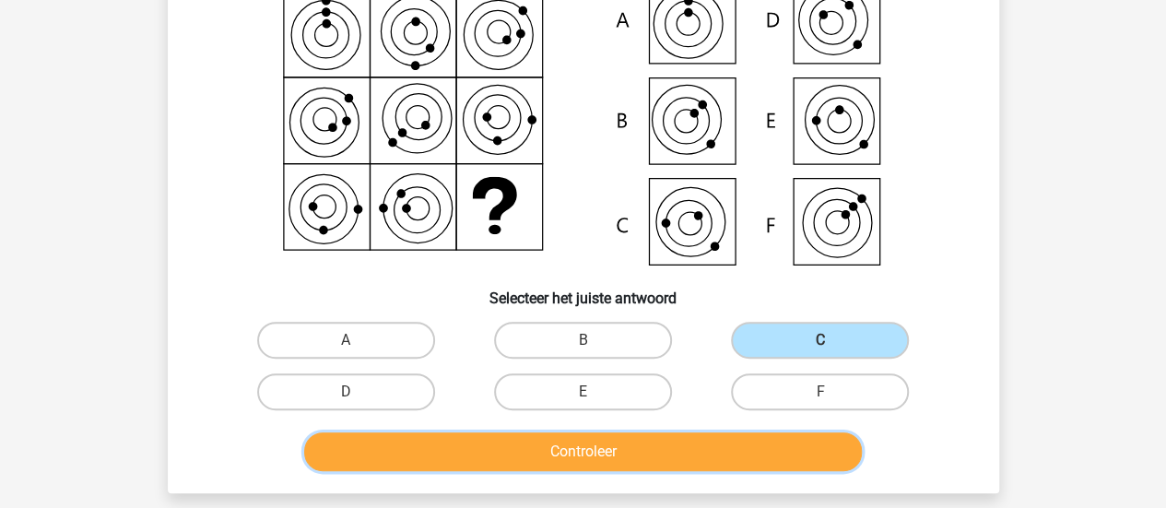
click at [789, 464] on button "Controleer" at bounding box center [583, 451] width 558 height 39
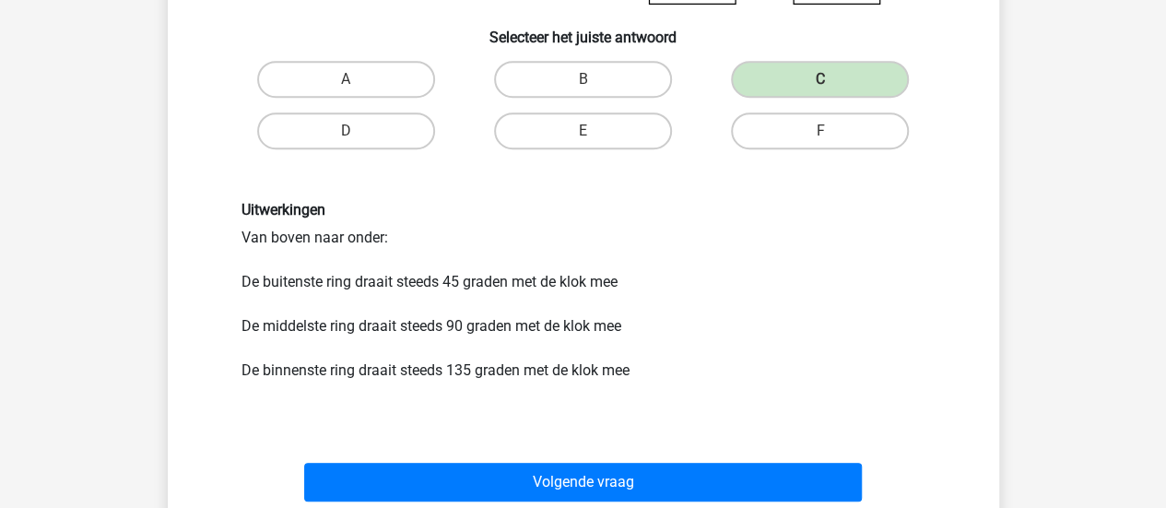
scroll to position [436, 0]
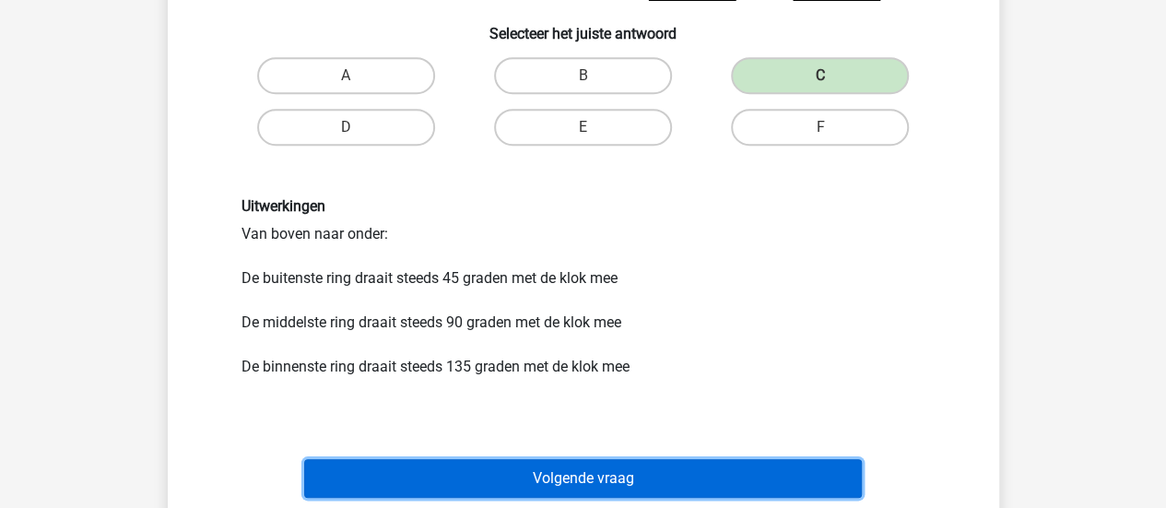
click at [817, 484] on button "Volgende vraag" at bounding box center [583, 478] width 558 height 39
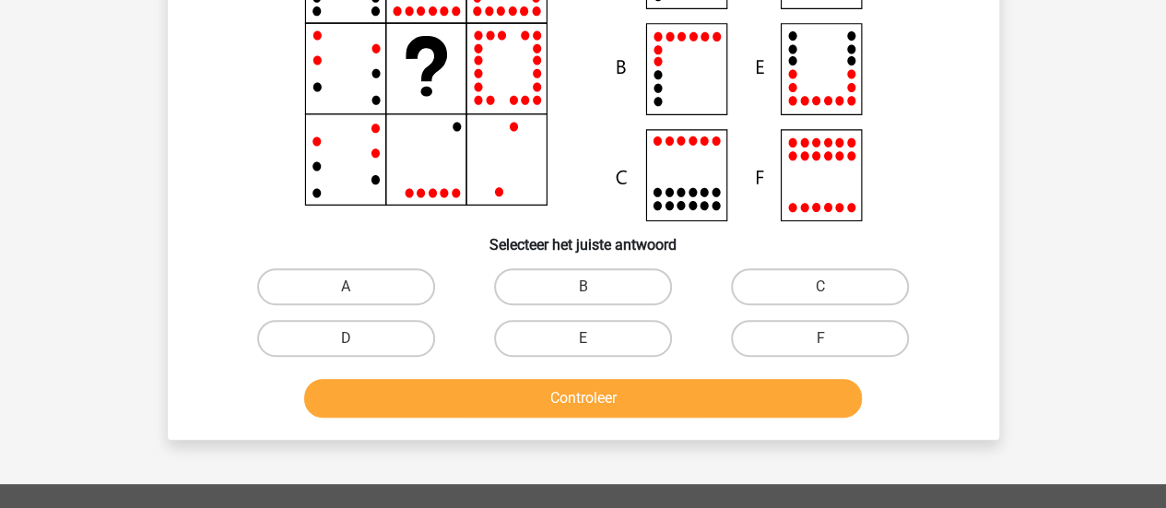
scroll to position [244, 0]
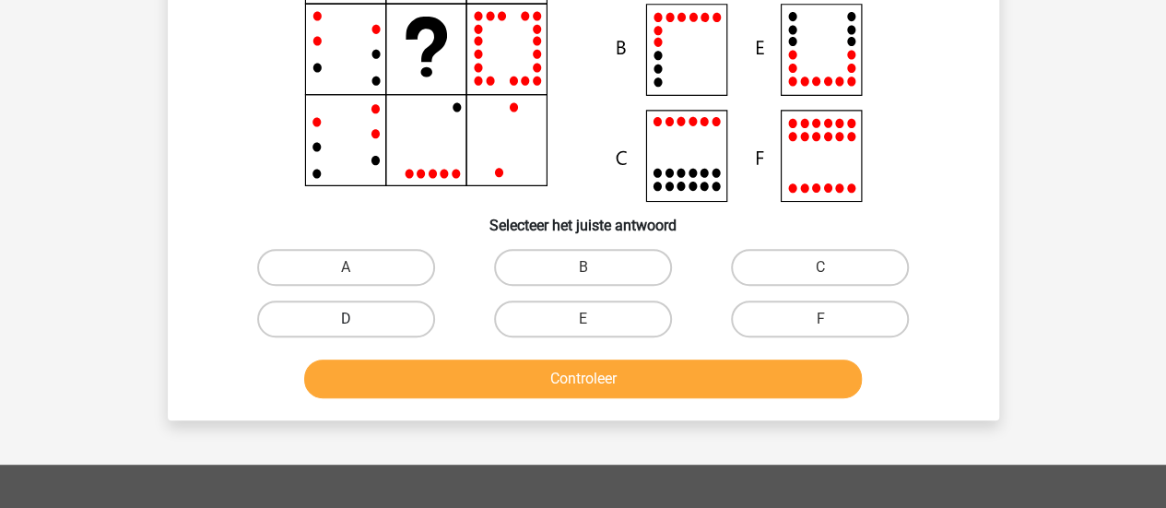
click at [331, 314] on label "D" at bounding box center [346, 318] width 178 height 37
click at [346, 319] on input "D" at bounding box center [352, 325] width 12 height 12
radio input "true"
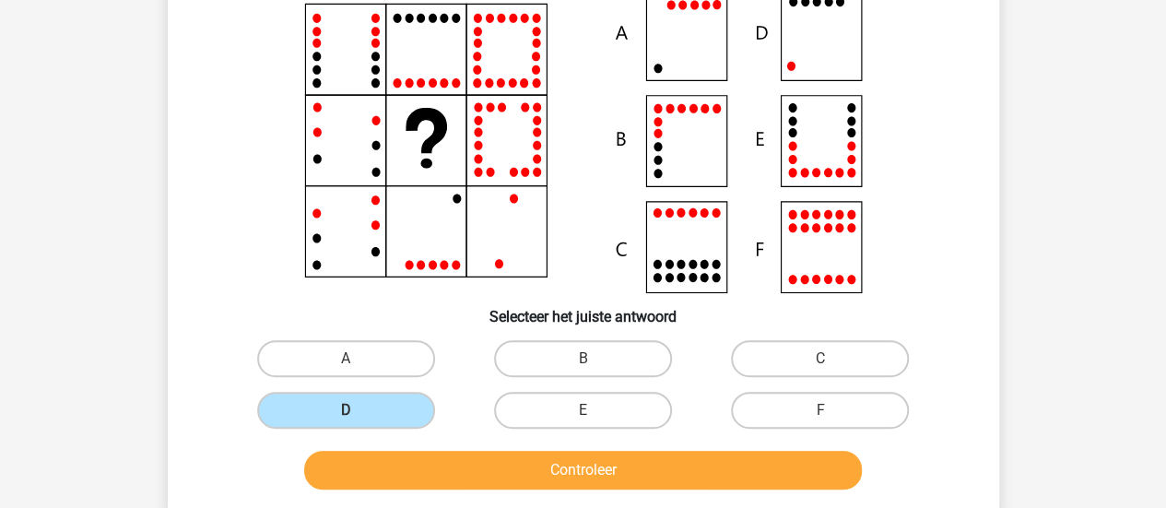
scroll to position [149, 0]
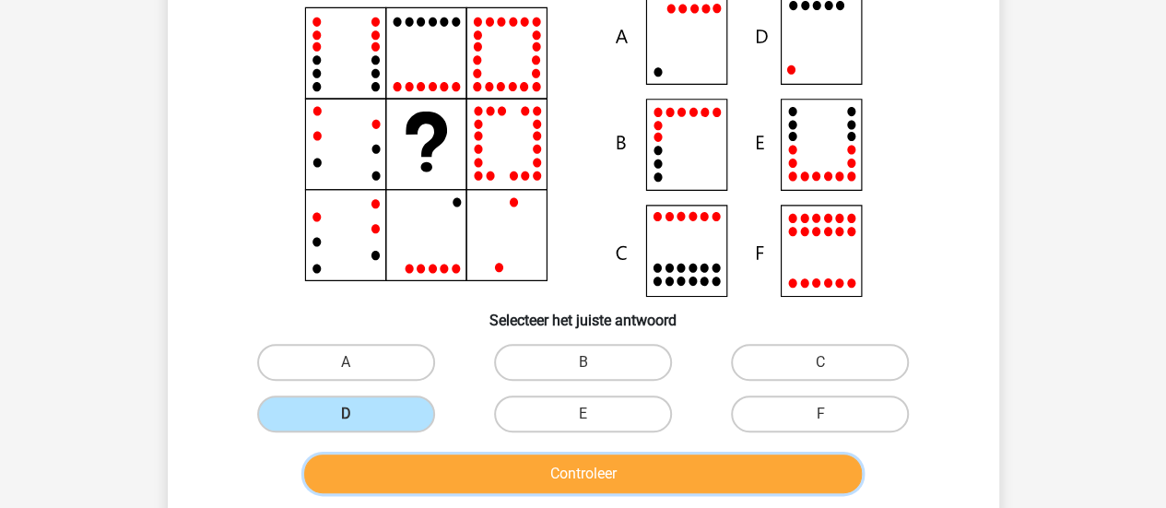
click at [830, 469] on button "Controleer" at bounding box center [583, 473] width 558 height 39
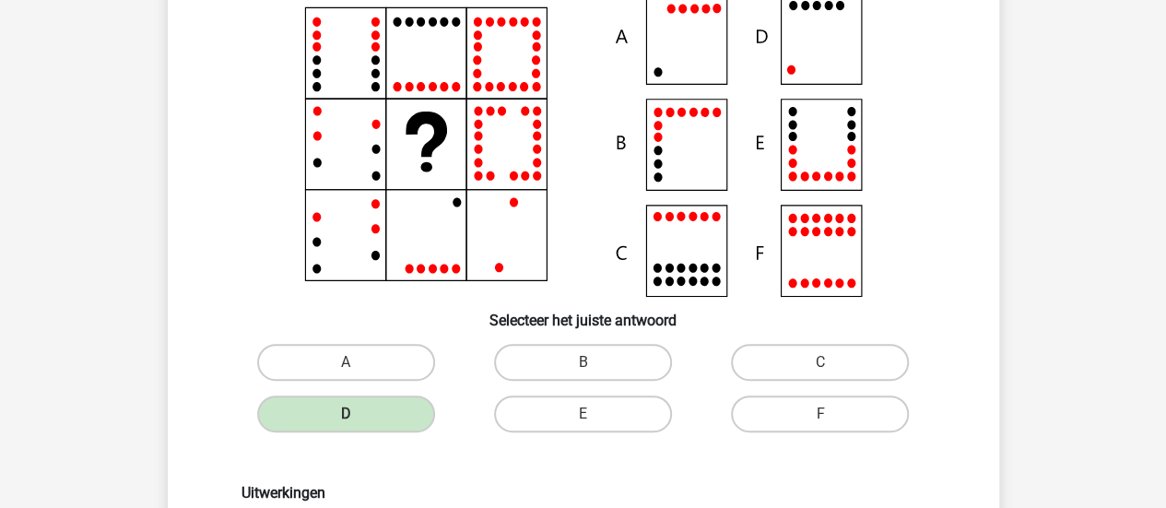
scroll to position [0, 0]
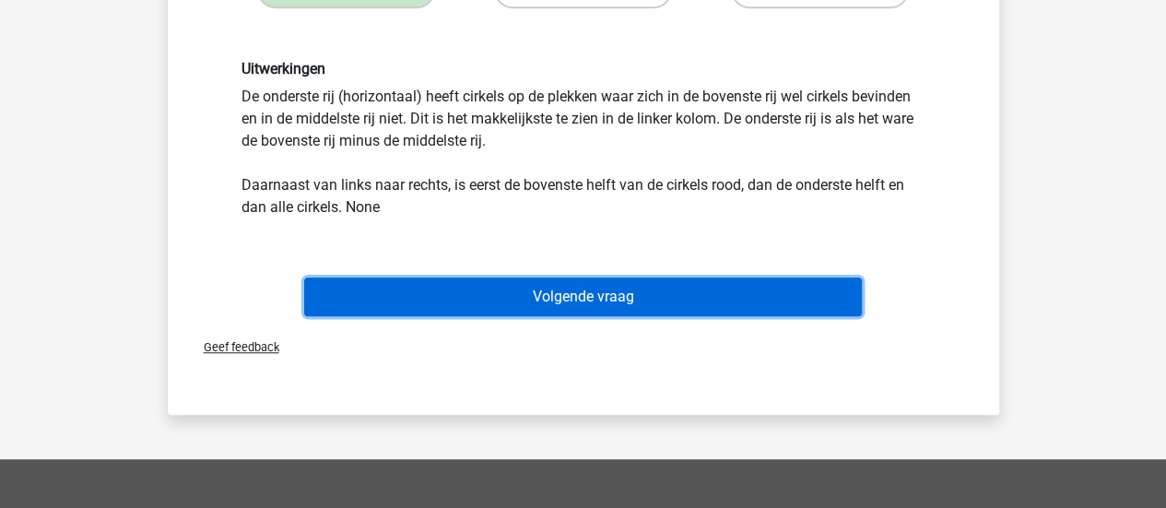
click at [815, 294] on button "Volgende vraag" at bounding box center [583, 296] width 558 height 39
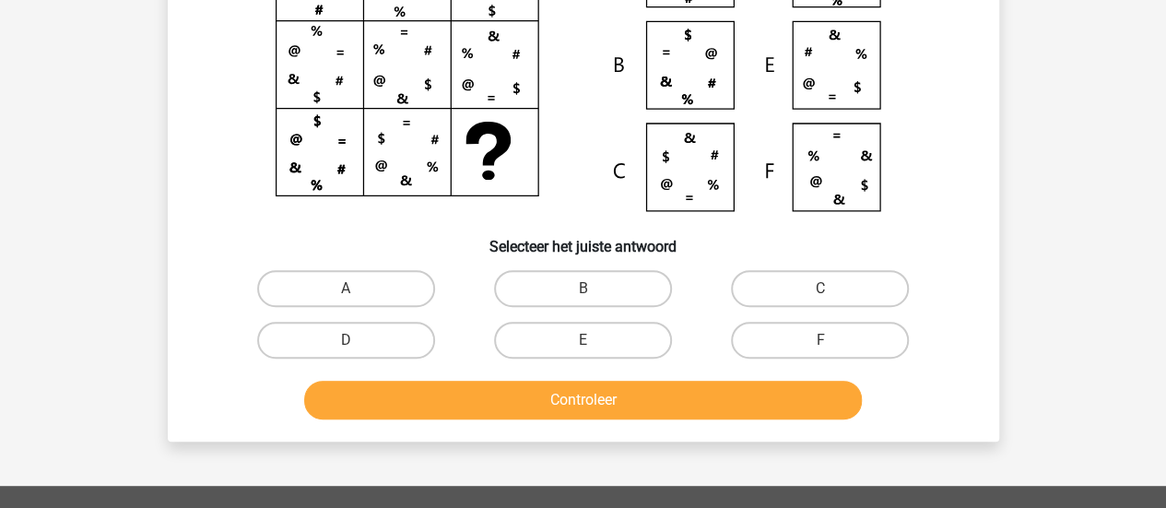
scroll to position [229, 0]
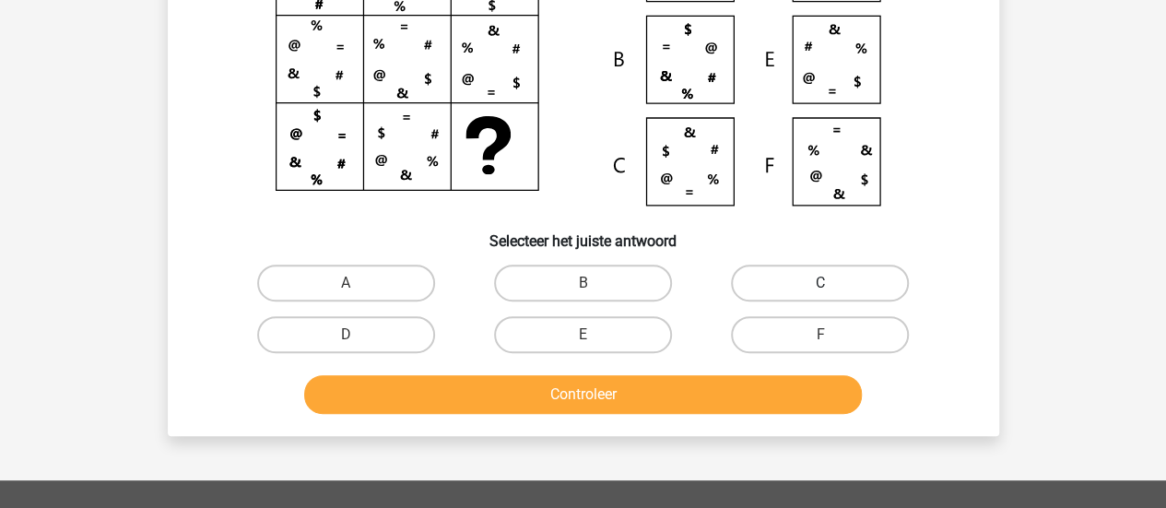
click at [866, 276] on label "C" at bounding box center [820, 283] width 178 height 37
click at [832, 283] on input "C" at bounding box center [826, 289] width 12 height 12
radio input "true"
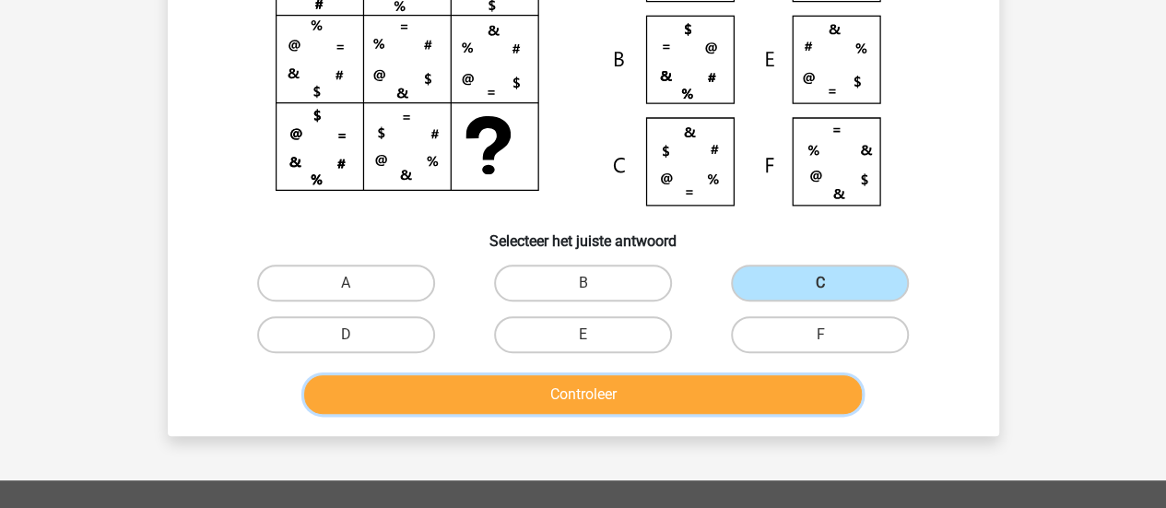
click at [787, 394] on button "Controleer" at bounding box center [583, 394] width 558 height 39
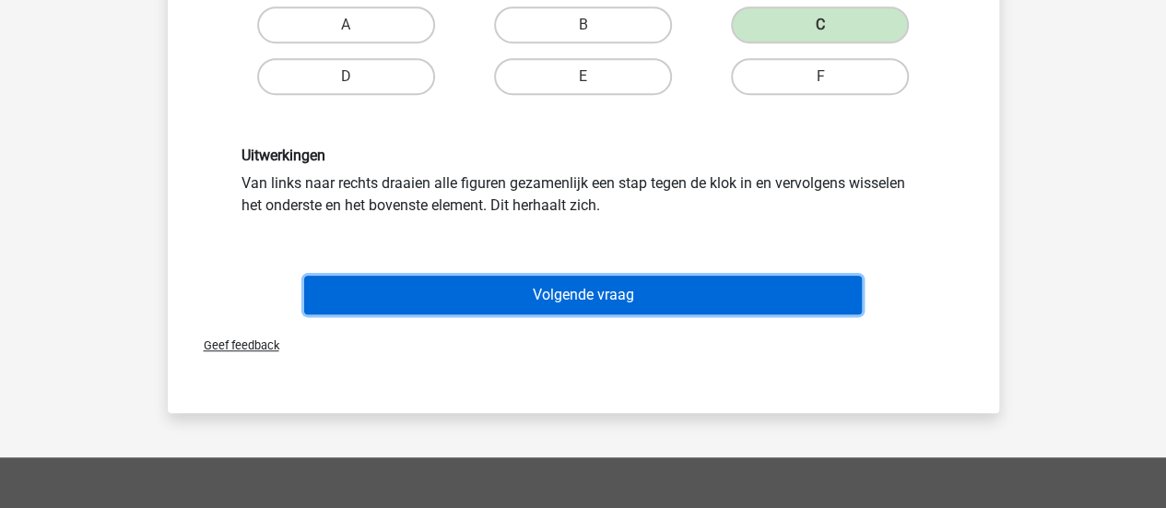
click at [805, 285] on button "Volgende vraag" at bounding box center [583, 295] width 558 height 39
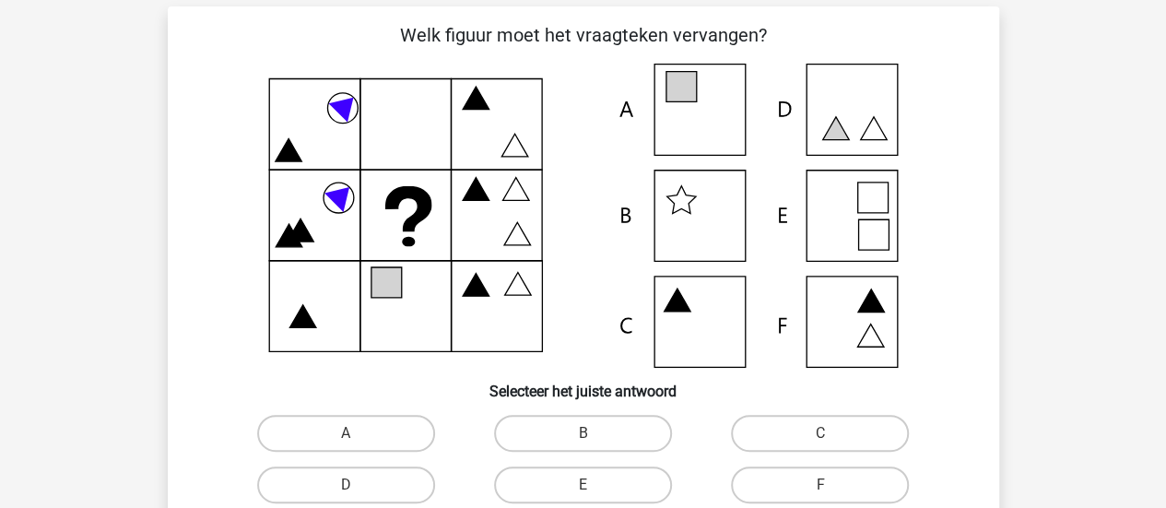
scroll to position [77, 0]
click at [341, 438] on label "A" at bounding box center [346, 434] width 178 height 37
click at [346, 438] on input "A" at bounding box center [352, 440] width 12 height 12
radio input "true"
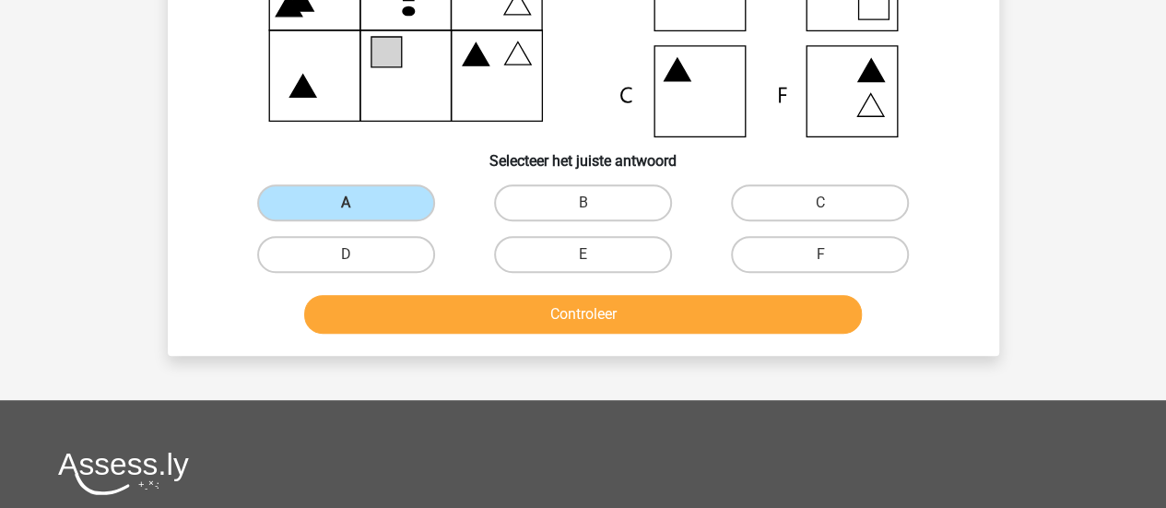
scroll to position [310, 0]
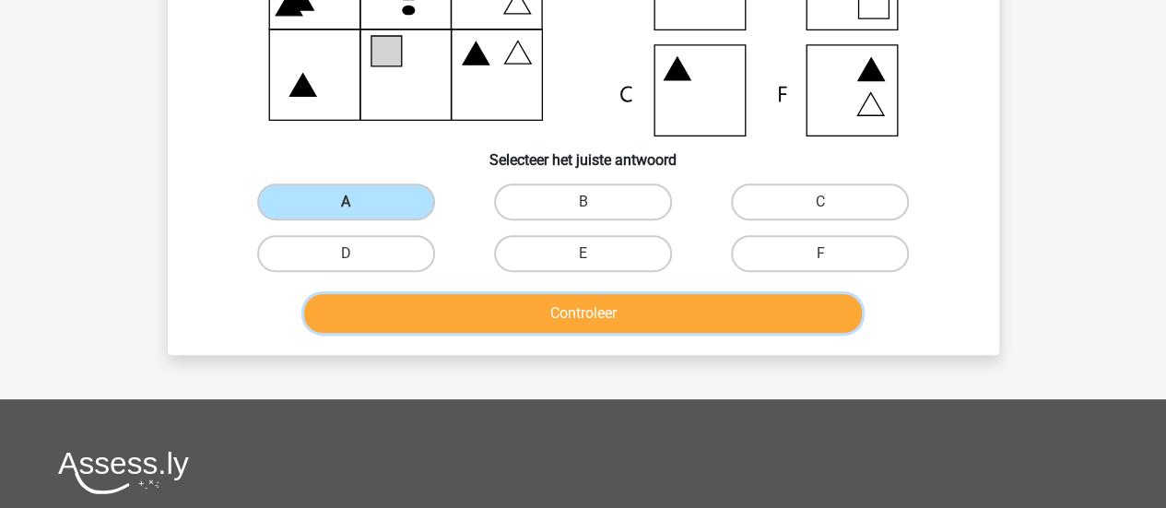
click at [706, 323] on button "Controleer" at bounding box center [583, 313] width 558 height 39
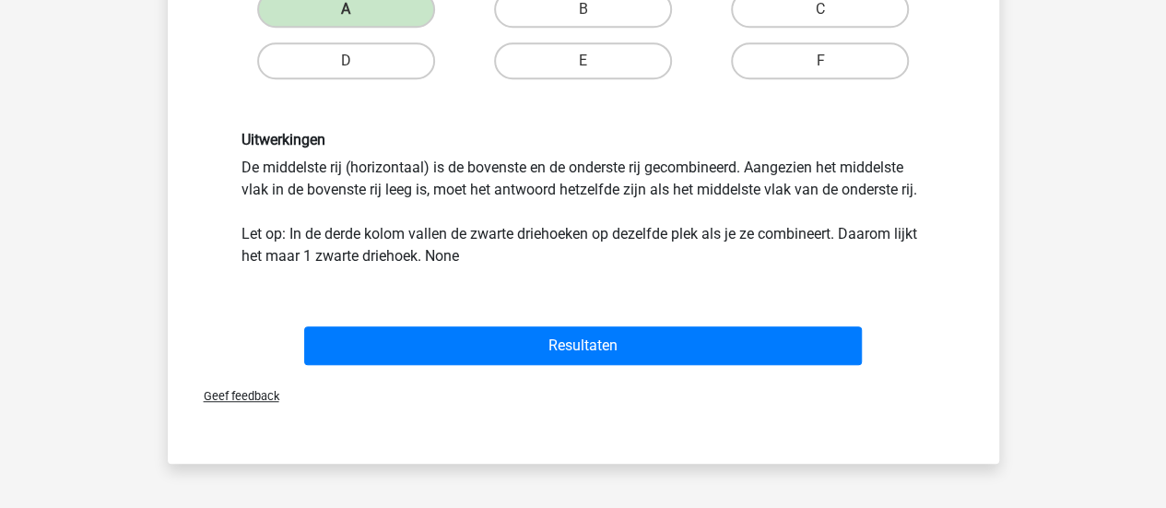
scroll to position [511, 0]
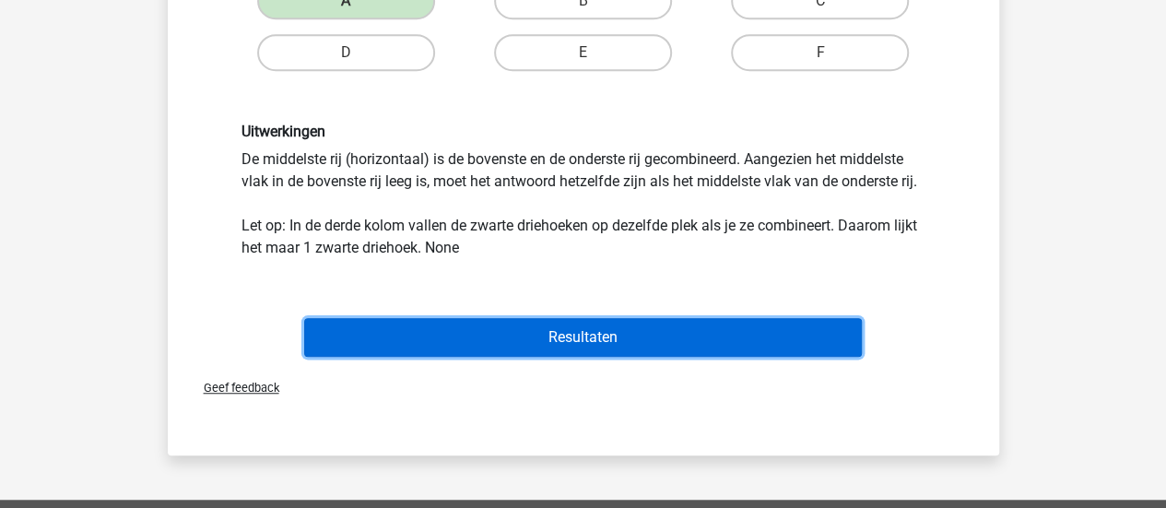
click at [410, 324] on button "Resultaten" at bounding box center [583, 337] width 558 height 39
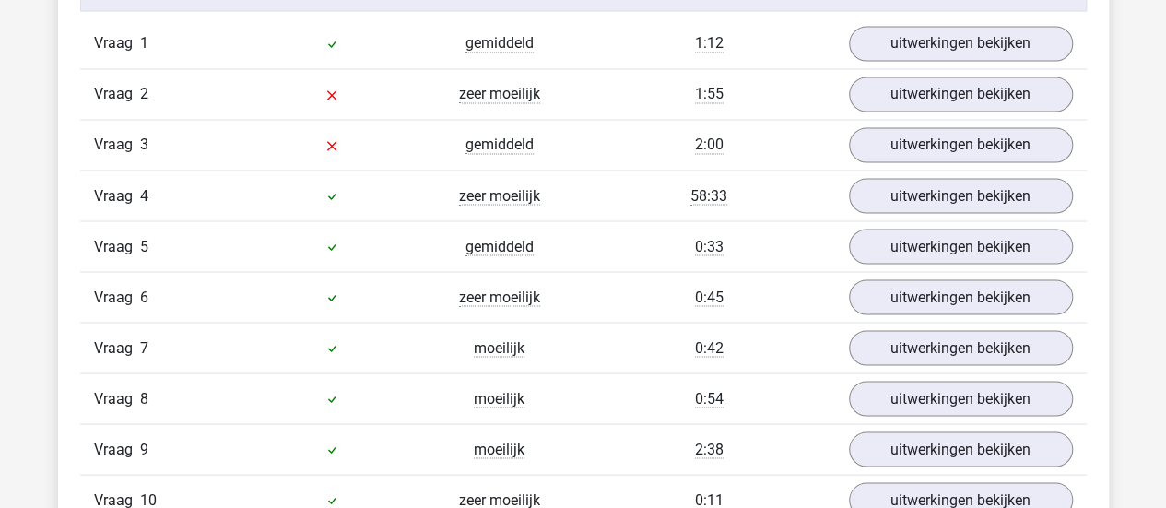
scroll to position [1489, 0]
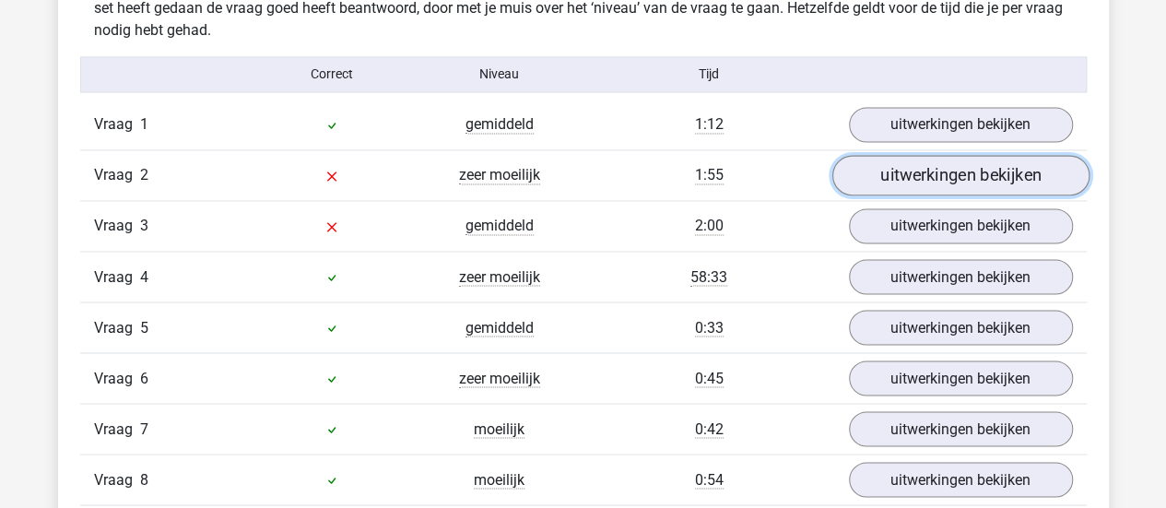
click at [866, 171] on link "uitwerkingen bekijken" at bounding box center [959, 175] width 257 height 41
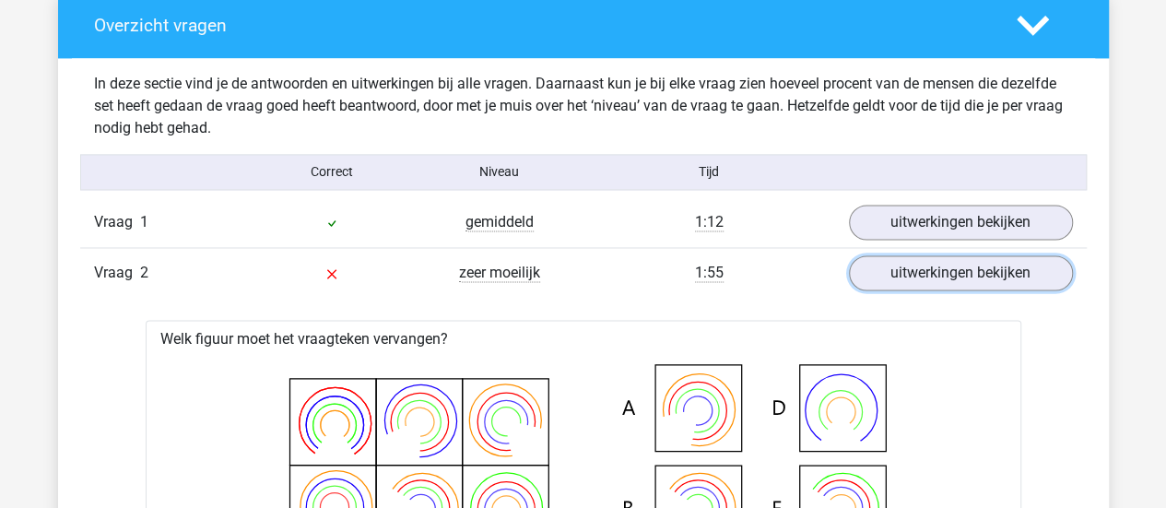
scroll to position [1344, 0]
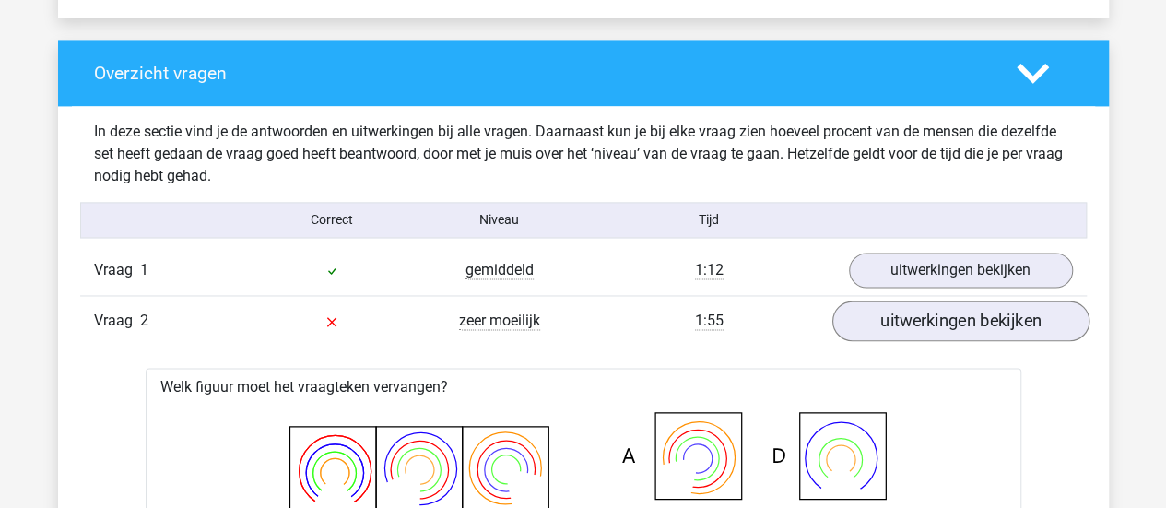
drag, startPoint x: 1062, startPoint y: 346, endPoint x: 1034, endPoint y: 320, distance: 37.8
click at [1034, 320] on link "uitwerkingen bekijken" at bounding box center [959, 320] width 257 height 41
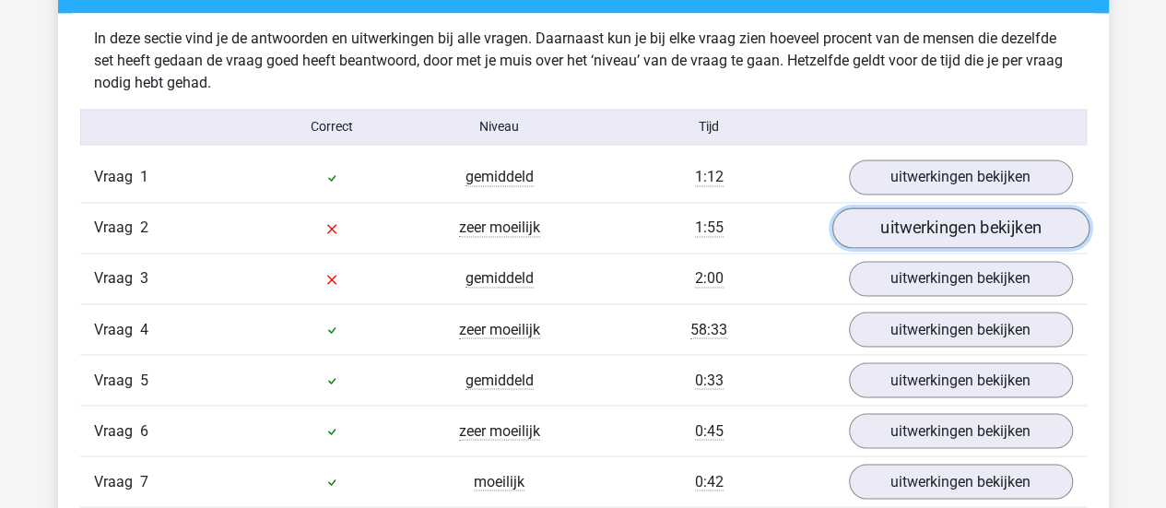
scroll to position [1439, 0]
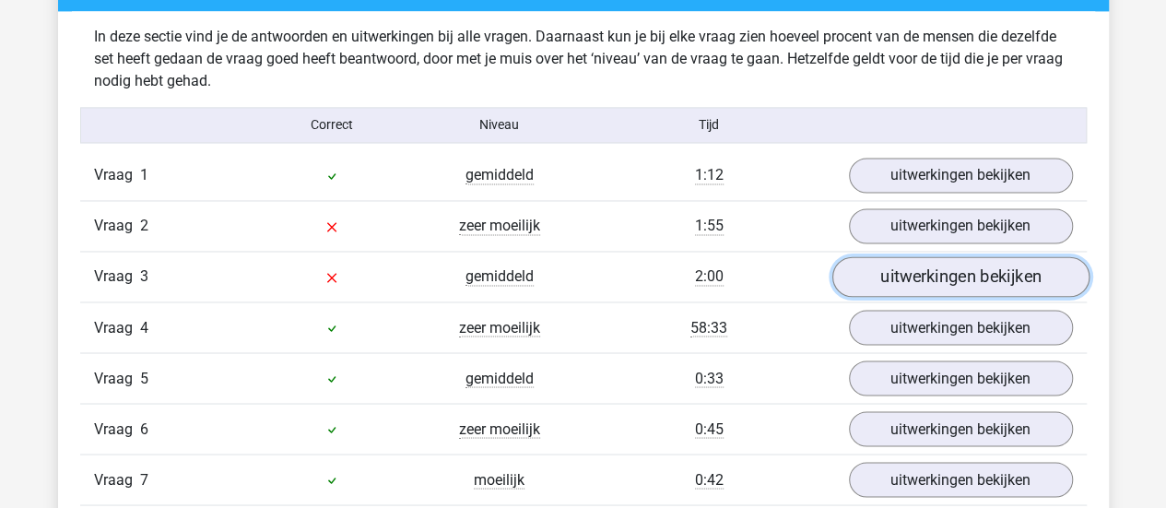
click at [985, 281] on link "uitwerkingen bekijken" at bounding box center [959, 276] width 257 height 41
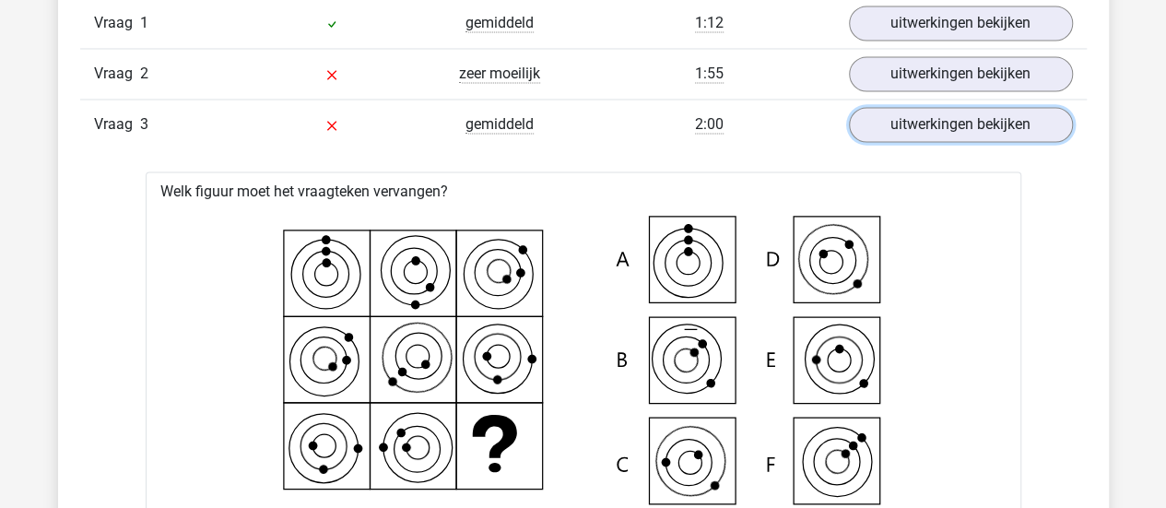
scroll to position [1590, 0]
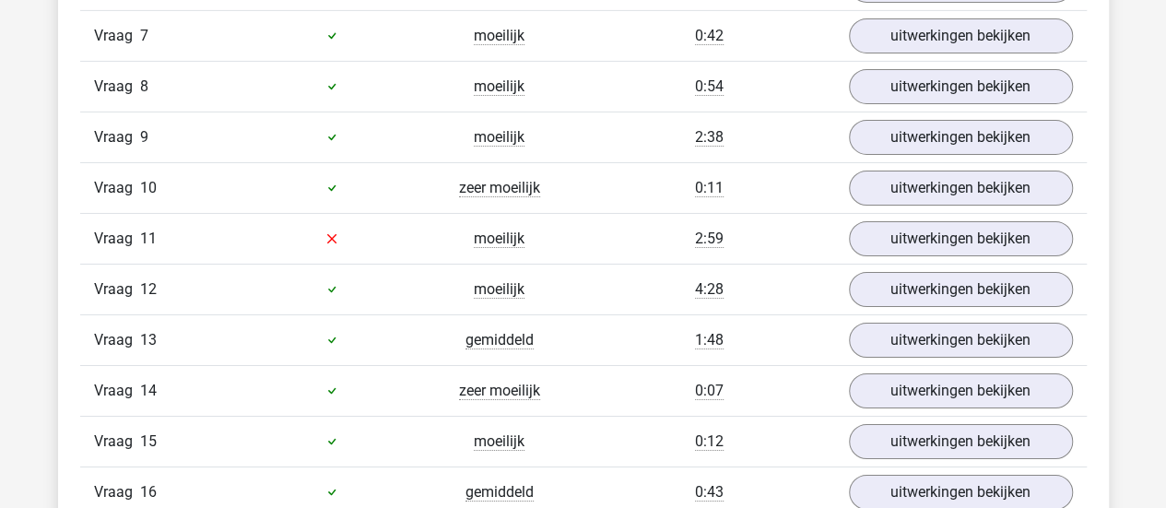
scroll to position [3047, 0]
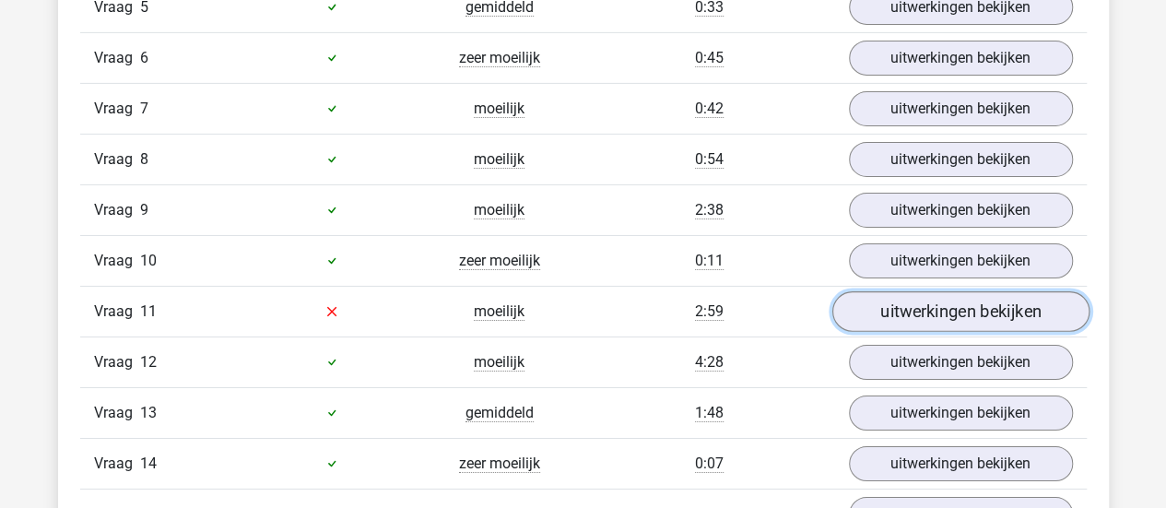
click at [907, 308] on link "uitwerkingen bekijken" at bounding box center [959, 311] width 257 height 41
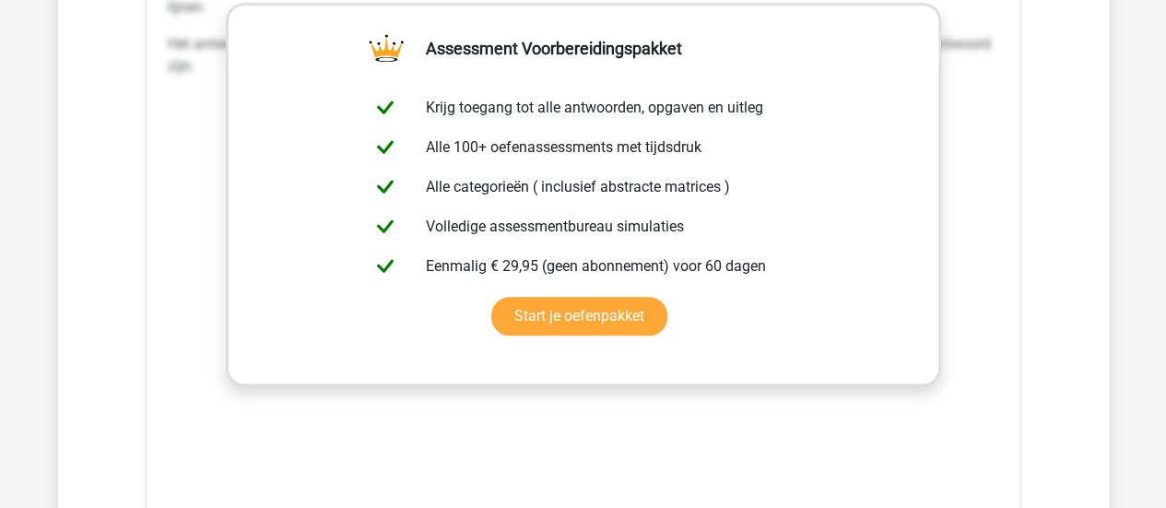
scroll to position [3994, 0]
click at [667, 296] on link "Start je oefenpakket" at bounding box center [579, 315] width 176 height 39
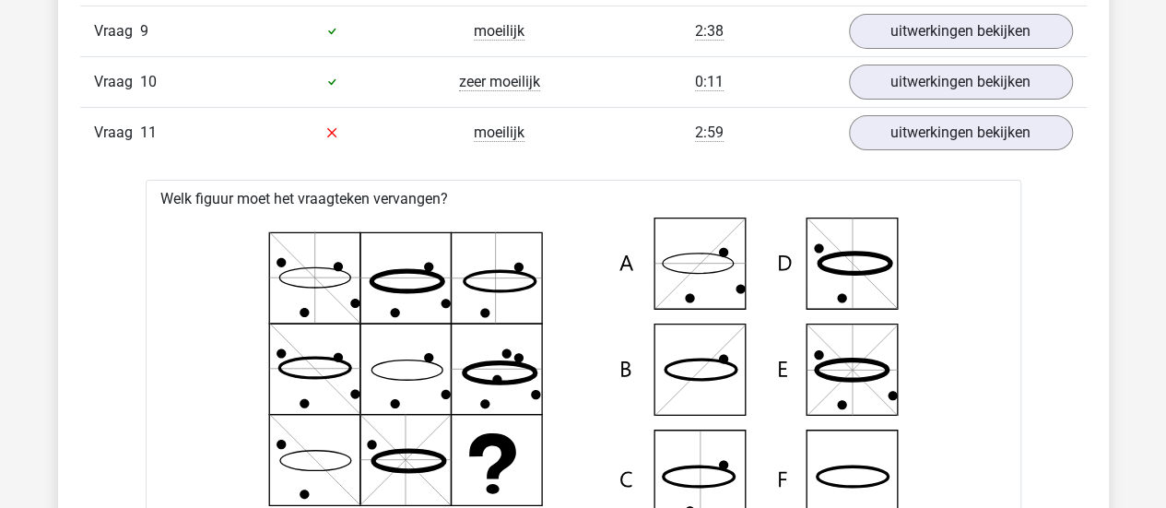
scroll to position [3227, 0]
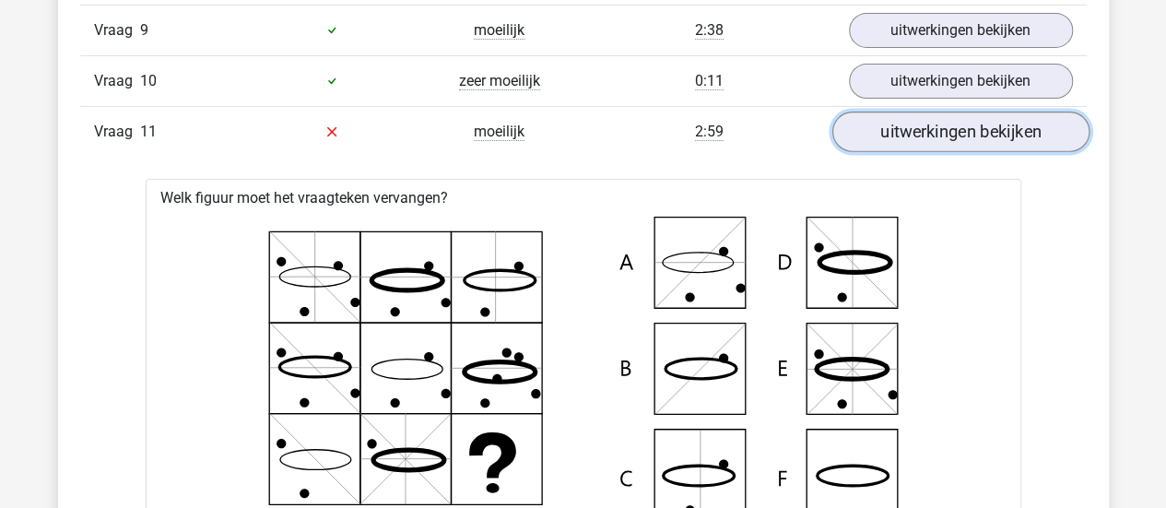
click at [972, 122] on link "uitwerkingen bekijken" at bounding box center [959, 132] width 257 height 41
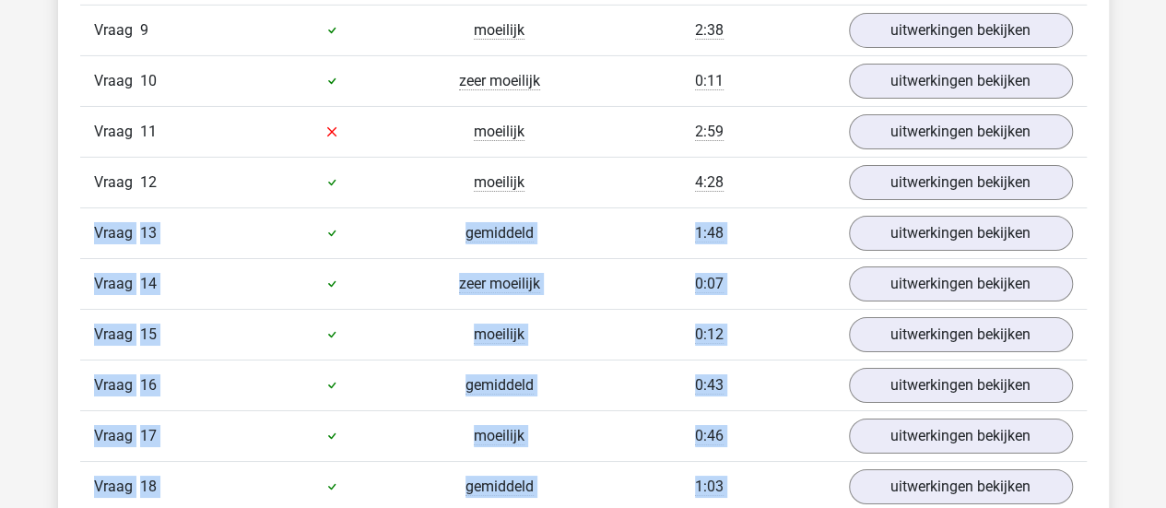
scroll to position [3493, 0]
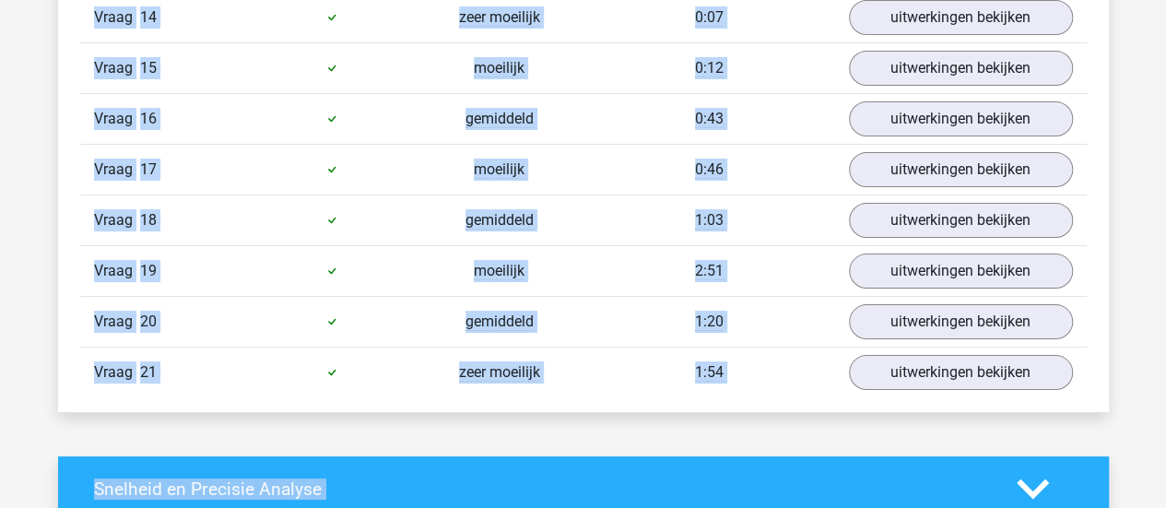
drag, startPoint x: 1108, startPoint y: 175, endPoint x: 1179, endPoint y: 551, distance: 382.7
click at [783, 209] on div "1:03" at bounding box center [709, 220] width 252 height 22
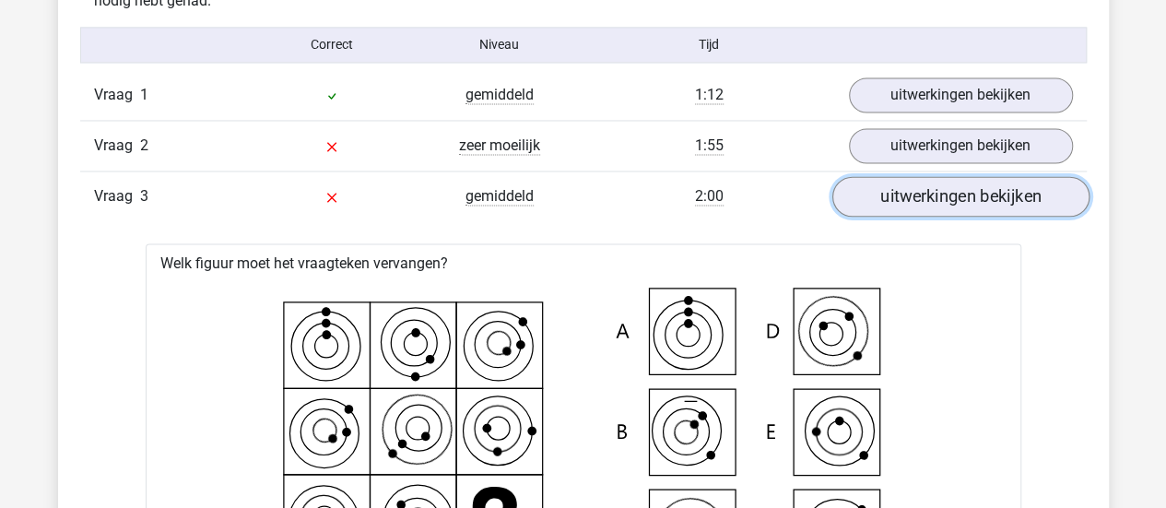
click at [888, 187] on link "uitwerkingen bekijken" at bounding box center [959, 196] width 257 height 41
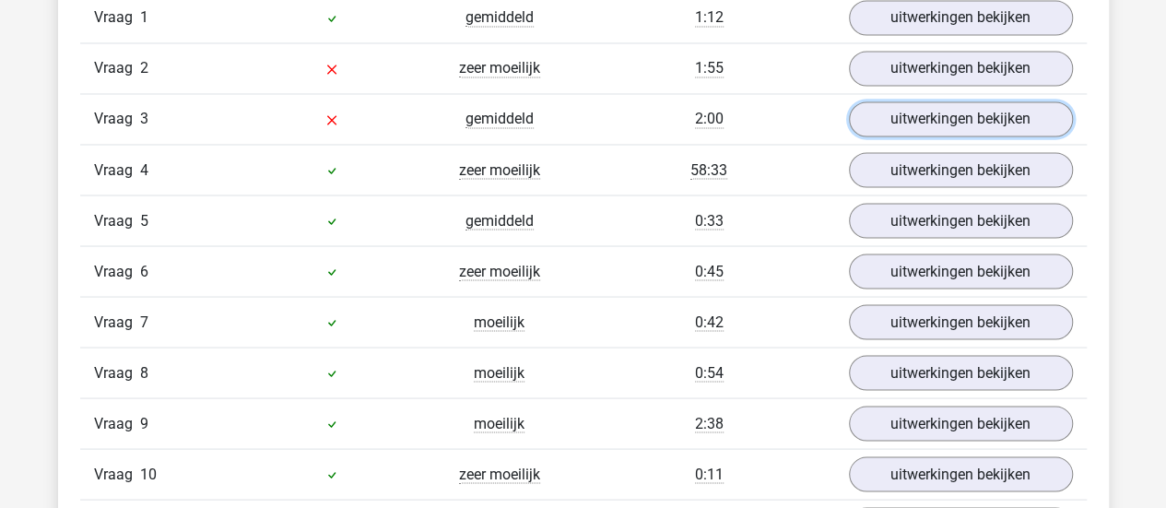
scroll to position [1596, 0]
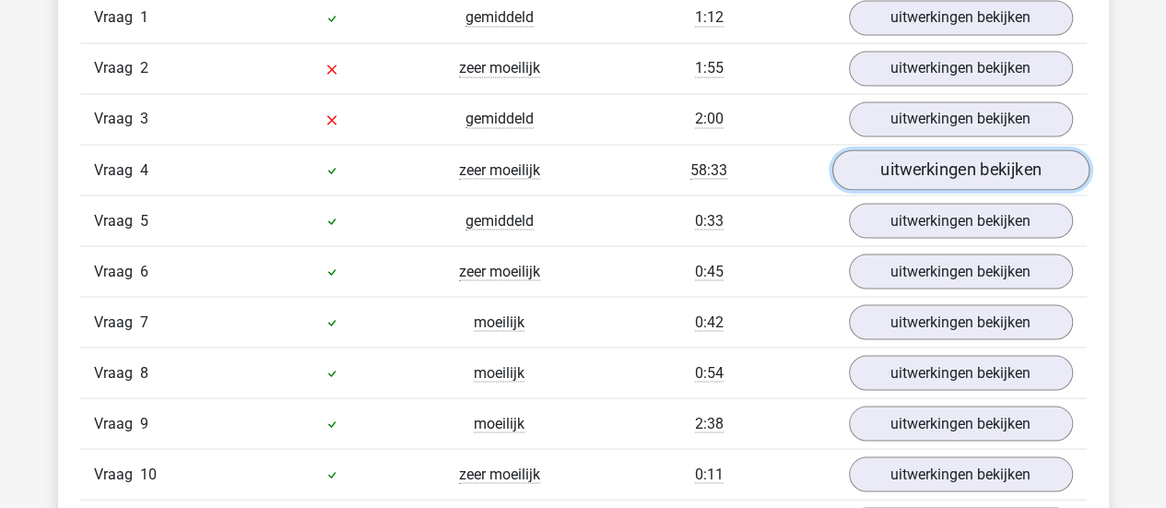
click at [911, 161] on link "uitwerkingen bekijken" at bounding box center [959, 169] width 257 height 41
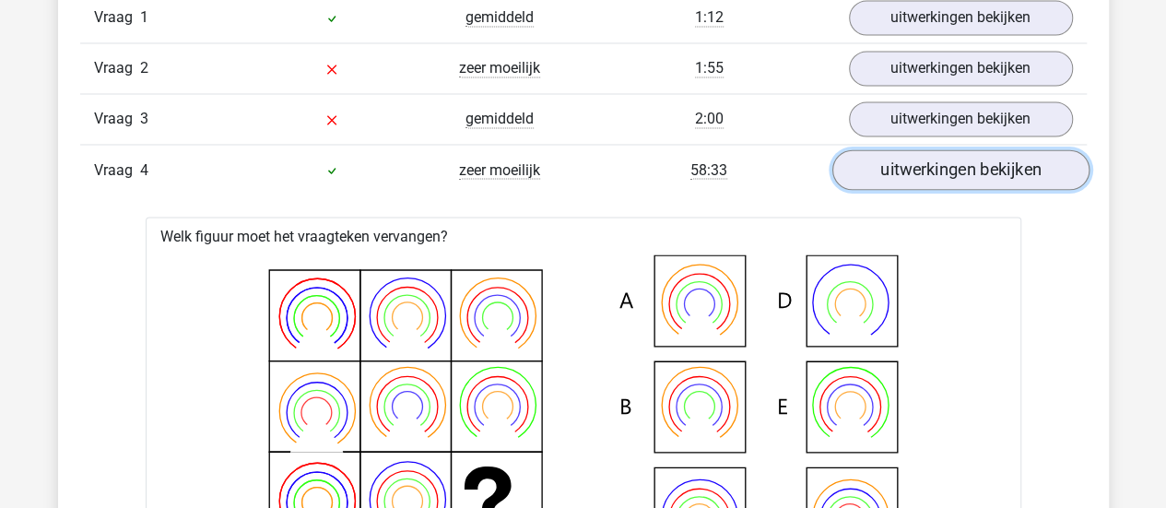
click at [911, 161] on link "uitwerkingen bekijken" at bounding box center [959, 169] width 257 height 41
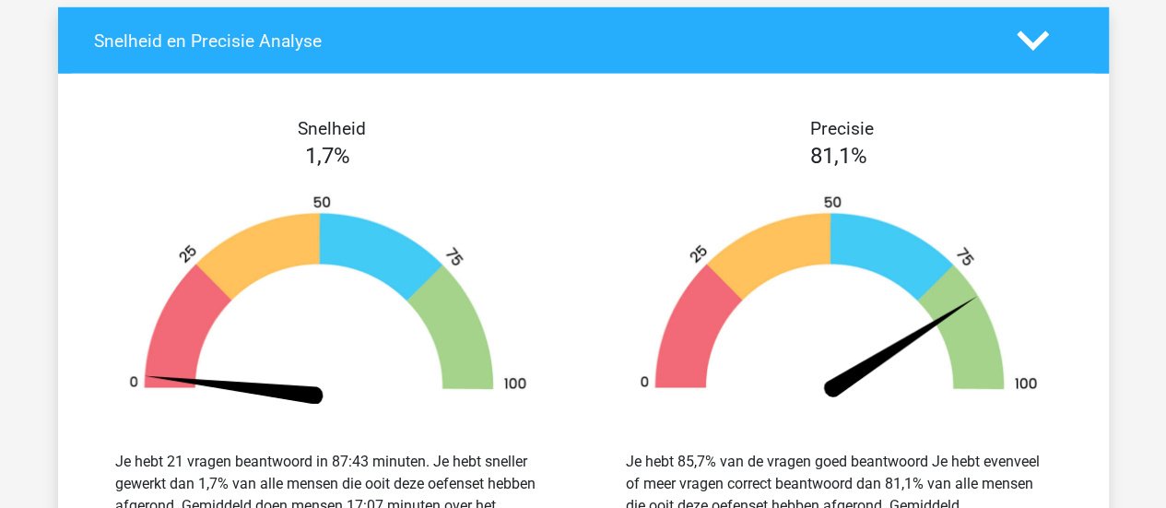
scroll to position [2704, 0]
click at [315, 146] on span "1,7%" at bounding box center [327, 156] width 45 height 26
click at [824, 143] on span "81,1%" at bounding box center [838, 156] width 57 height 26
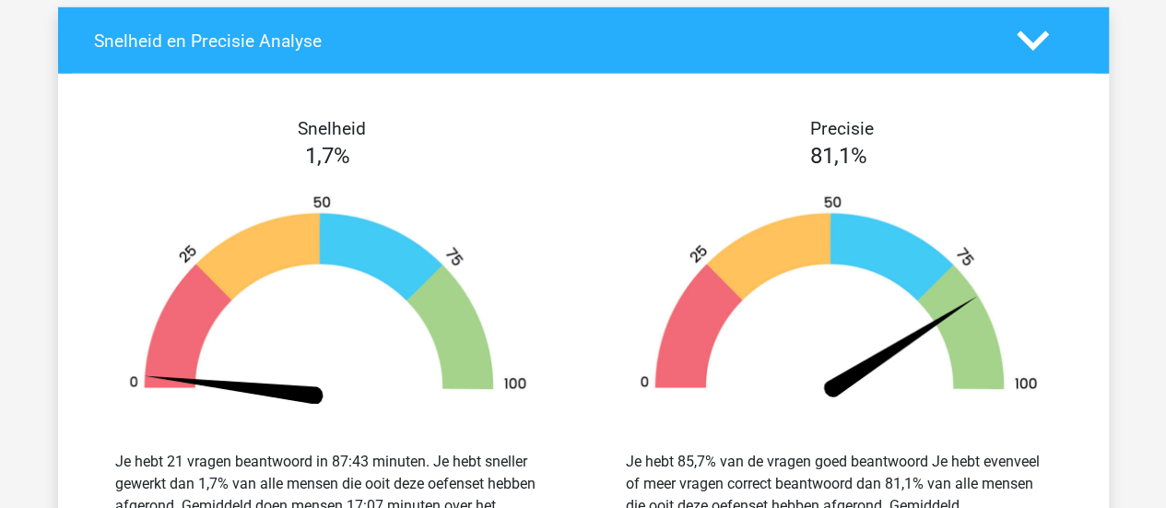
click at [364, 488] on div "Je hebt 21 vragen beantwoord in 87:43 minuten. Je hebt sneller gewerkt dan 1,7%…" at bounding box center [328, 495] width 426 height 88
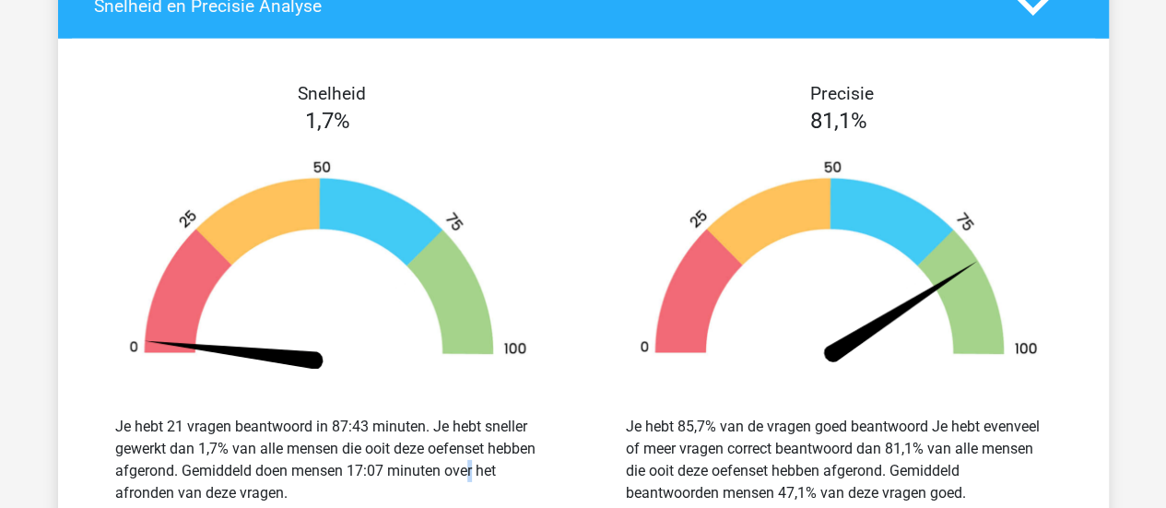
scroll to position [2739, 0]
click at [335, 416] on div "Je hebt 21 vragen beantwoord in 87:43 minuten. Je hebt sneller gewerkt dan 1,7%…" at bounding box center [328, 460] width 426 height 88
click at [341, 416] on div "Je hebt 21 vragen beantwoord in 87:43 minuten. Je hebt sneller gewerkt dan 1,7%…" at bounding box center [328, 460] width 426 height 88
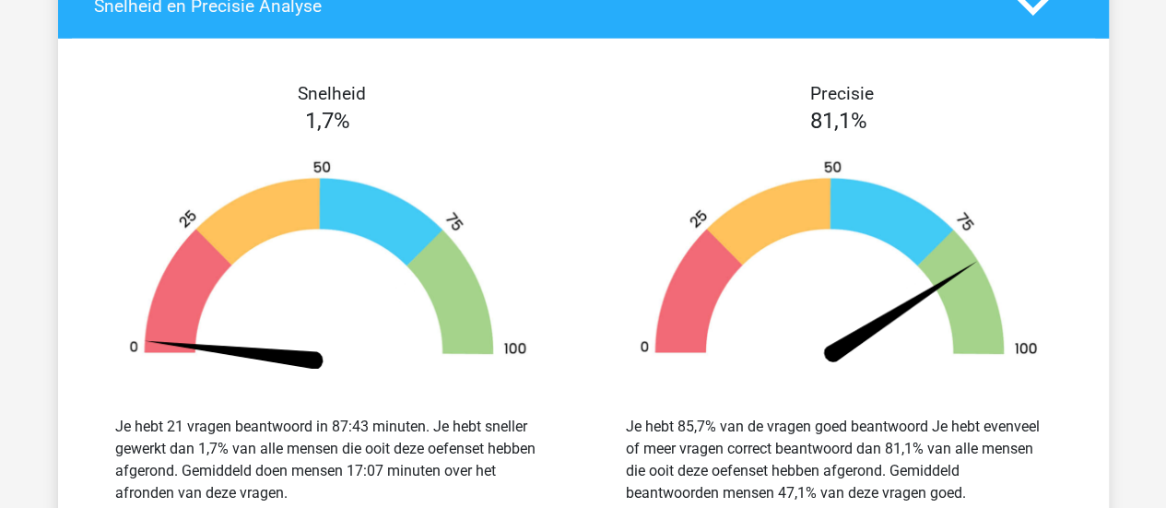
click at [341, 416] on div "Je hebt 21 vragen beantwoord in 87:43 minuten. Je hebt sneller gewerkt dan 1,7%…" at bounding box center [328, 460] width 426 height 88
click at [792, 471] on div "Je hebt 85,7% van de vragen goed beantwoord Je hebt evenveel of meer vragen cor…" at bounding box center [839, 460] width 426 height 88
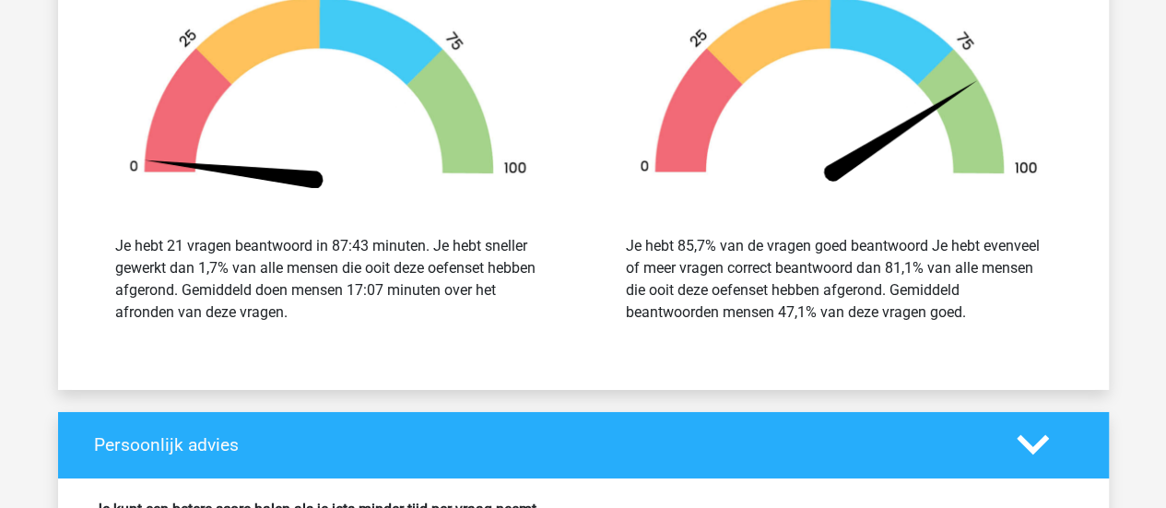
scroll to position [2922, 0]
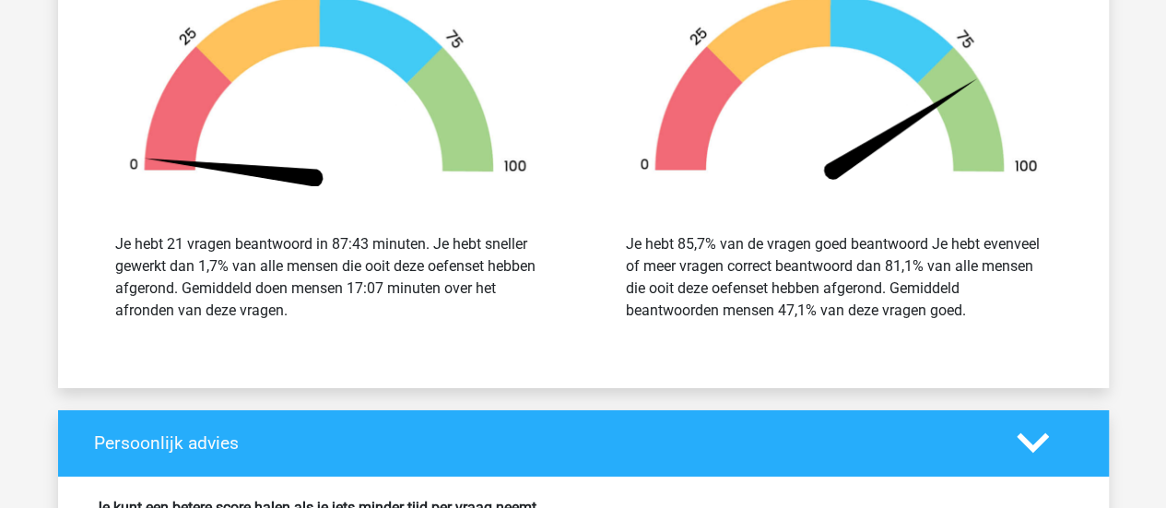
click at [587, 272] on div "Precisie 81,1% Je hebt 85,7% van de vragen goed beantwoord Je hebt evenveel of …" at bounding box center [838, 121] width 511 height 442
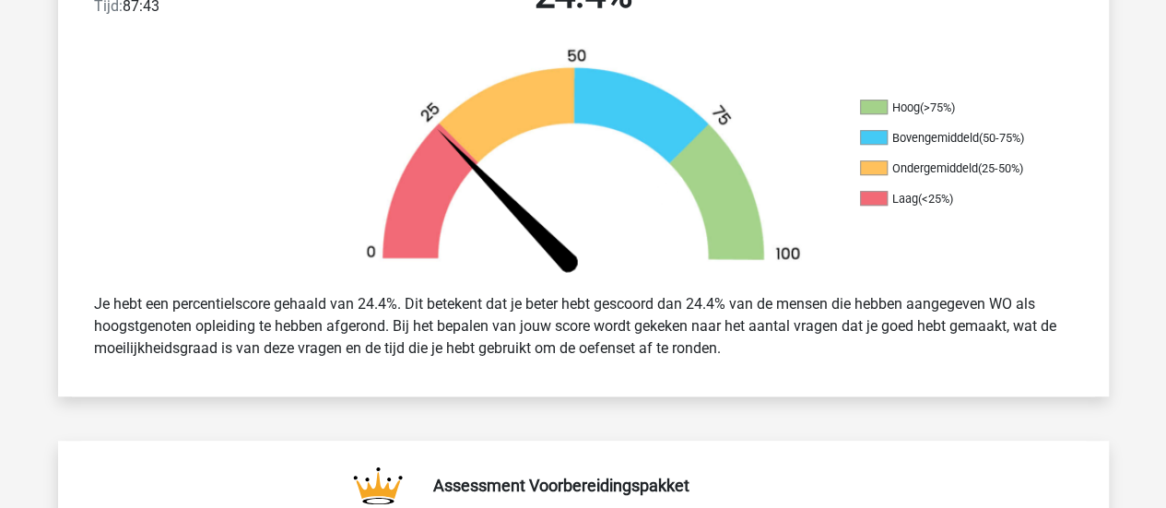
scroll to position [535, 0]
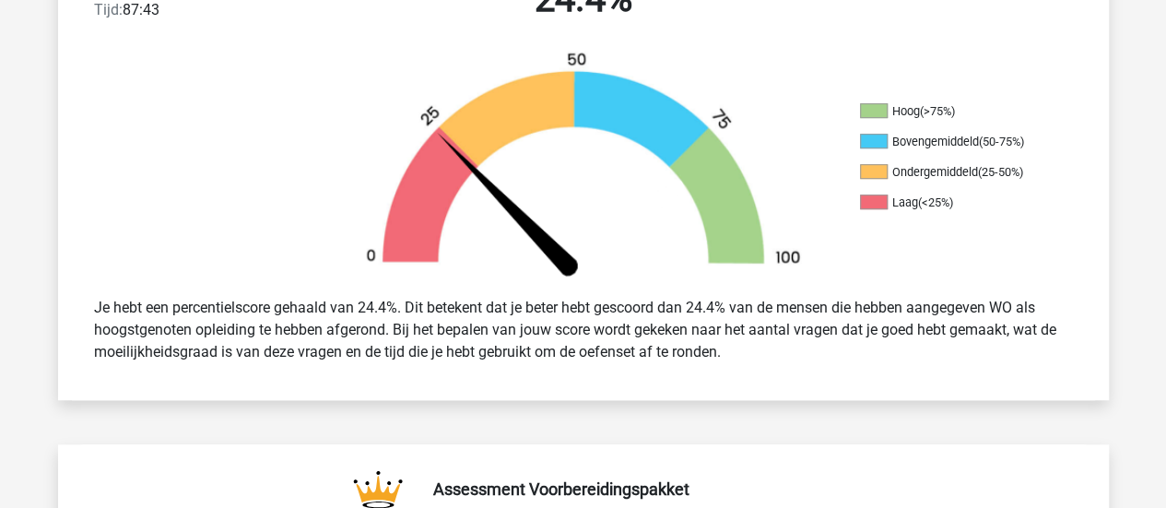
click at [1089, 266] on div "Hoog (>75%) Bovengemiddeld (50-75%) Ondergemiddeld (25-50%) Laag (<25%)" at bounding box center [583, 166] width 1051 height 231
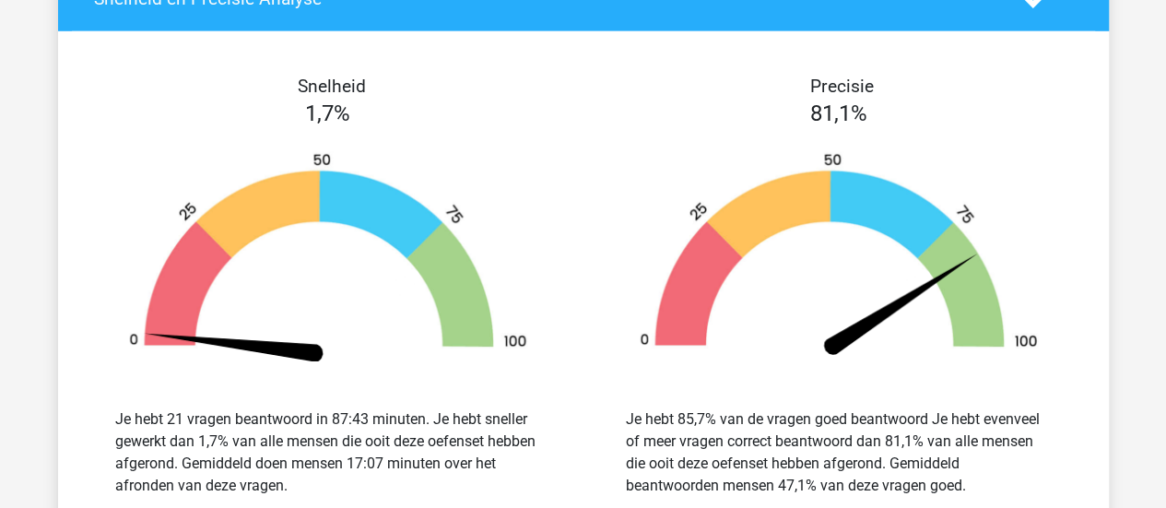
scroll to position [2725, 0]
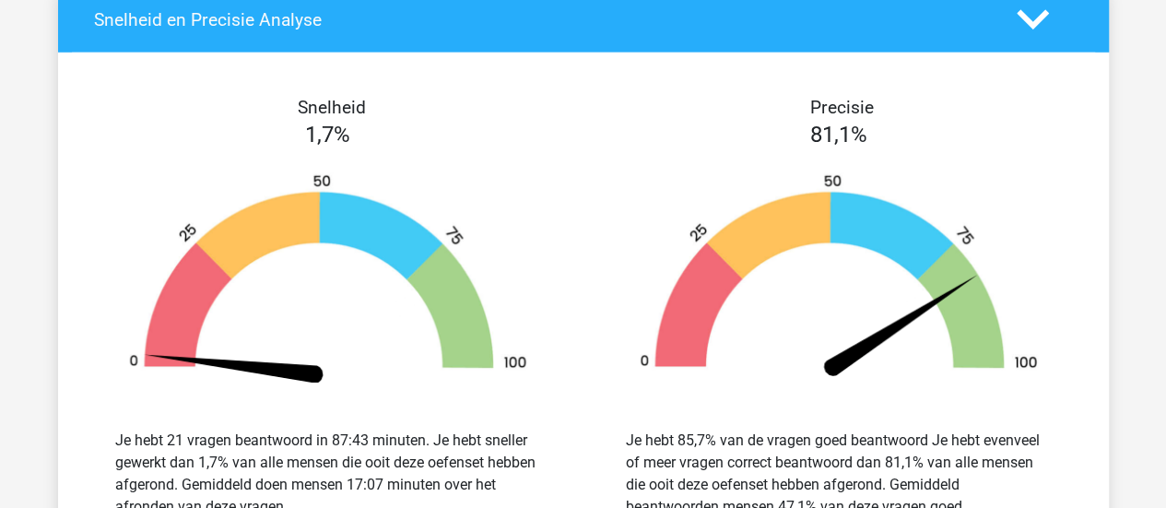
click at [1073, 204] on div at bounding box center [838, 278] width 483 height 211
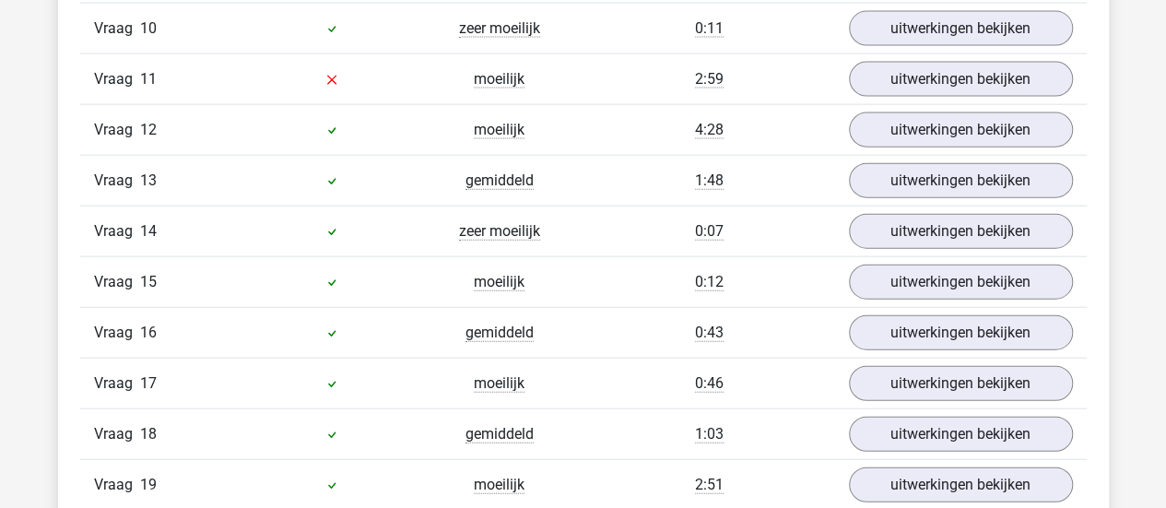
scroll to position [1940, 0]
